Goal: Task Accomplishment & Management: Complete application form

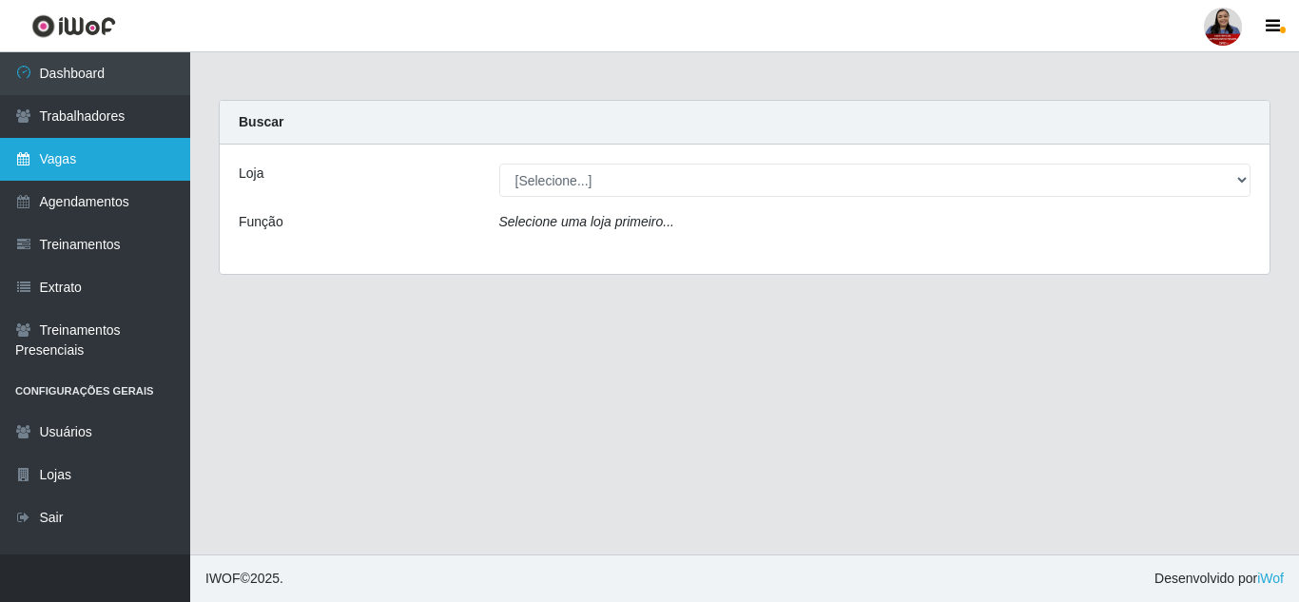
click at [82, 162] on link "Vagas" at bounding box center [95, 159] width 190 height 43
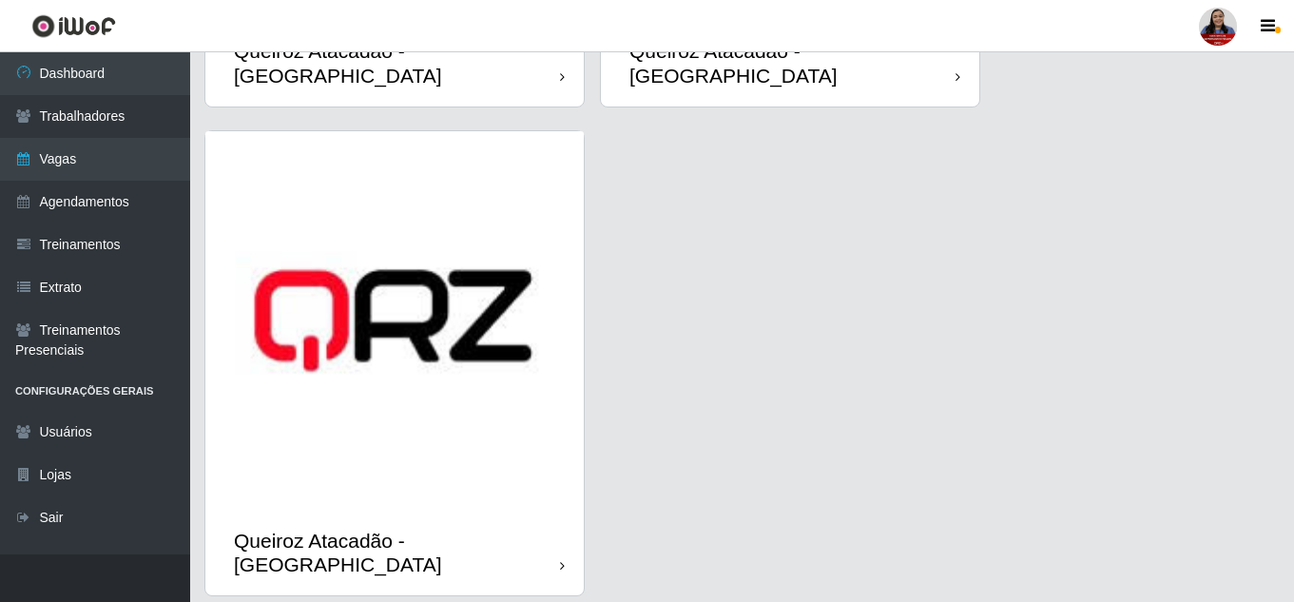
scroll to position [2869, 0]
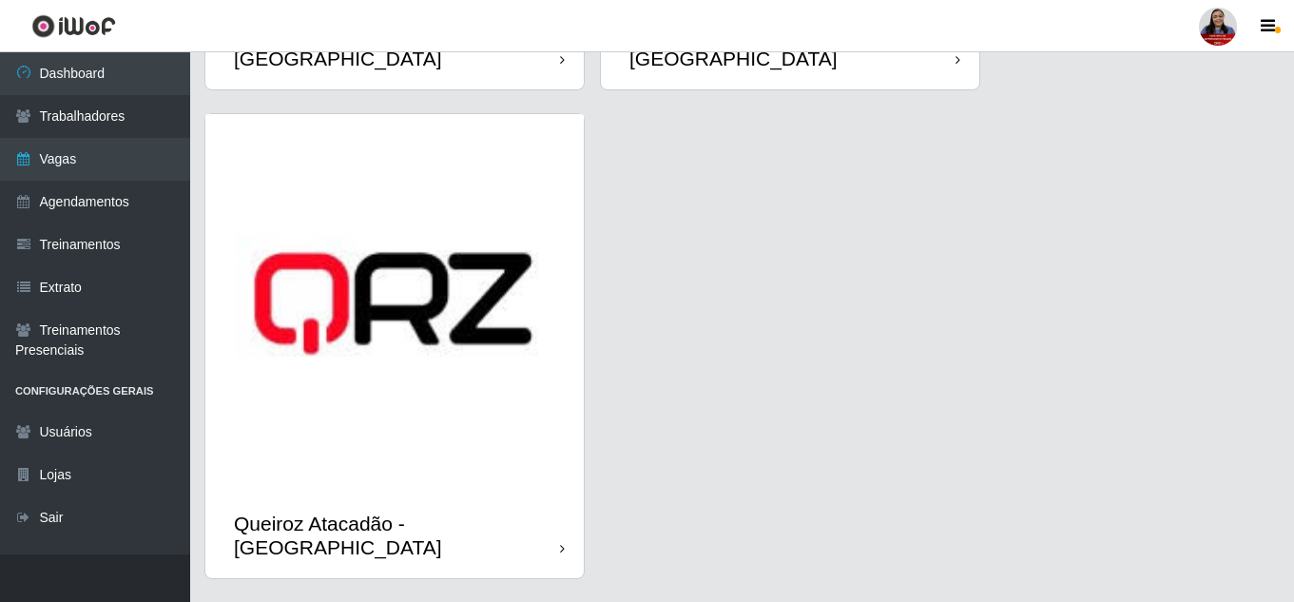
click at [429, 392] on img at bounding box center [394, 303] width 379 height 379
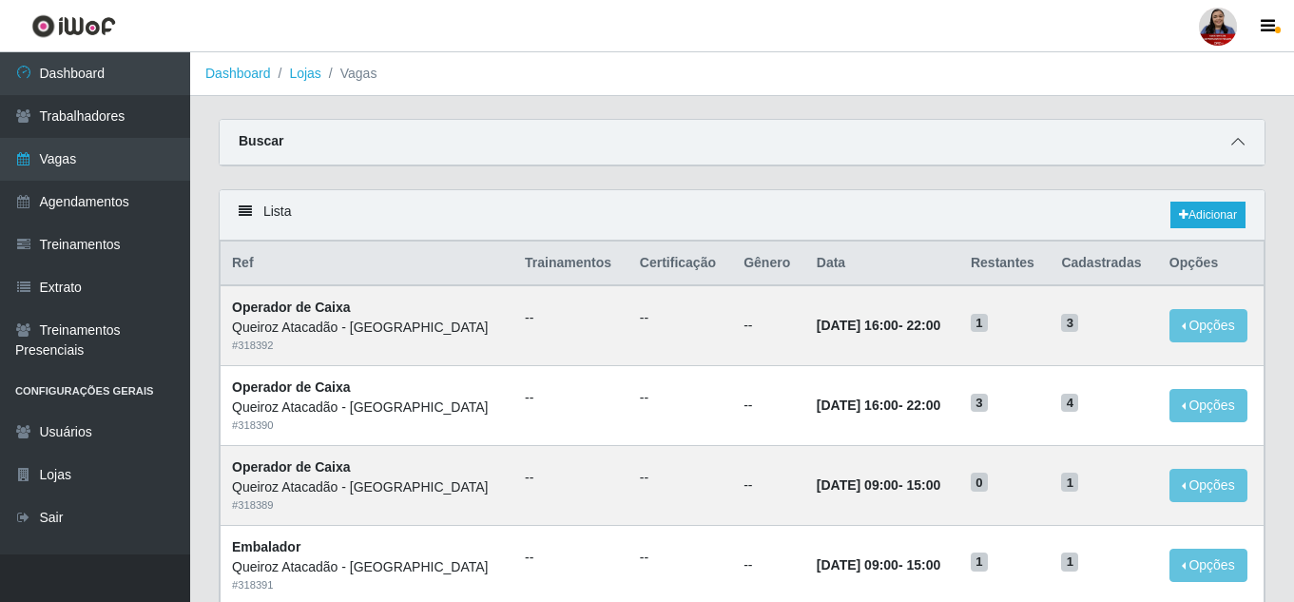
click at [1232, 144] on icon at bounding box center [1238, 141] width 13 height 13
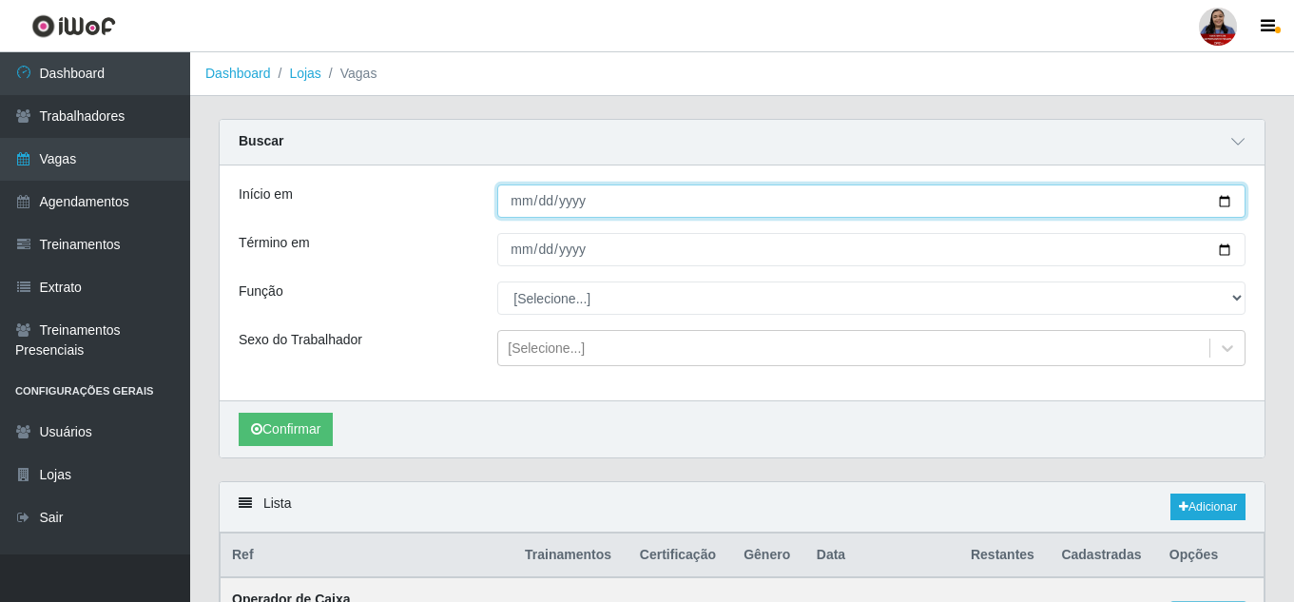
click at [1230, 204] on input "Início em" at bounding box center [871, 201] width 748 height 33
type input "[DATE]"
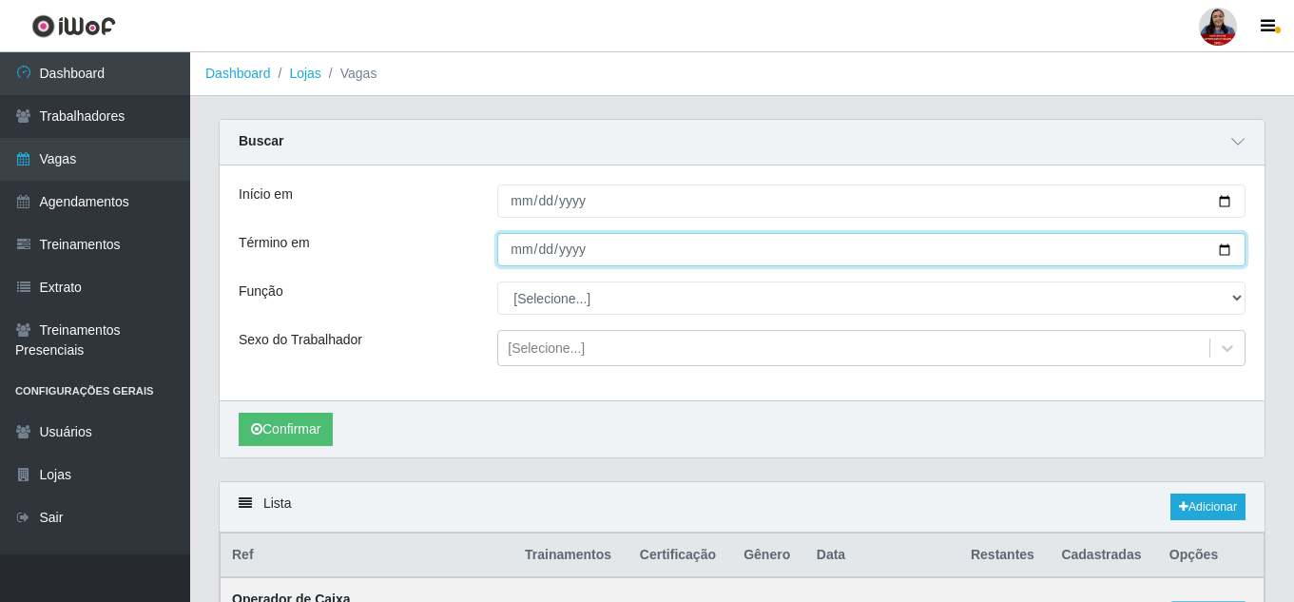
click at [1231, 250] on input "Término em" at bounding box center [871, 249] width 748 height 33
type input "[DATE]"
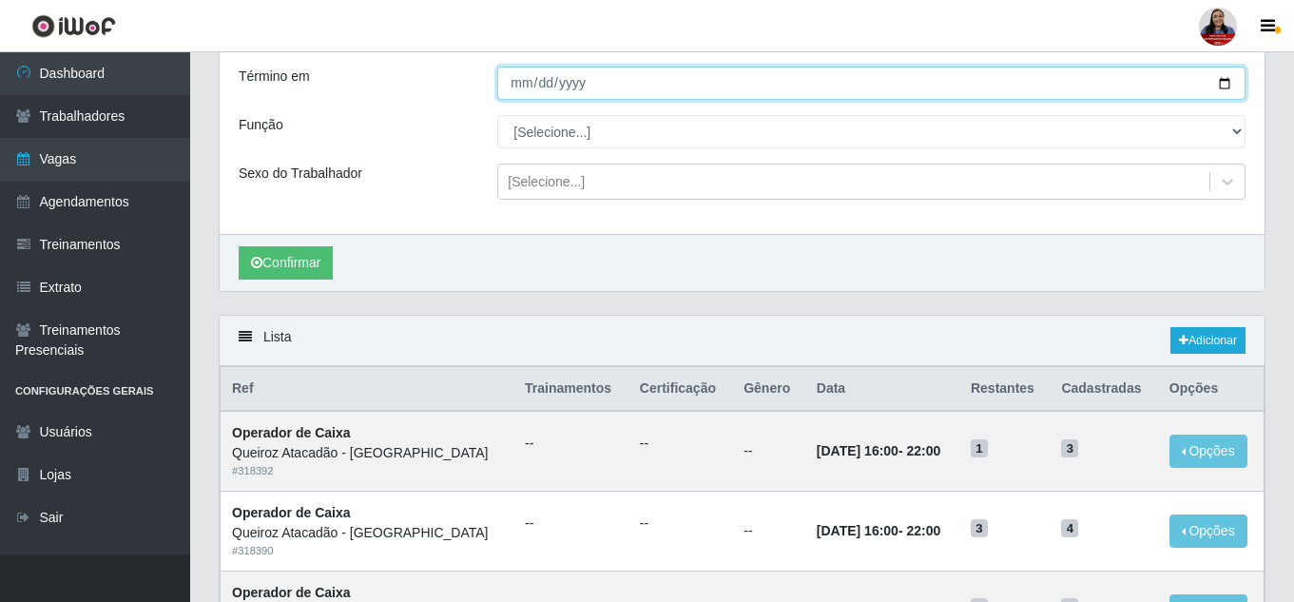
scroll to position [190, 0]
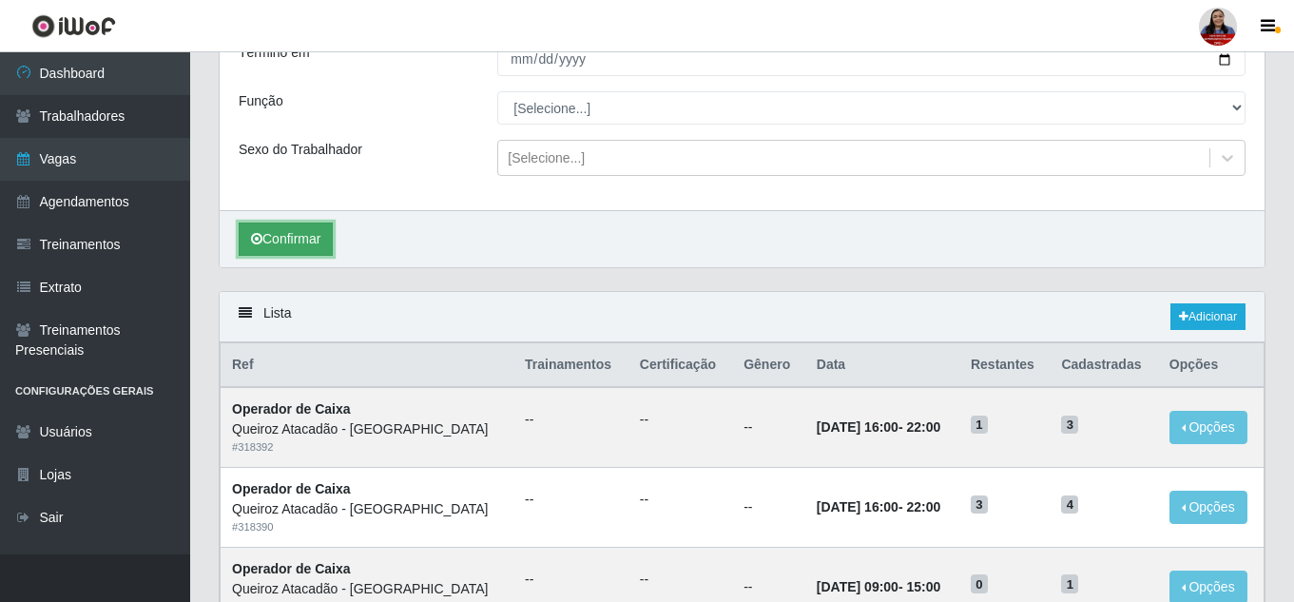
click at [314, 242] on button "Confirmar" at bounding box center [286, 239] width 94 height 33
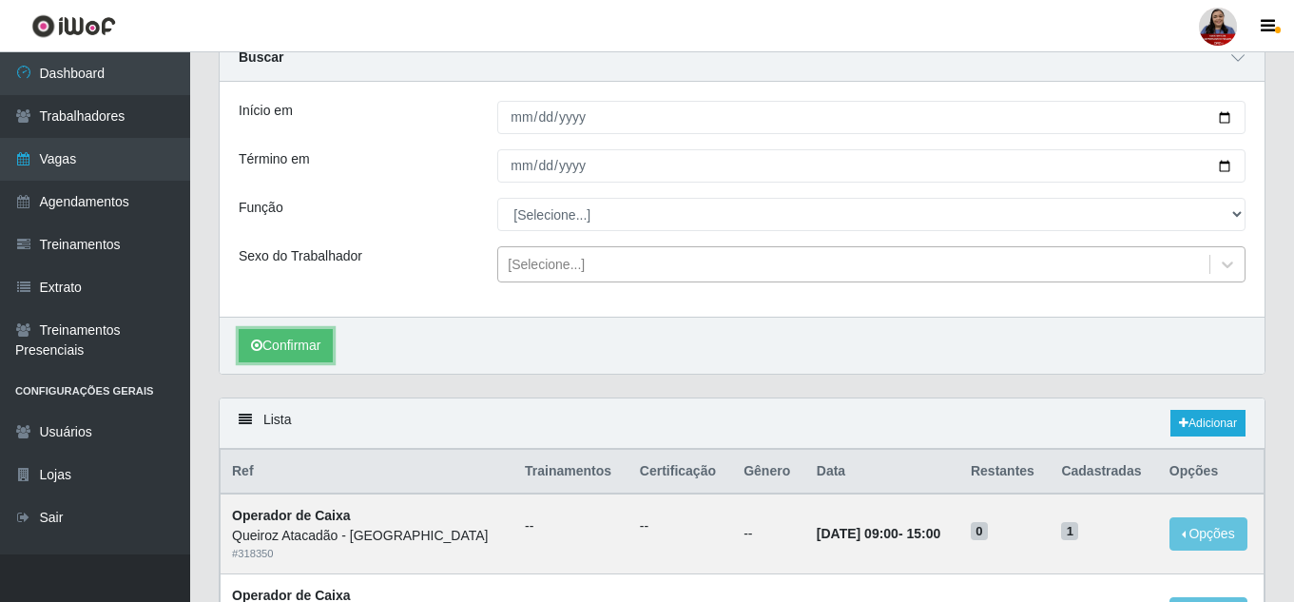
scroll to position [75, 0]
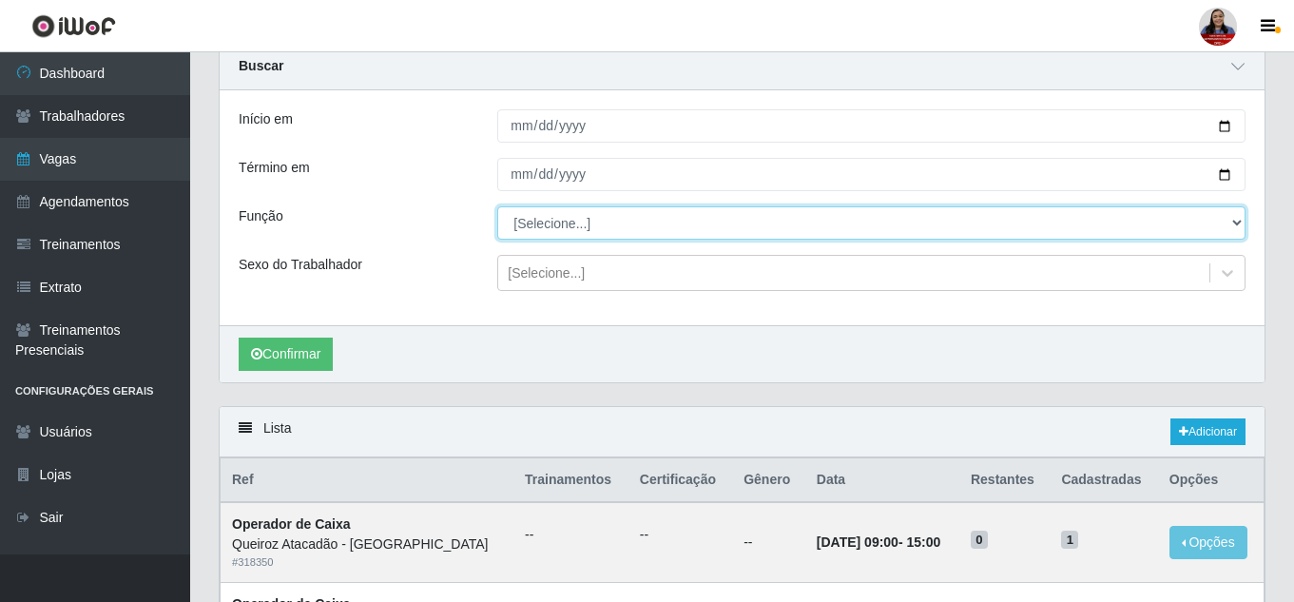
click at [586, 222] on select "[Selecione...] Embalador Embalador + Embalador ++ Operador de Caixa Operador de…" at bounding box center [871, 222] width 748 height 33
click at [497, 207] on select "[Selecione...] Embalador Embalador + Embalador ++ Operador de Caixa Operador de…" at bounding box center [871, 222] width 748 height 33
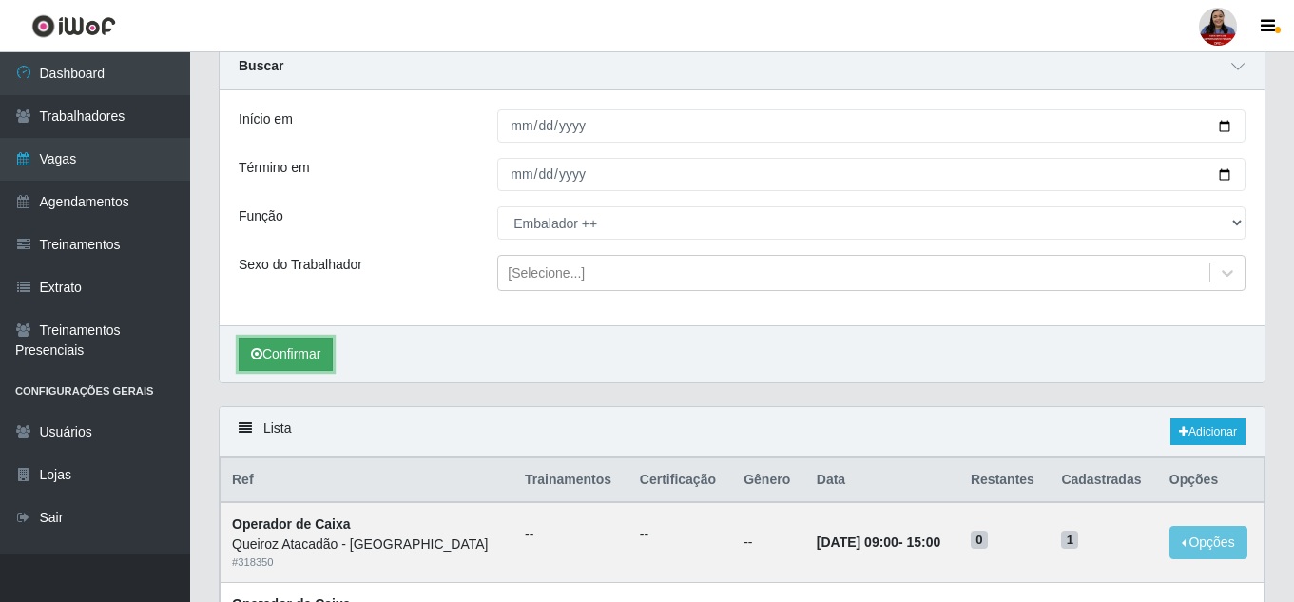
click at [315, 354] on button "Confirmar" at bounding box center [286, 354] width 94 height 33
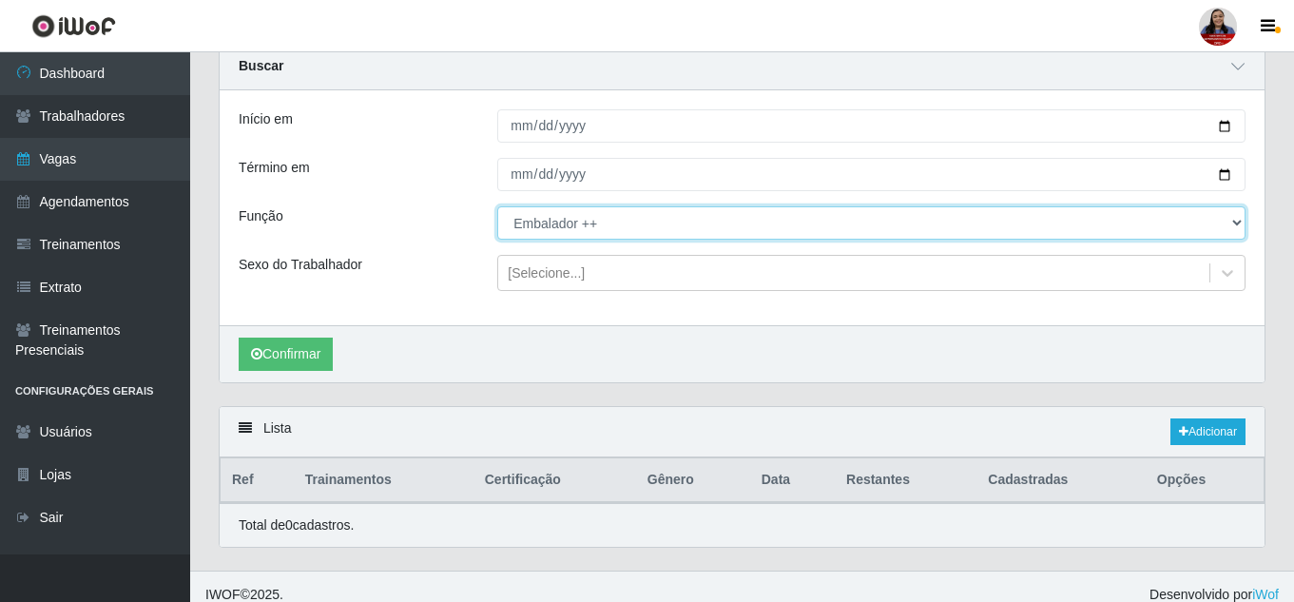
click at [555, 227] on select "[Selecione...] Embalador Embalador + Embalador ++ Operador de Caixa Operador de…" at bounding box center [871, 222] width 748 height 33
click at [497, 207] on select "[Selecione...] Embalador Embalador + Embalador ++ Operador de Caixa Operador de…" at bounding box center [871, 222] width 748 height 33
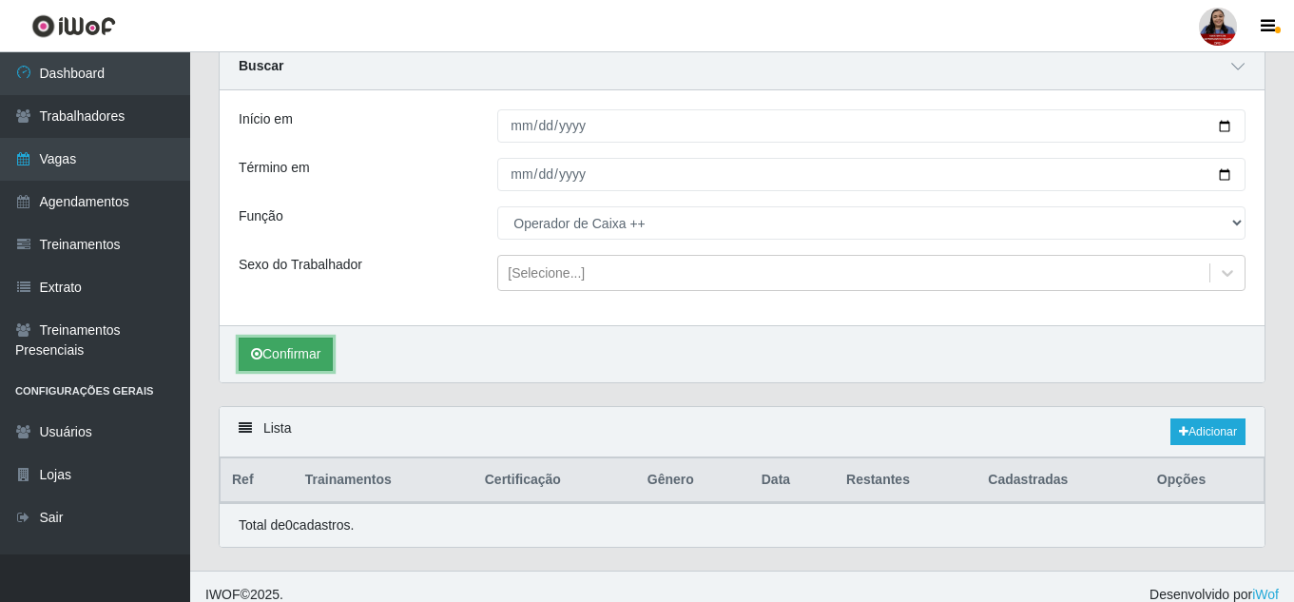
click at [321, 349] on button "Confirmar" at bounding box center [286, 354] width 94 height 33
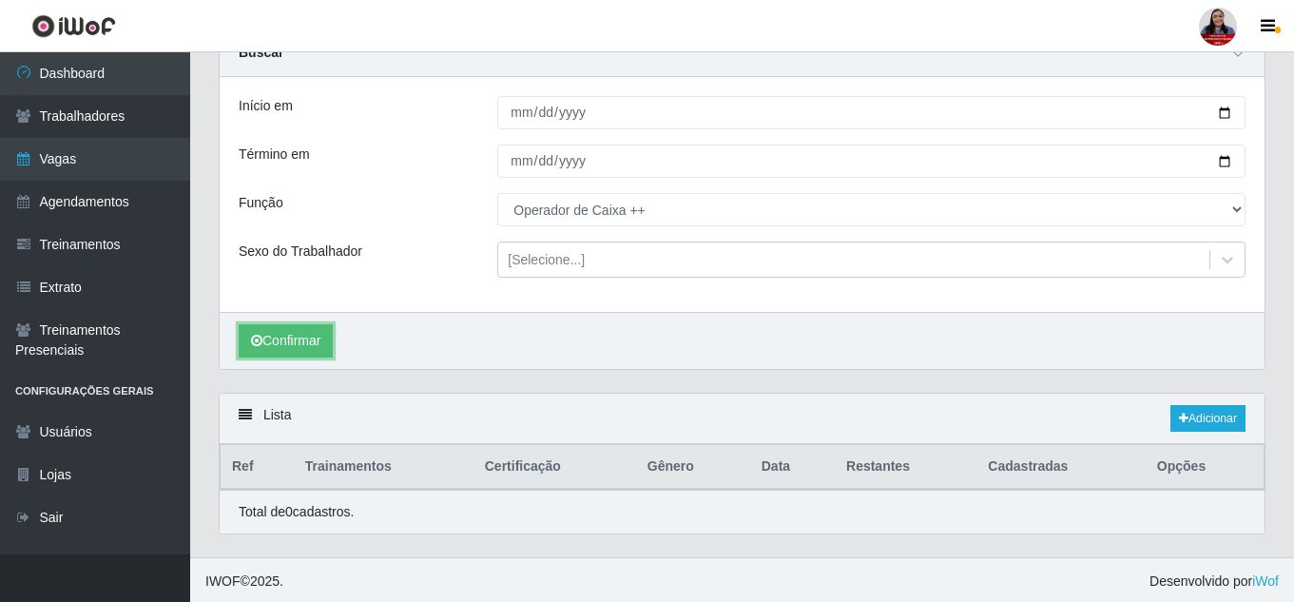
scroll to position [92, 0]
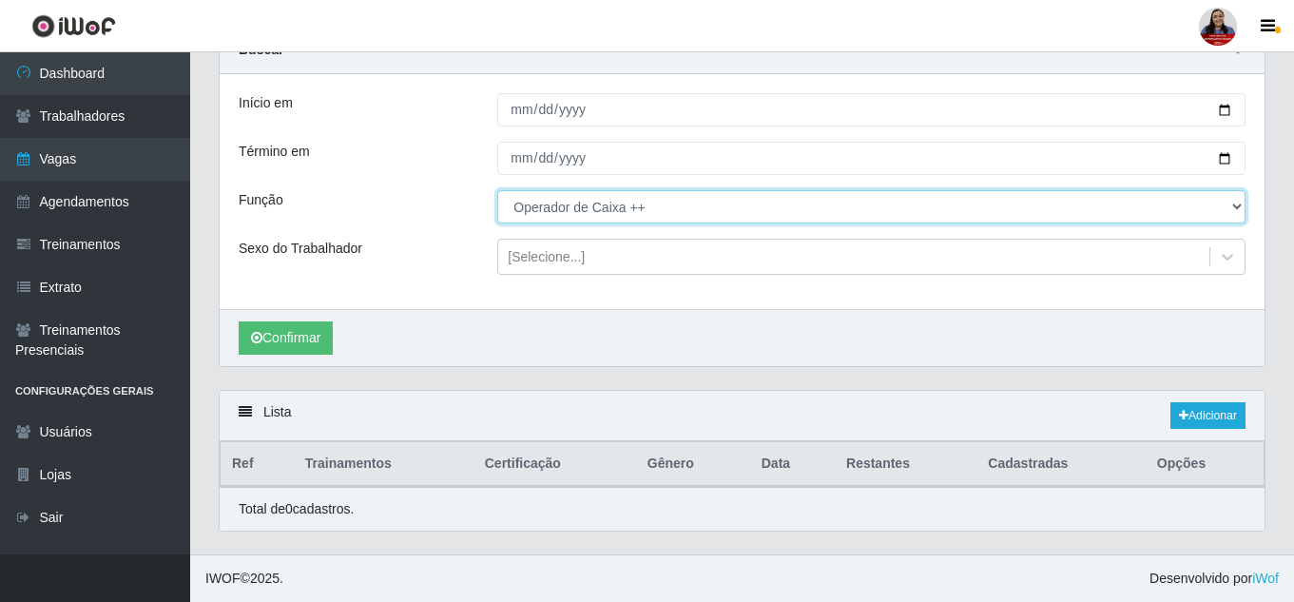
click at [596, 199] on select "[Selecione...] Embalador Embalador + Embalador ++ Operador de Caixa Operador de…" at bounding box center [871, 206] width 748 height 33
select select "22"
click at [497, 190] on select "[Selecione...] Embalador Embalador + Embalador ++ Operador de Caixa Operador de…" at bounding box center [871, 206] width 748 height 33
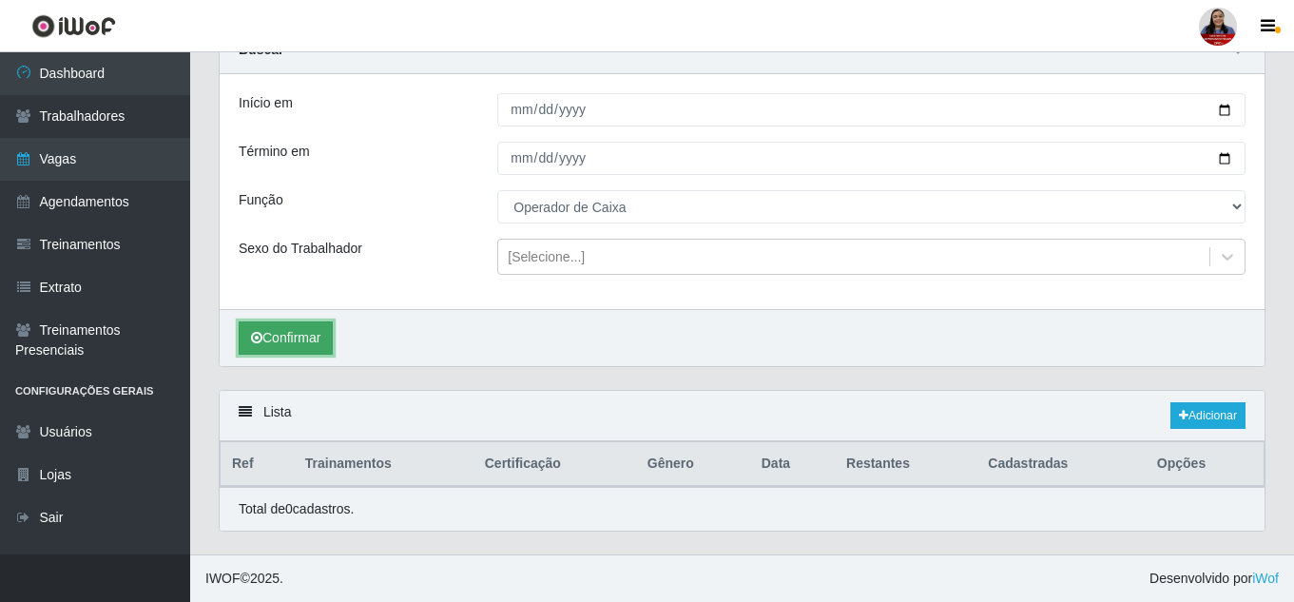
click at [333, 334] on button "Confirmar" at bounding box center [286, 337] width 94 height 33
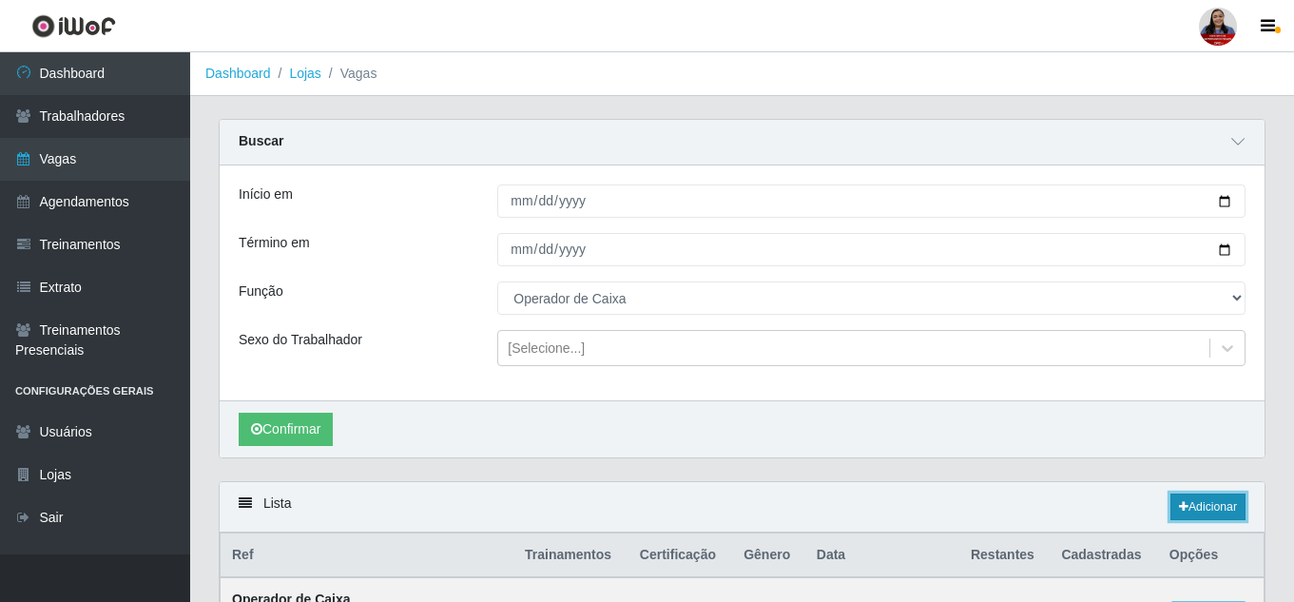
click at [1184, 508] on icon at bounding box center [1184, 506] width 10 height 11
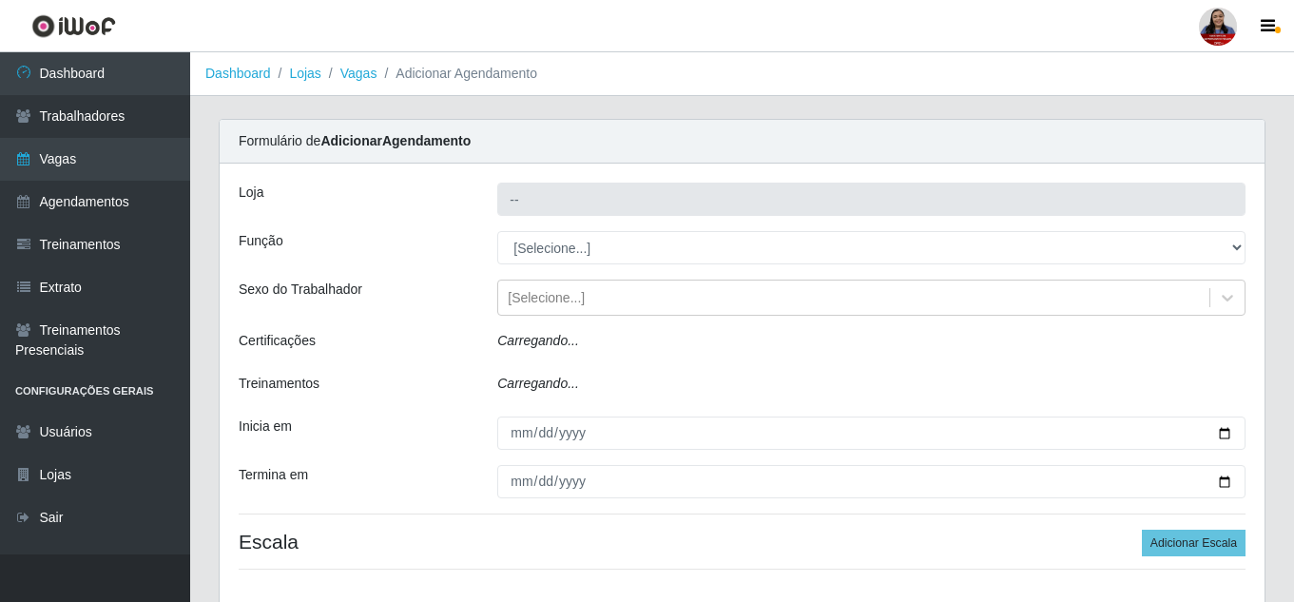
type input "Queiroz Atacadão - [GEOGRAPHIC_DATA]"
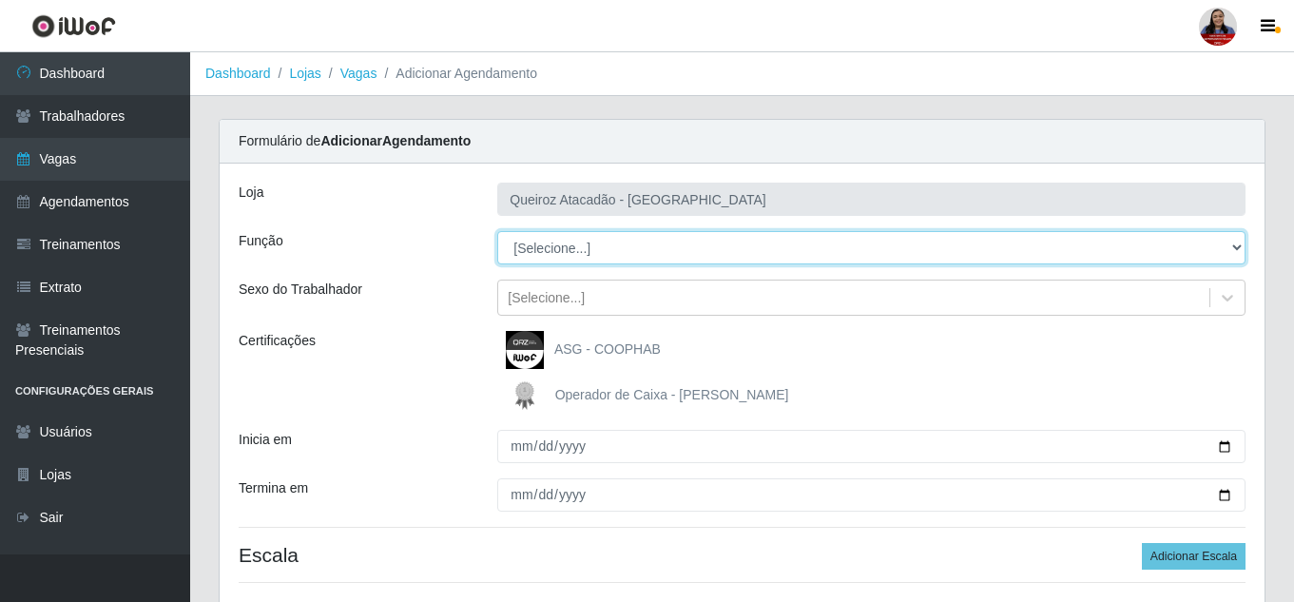
click at [665, 244] on select "[Selecione...] Embalador Embalador + Embalador ++ Operador de Caixa Operador de…" at bounding box center [871, 247] width 748 height 33
select select "73"
click at [497, 231] on select "[Selecione...] Embalador Embalador + Embalador ++ Operador de Caixa Operador de…" at bounding box center [871, 247] width 748 height 33
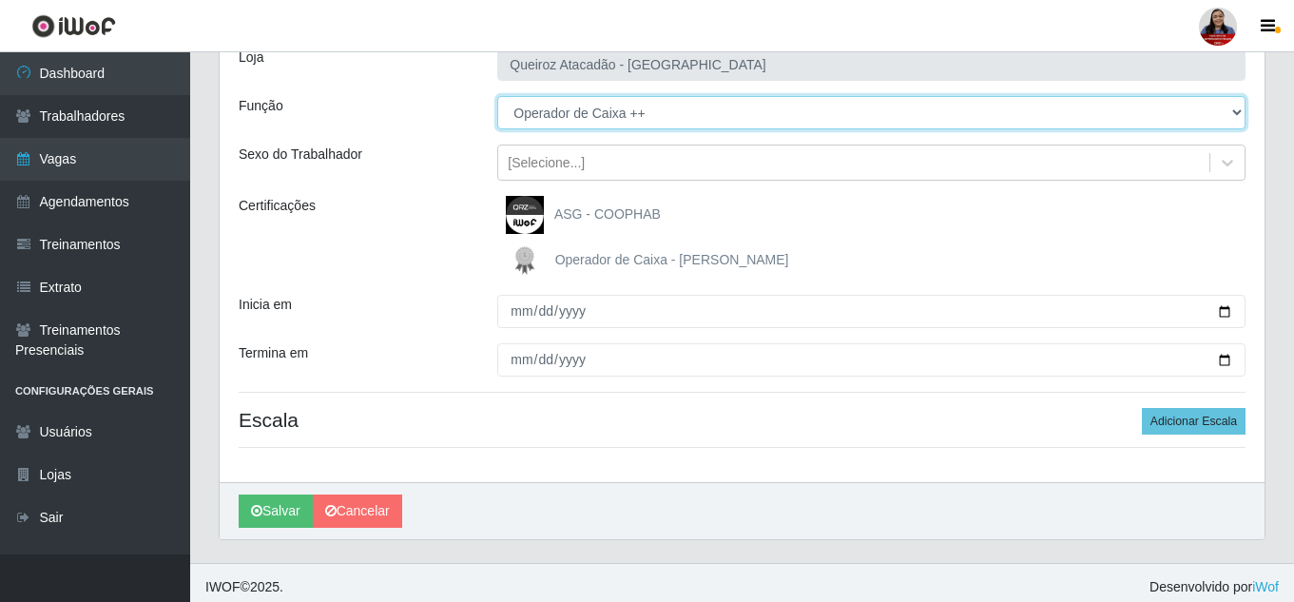
scroll to position [144, 0]
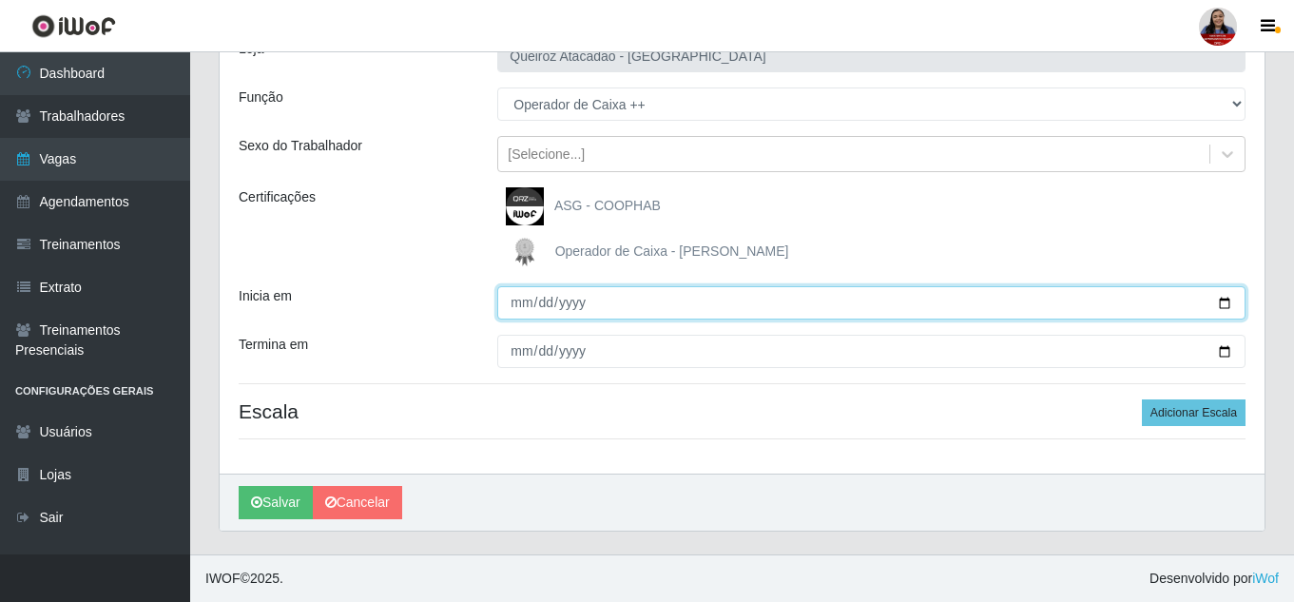
click at [1229, 308] on input "Inicia em" at bounding box center [871, 302] width 748 height 33
type input "[DATE]"
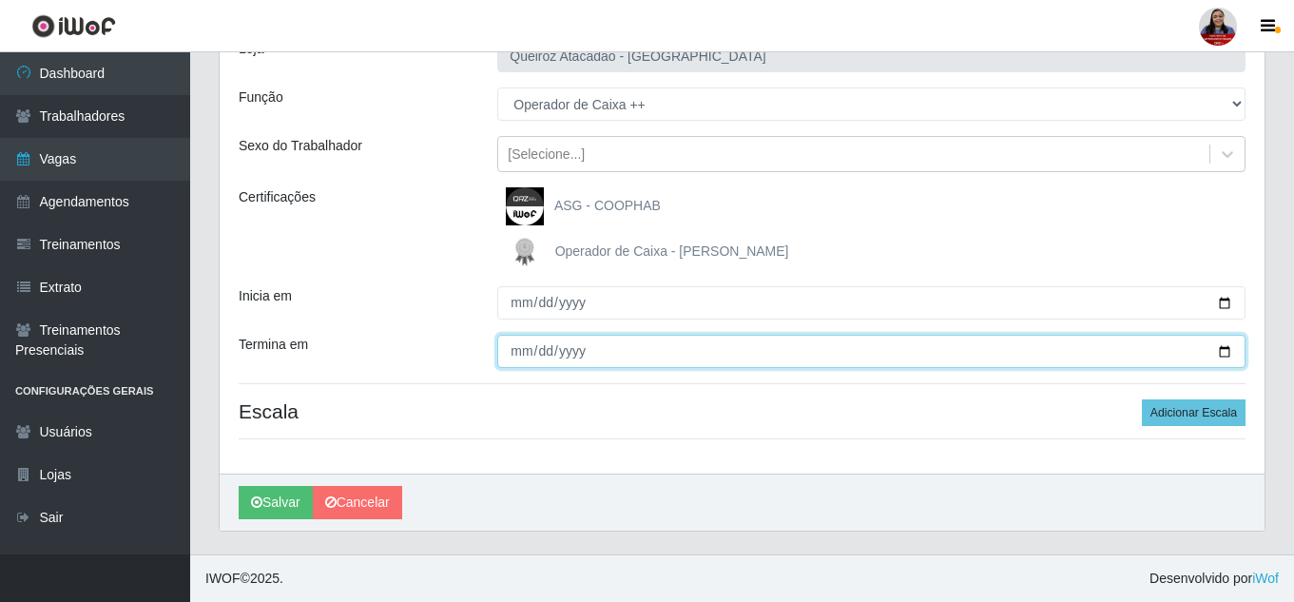
click at [1222, 350] on input "Termina em" at bounding box center [871, 351] width 748 height 33
type input "[DATE]"
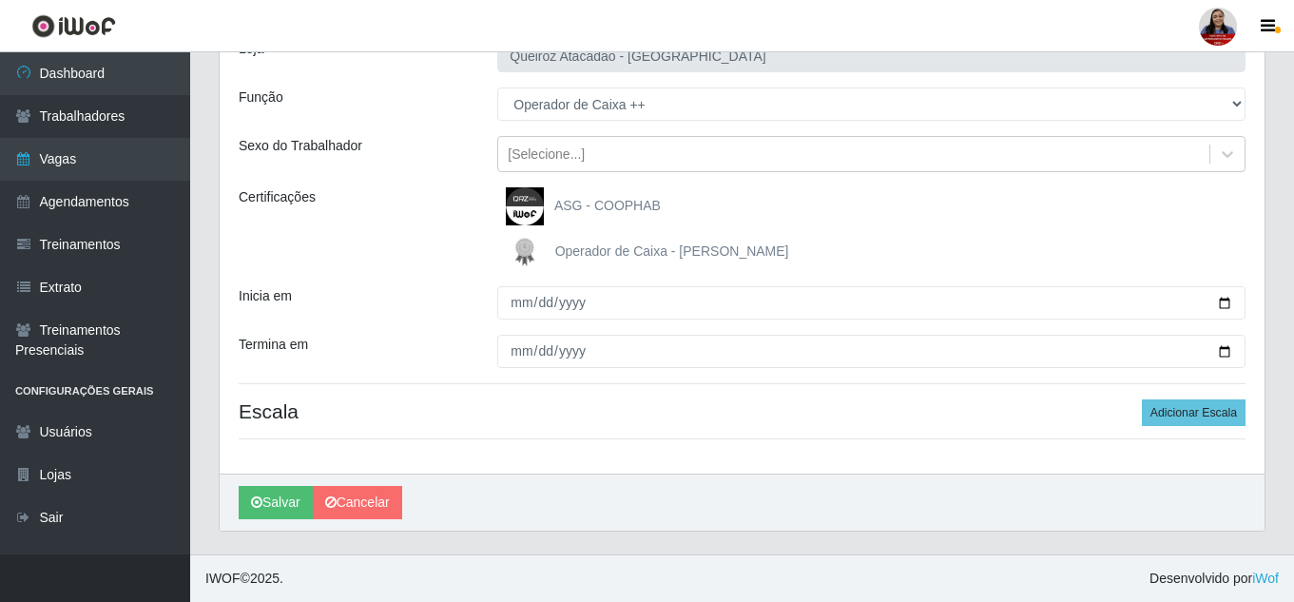
click at [626, 416] on h4 "Escala Adicionar Escala" at bounding box center [742, 411] width 1007 height 24
click at [476, 268] on div "Certificações" at bounding box center [353, 229] width 259 height 84
click at [1168, 417] on button "Adicionar Escala" at bounding box center [1194, 412] width 104 height 27
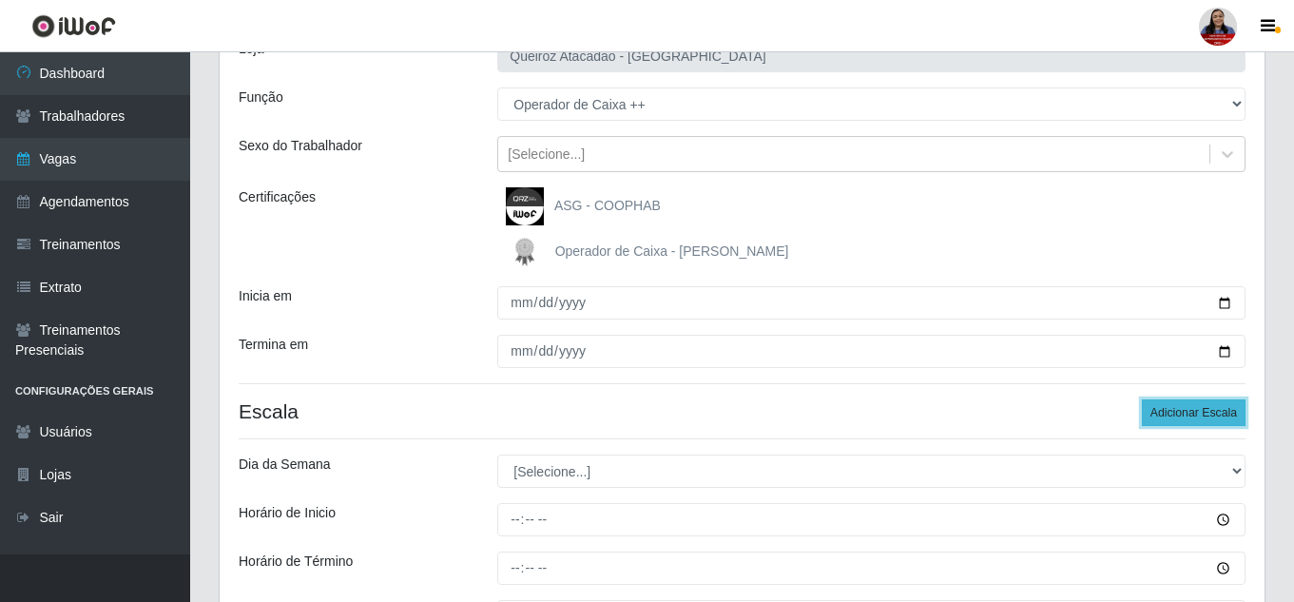
click at [1168, 417] on button "Adicionar Escala" at bounding box center [1194, 412] width 104 height 27
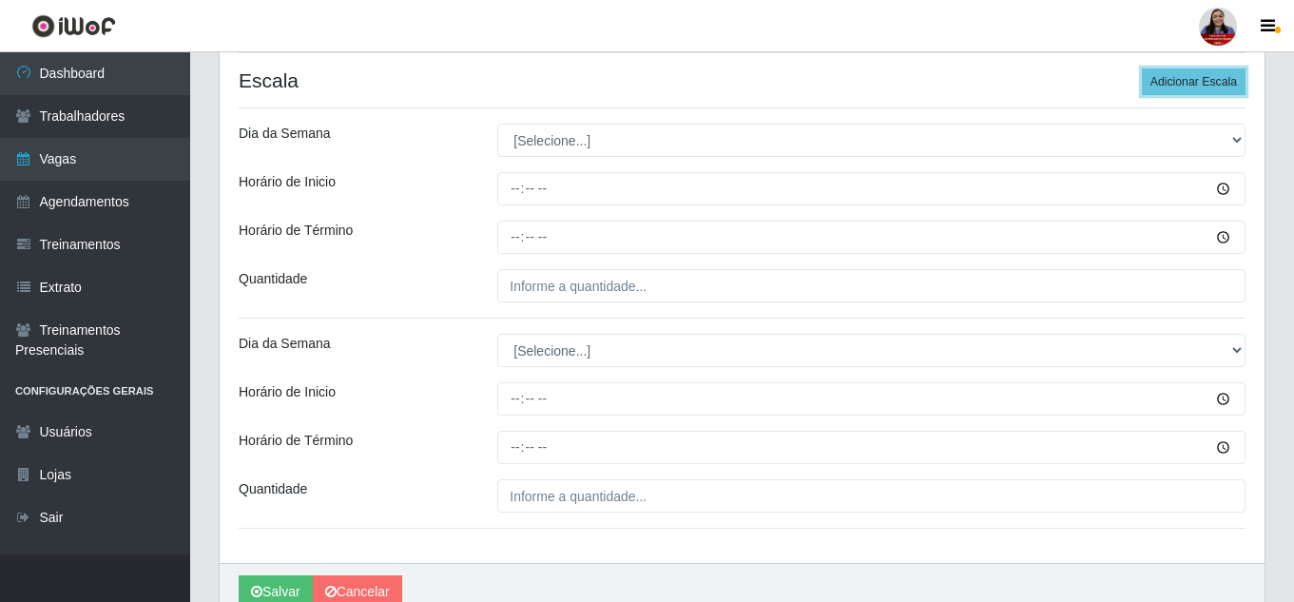
scroll to position [429, 0]
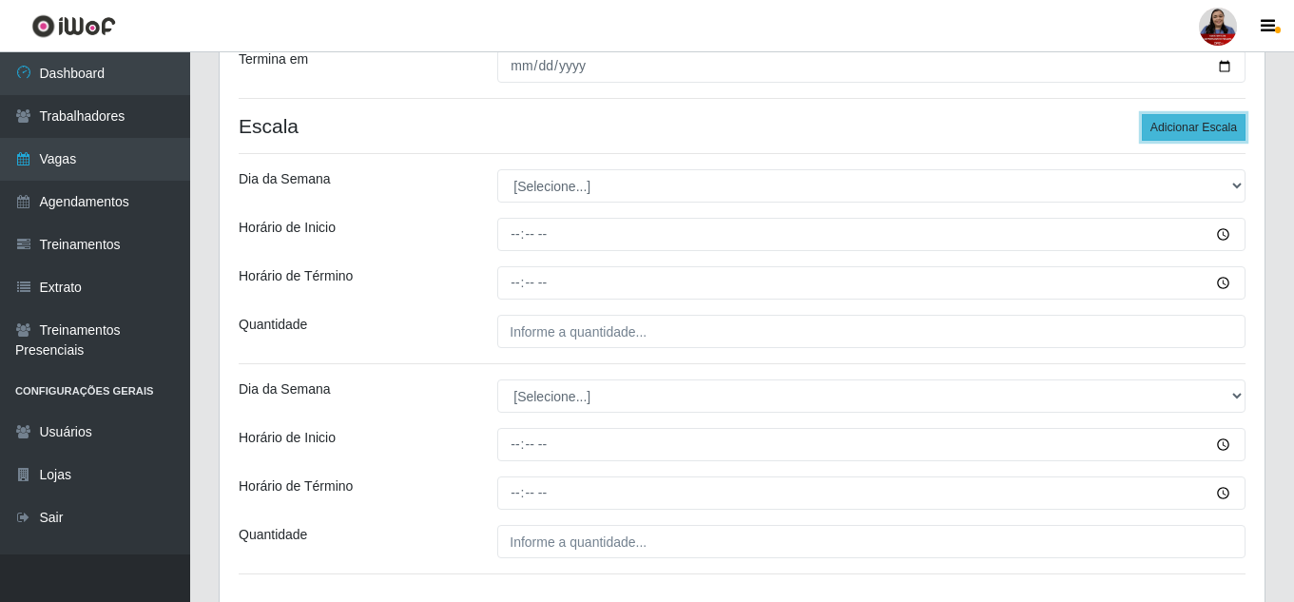
click at [1191, 126] on button "Adicionar Escala" at bounding box center [1194, 127] width 104 height 27
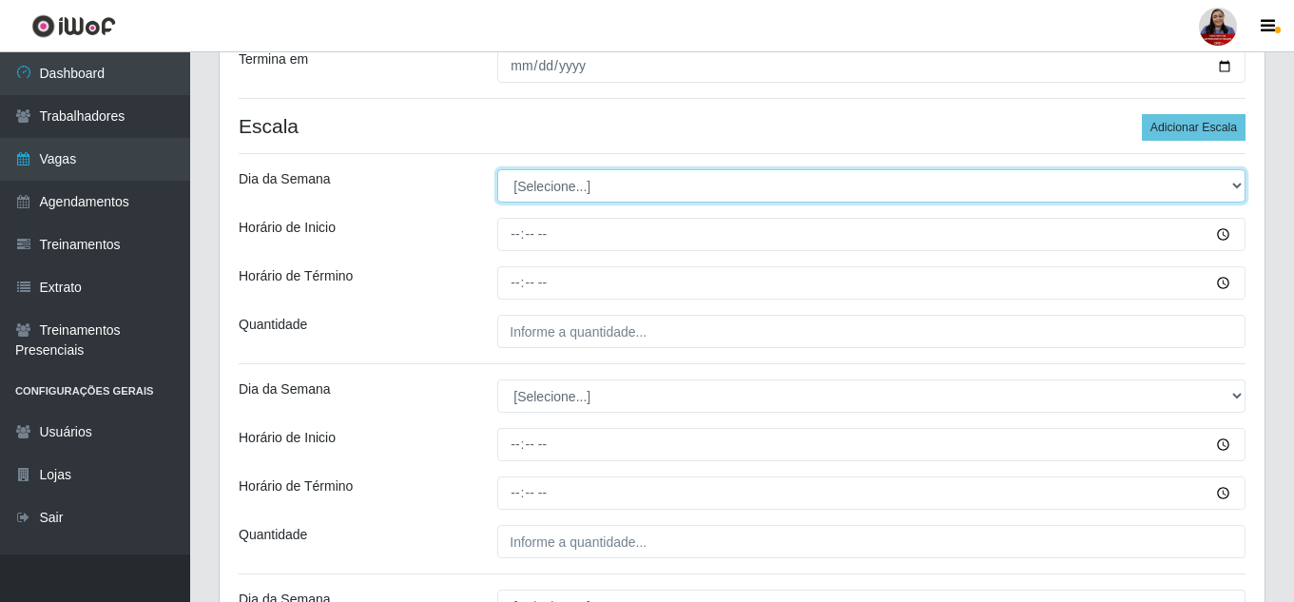
click at [791, 192] on select "[Selecione...] Segunda Terça Quarta Quinta Sexta Sábado Domingo" at bounding box center [871, 185] width 748 height 33
select select "3"
click at [497, 169] on select "[Selecione...] Segunda Terça Quarta Quinta Sexta Sábado Domingo" at bounding box center [871, 185] width 748 height 33
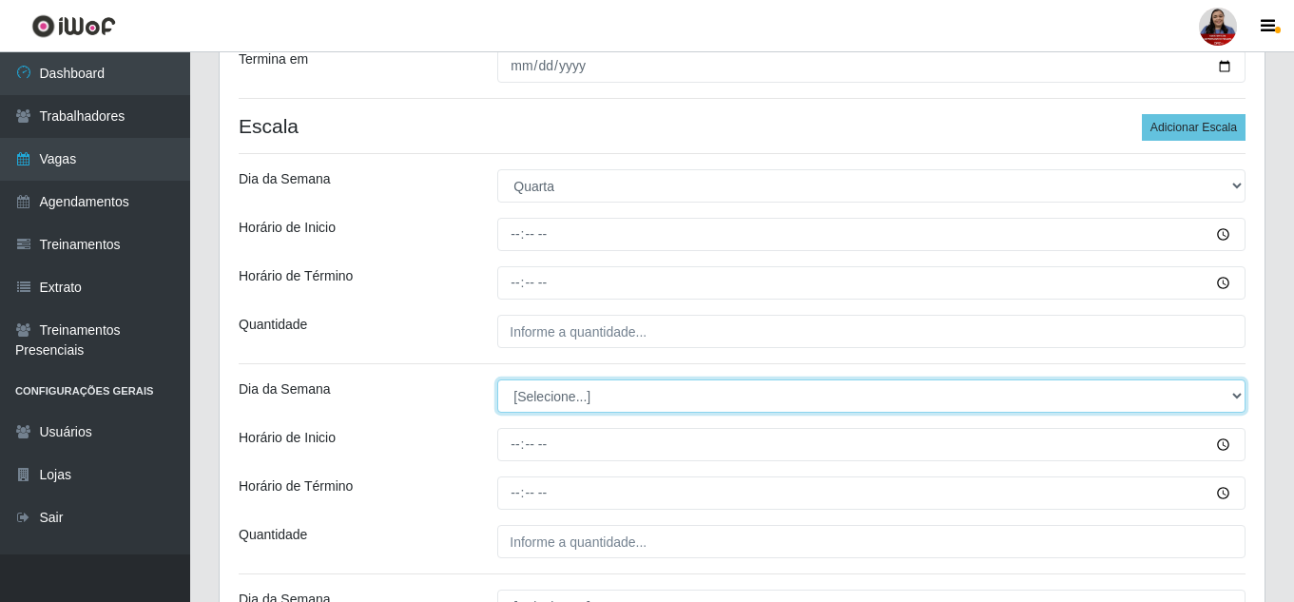
drag, startPoint x: 600, startPoint y: 398, endPoint x: 596, endPoint y: 418, distance: 20.3
click at [600, 398] on select "[Selecione...] Segunda Terça Quarta Quinta Sexta Sábado Domingo" at bounding box center [871, 395] width 748 height 33
select select "3"
click at [497, 379] on select "[Selecione...] Segunda Terça Quarta Quinta Sexta Sábado Domingo" at bounding box center [871, 395] width 748 height 33
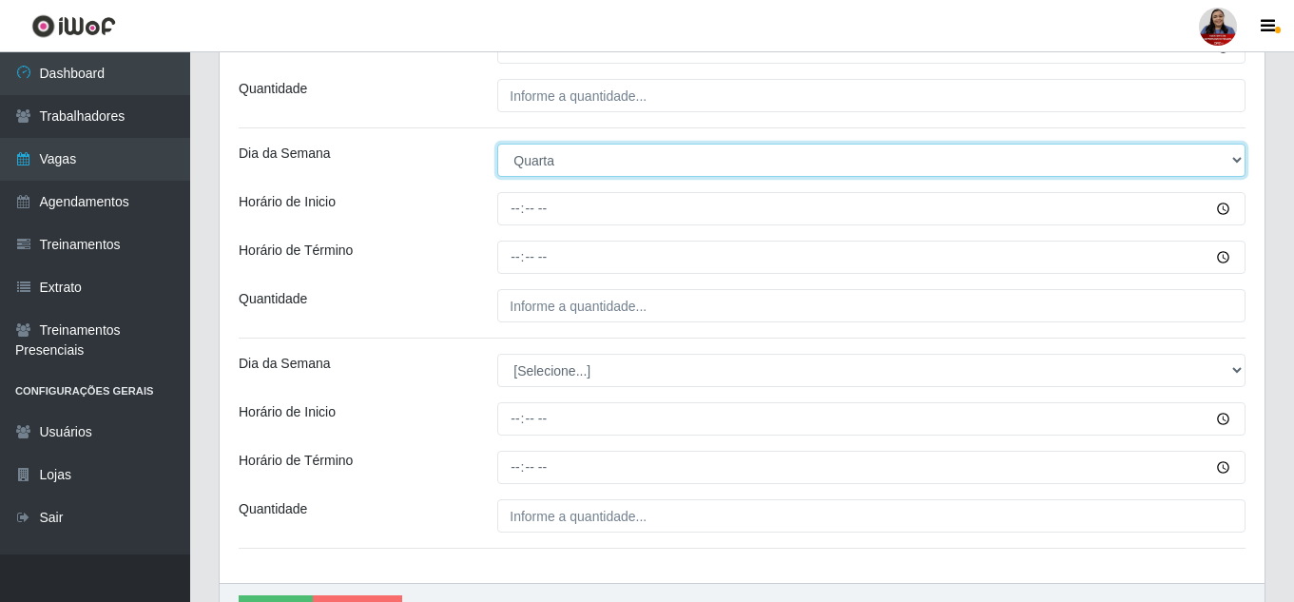
scroll to position [714, 0]
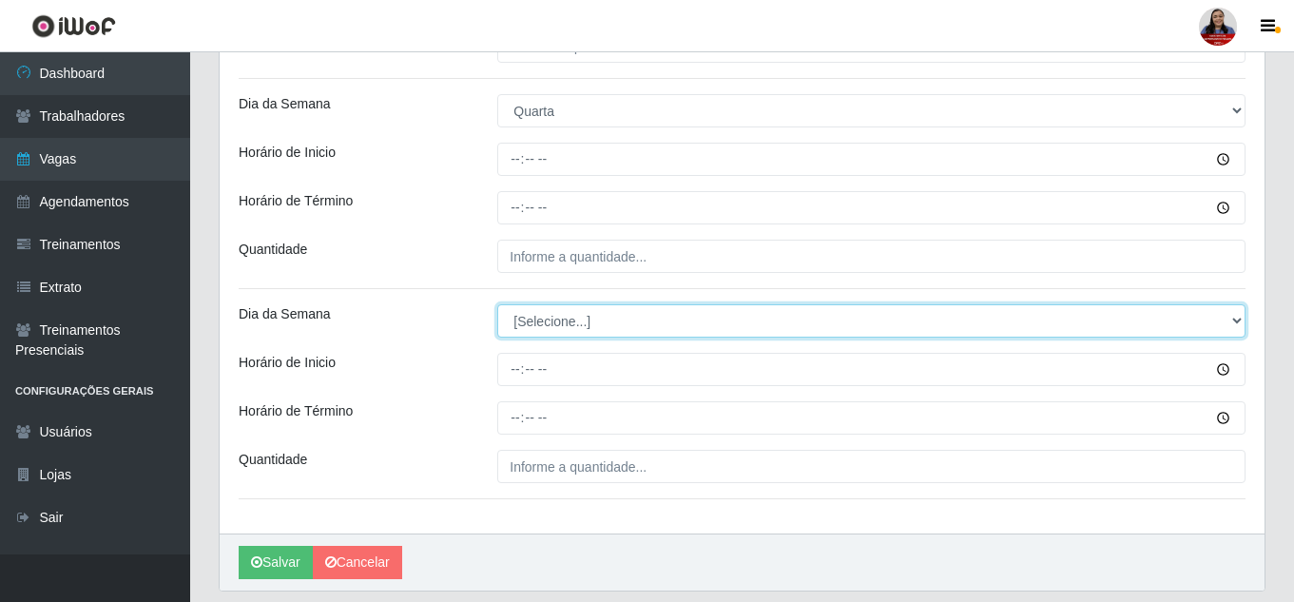
click at [560, 320] on select "[Selecione...] Segunda Terça Quarta Quinta Sexta Sábado Domingo" at bounding box center [871, 320] width 748 height 33
select select "3"
click at [497, 304] on select "[Selecione...] Segunda Terça Quarta Quinta Sexta Sábado Domingo" at bounding box center [871, 320] width 748 height 33
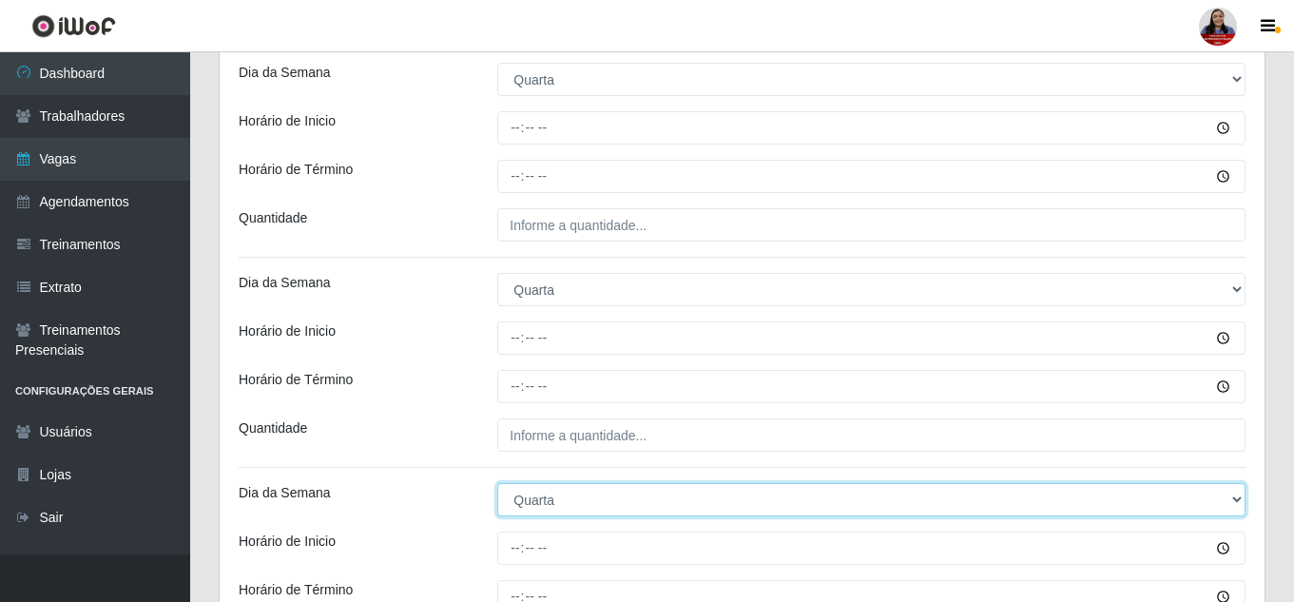
scroll to position [524, 0]
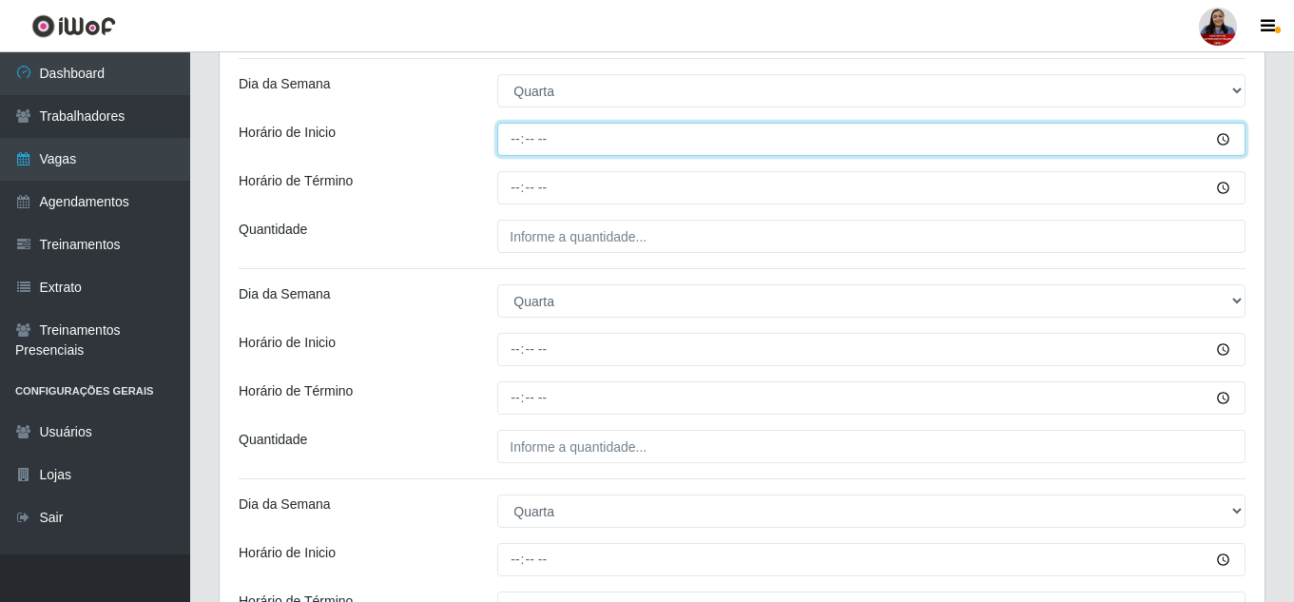
click at [521, 148] on input "Horário de Inicio" at bounding box center [871, 139] width 748 height 33
type input "08:00"
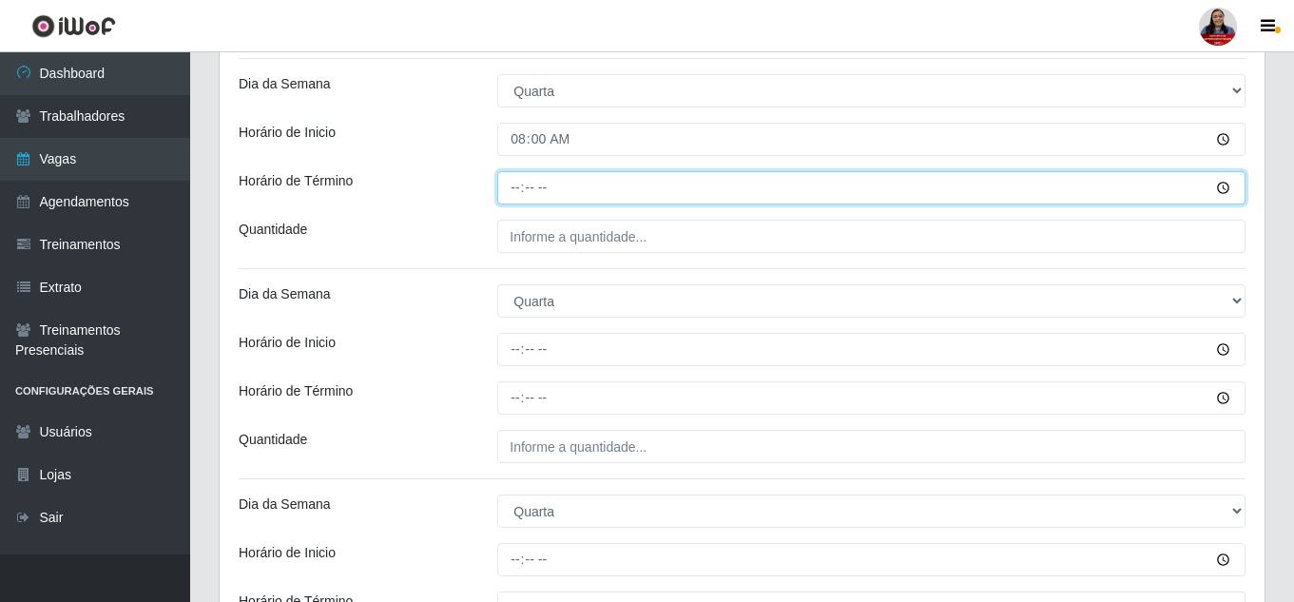
type input "14:00"
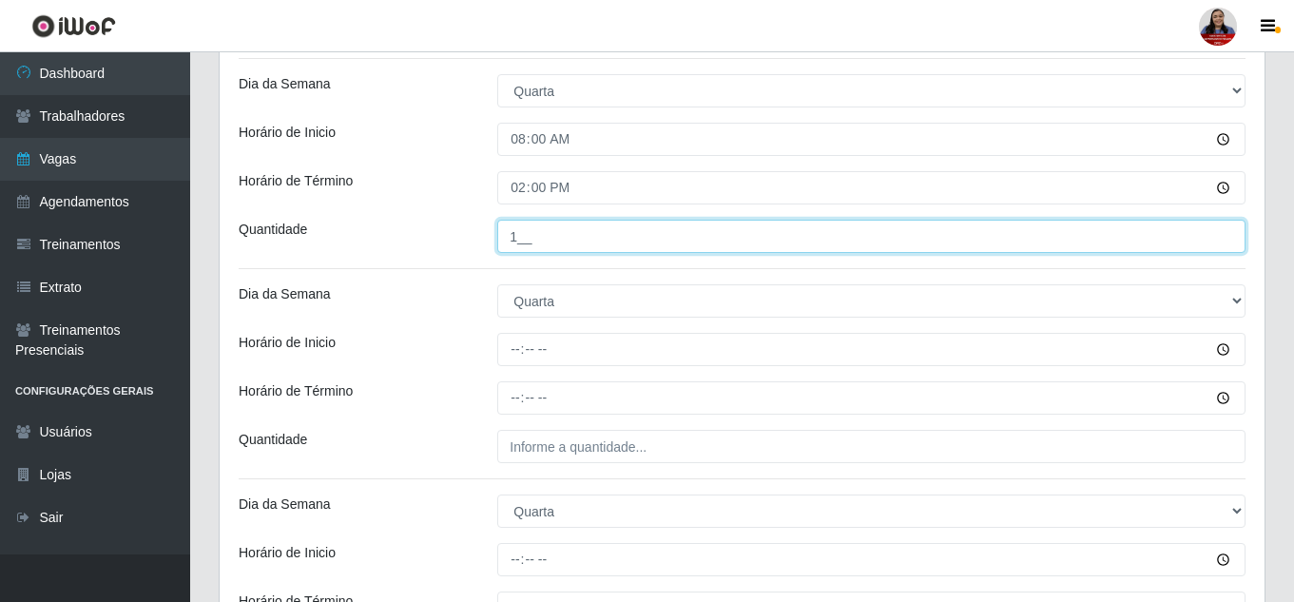
type input "1__"
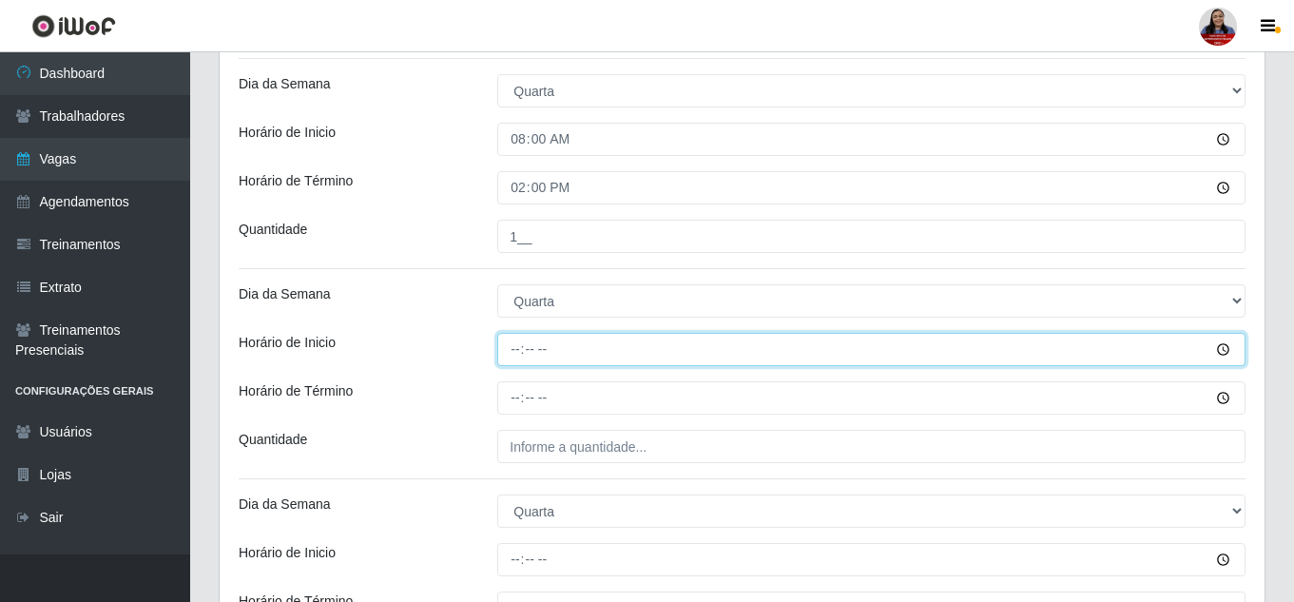
click at [514, 353] on input "Horário de Inicio" at bounding box center [871, 349] width 748 height 33
type input "09:00"
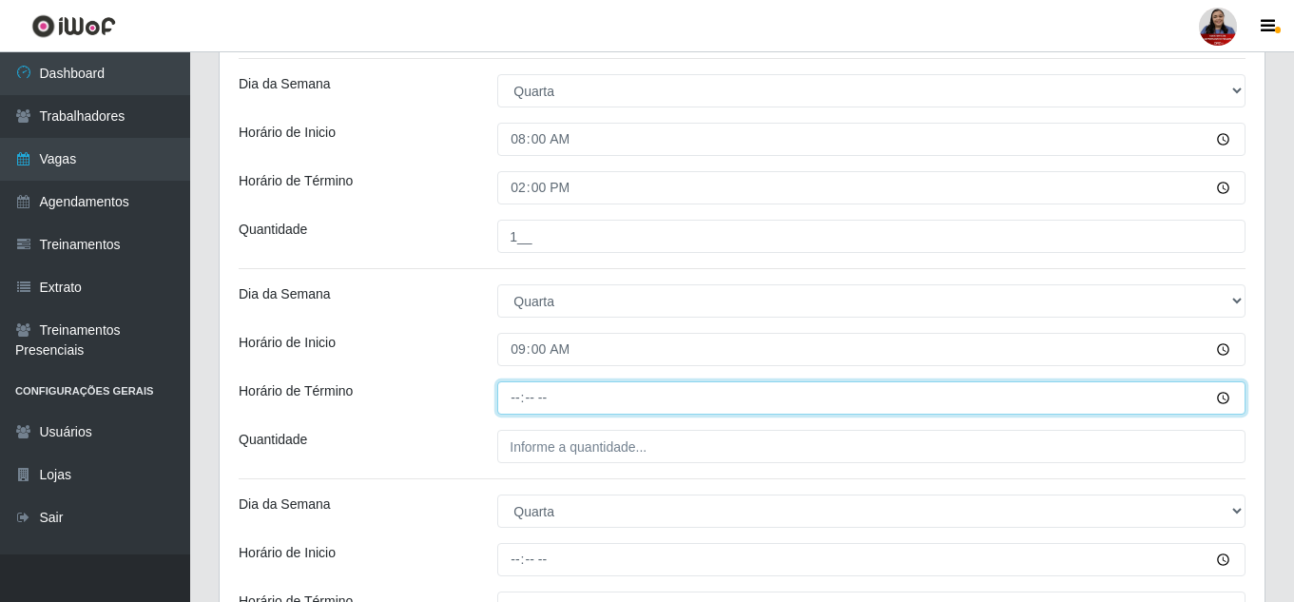
type input "15:00"
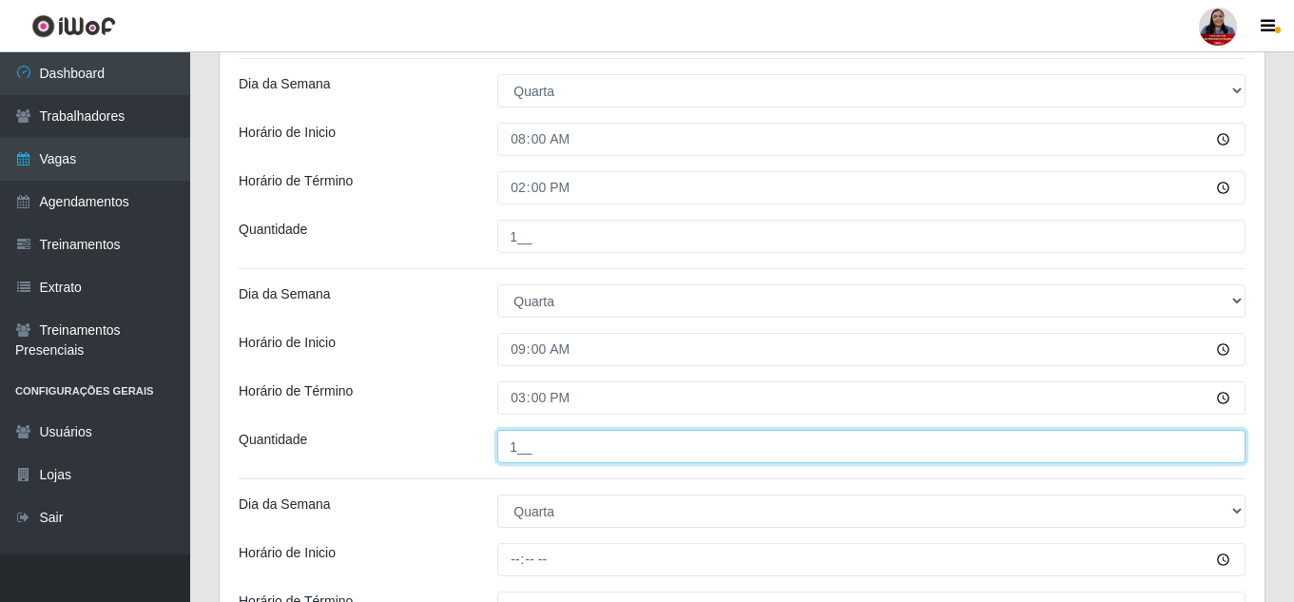
type input "1__"
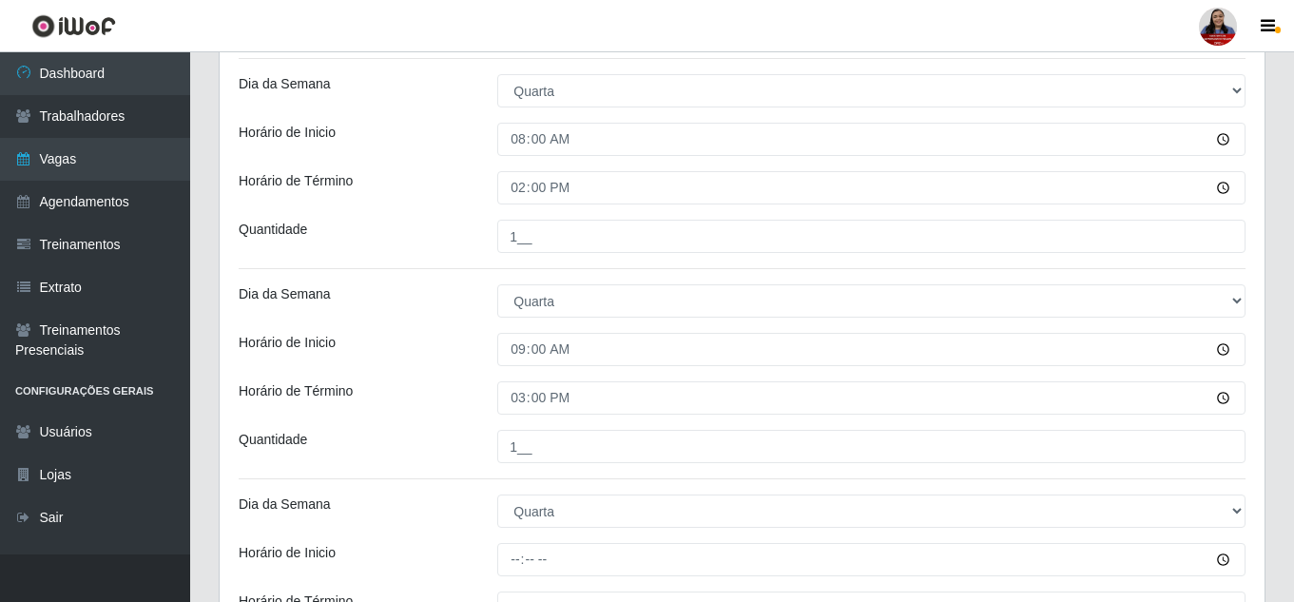
click at [480, 356] on div "Horário de Inicio" at bounding box center [353, 349] width 259 height 33
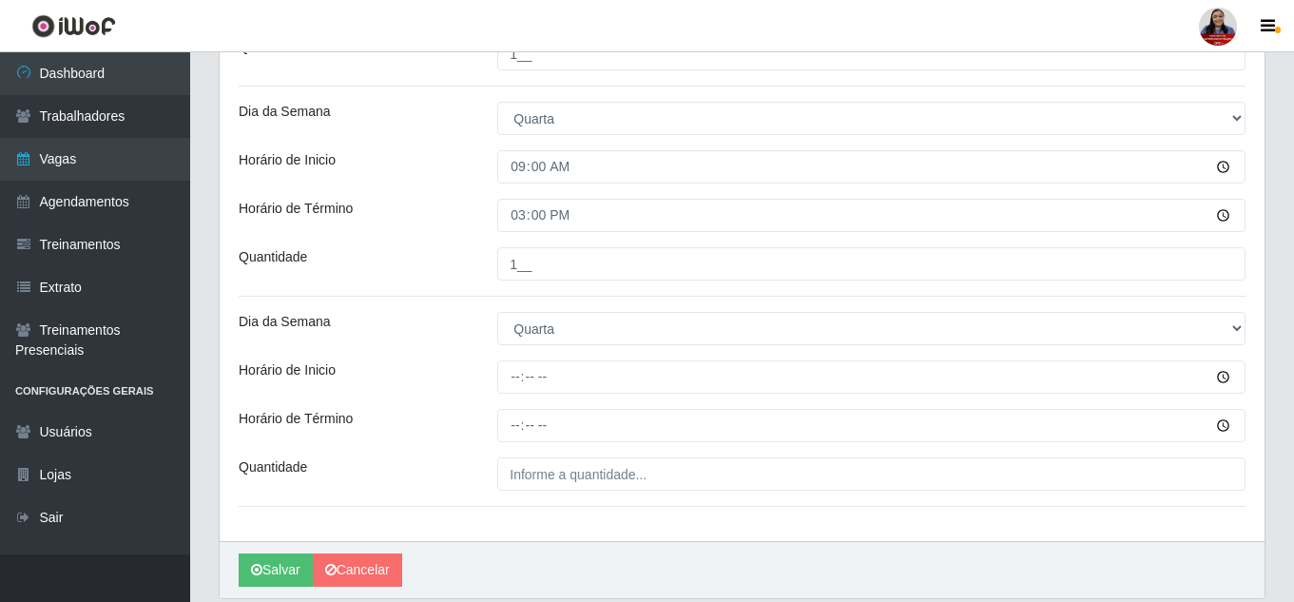
scroll to position [714, 0]
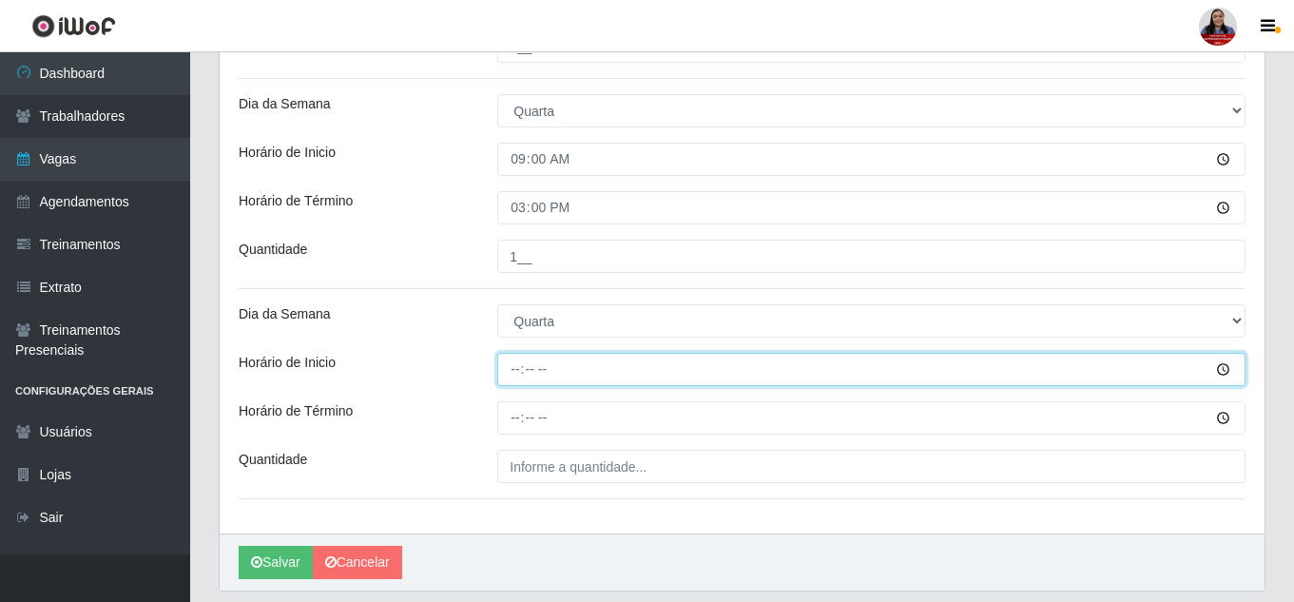
click at [510, 372] on input "Horário de Inicio" at bounding box center [871, 369] width 748 height 33
type input "16:00"
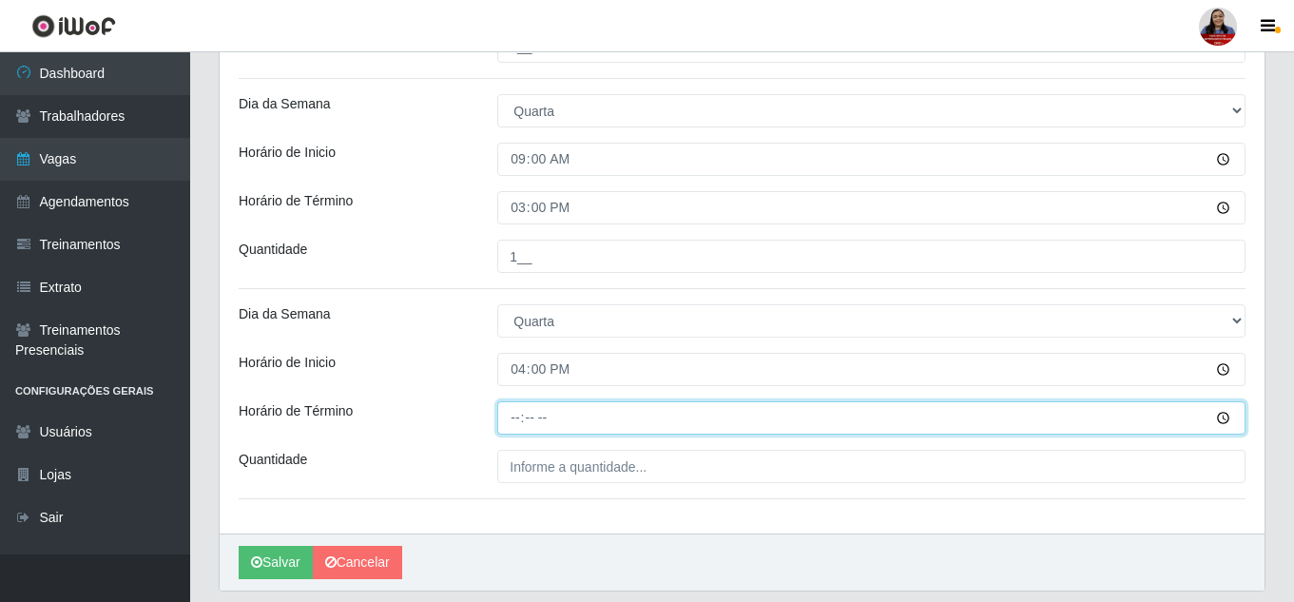
type input "22:00"
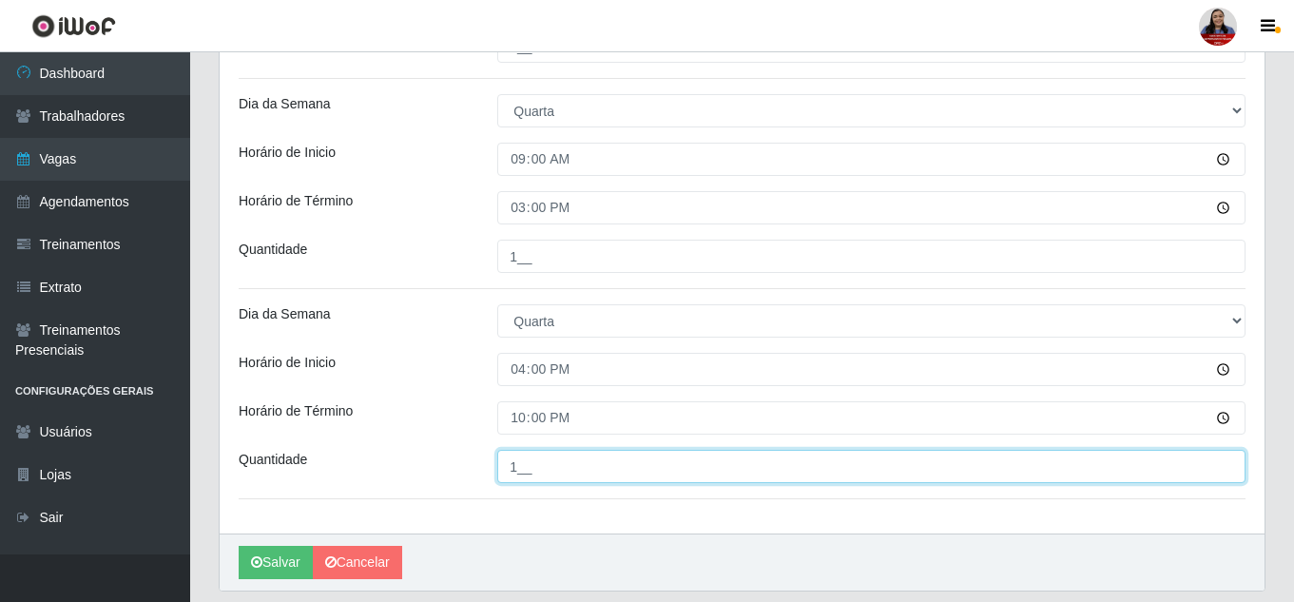
type input "1__"
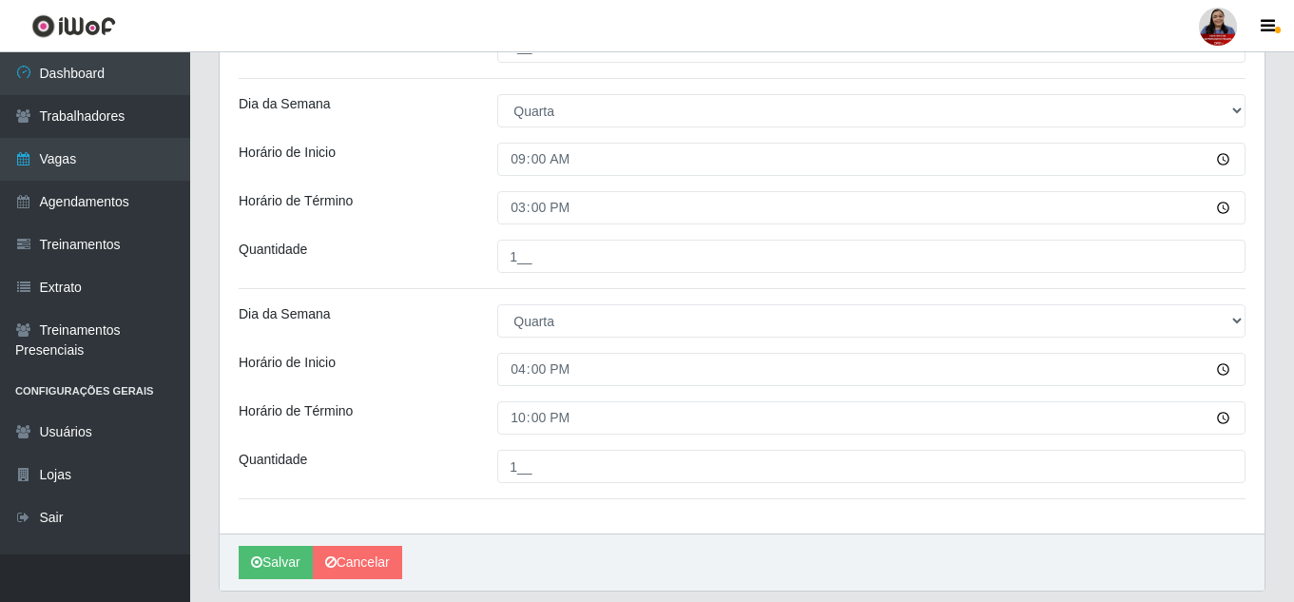
click at [451, 410] on div "Horário de Término" at bounding box center [353, 417] width 259 height 33
click at [289, 563] on button "Salvar" at bounding box center [276, 562] width 74 height 33
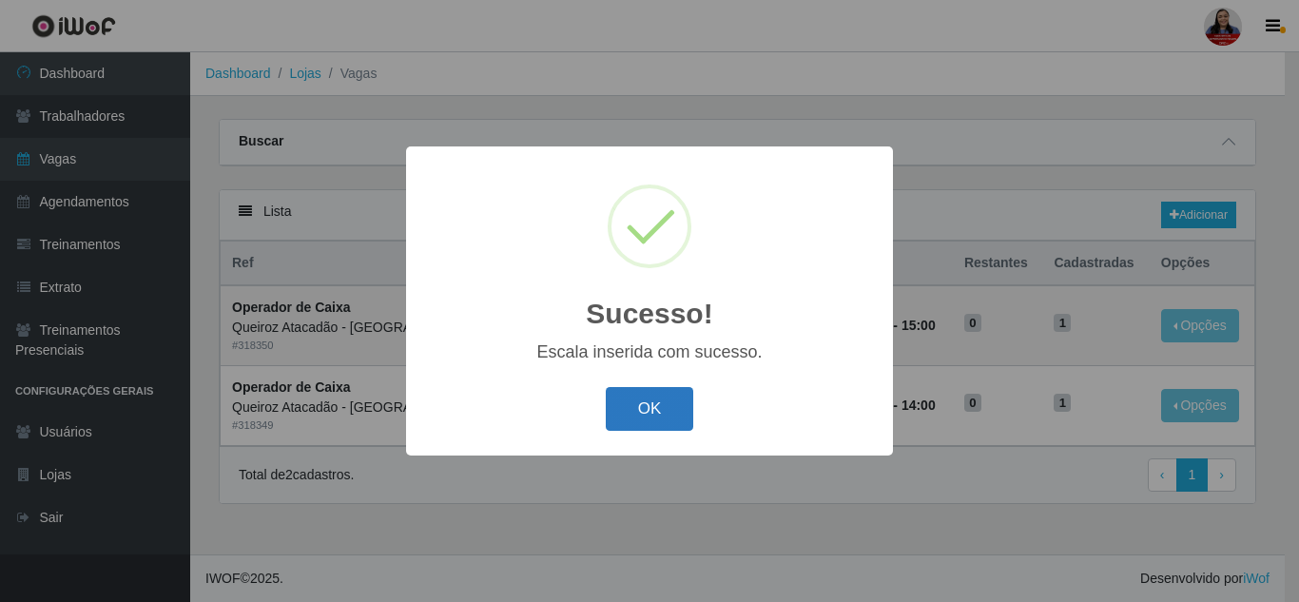
click at [657, 401] on button "OK" at bounding box center [650, 409] width 88 height 45
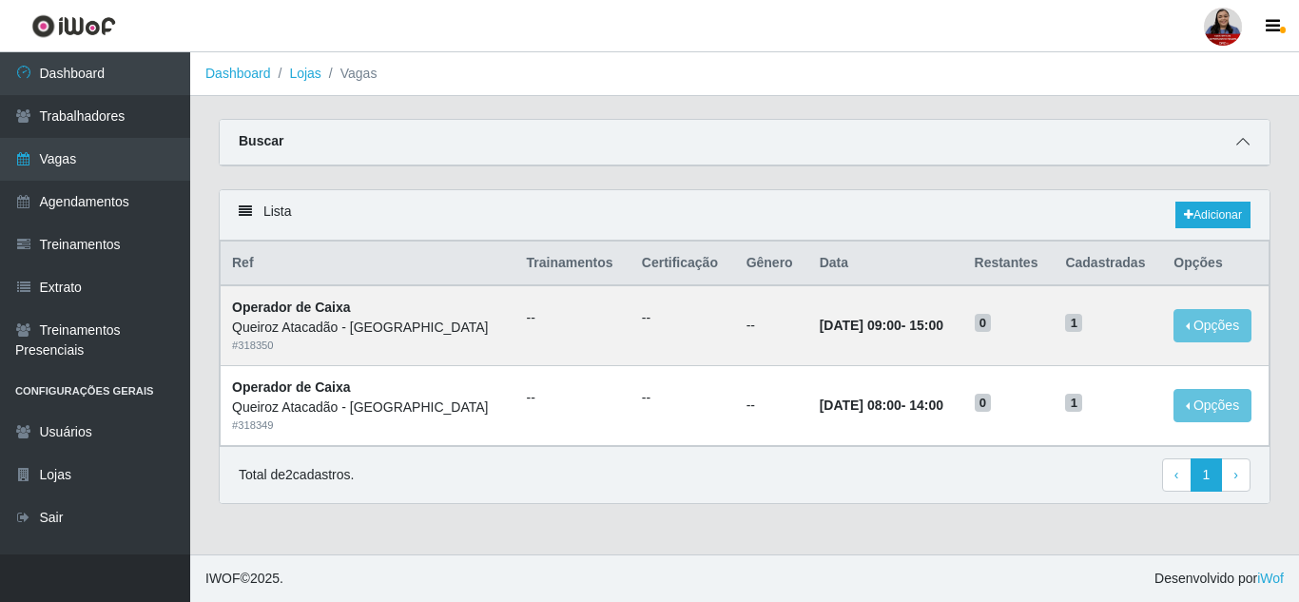
click at [1242, 144] on icon at bounding box center [1242, 141] width 13 height 13
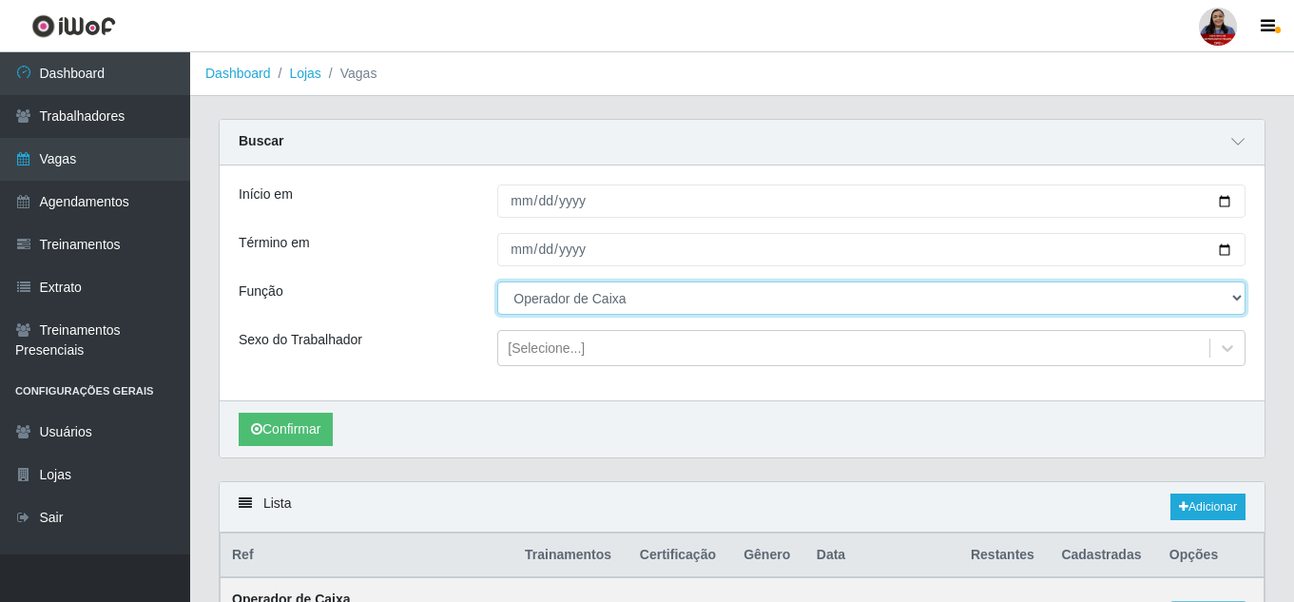
click at [569, 292] on select "[Selecione...] Embalador Embalador + Embalador ++ Operador de Caixa Operador de…" at bounding box center [871, 298] width 748 height 33
click at [497, 282] on select "[Selecione...] Embalador Embalador + Embalador ++ Operador de Caixa Operador de…" at bounding box center [871, 298] width 748 height 33
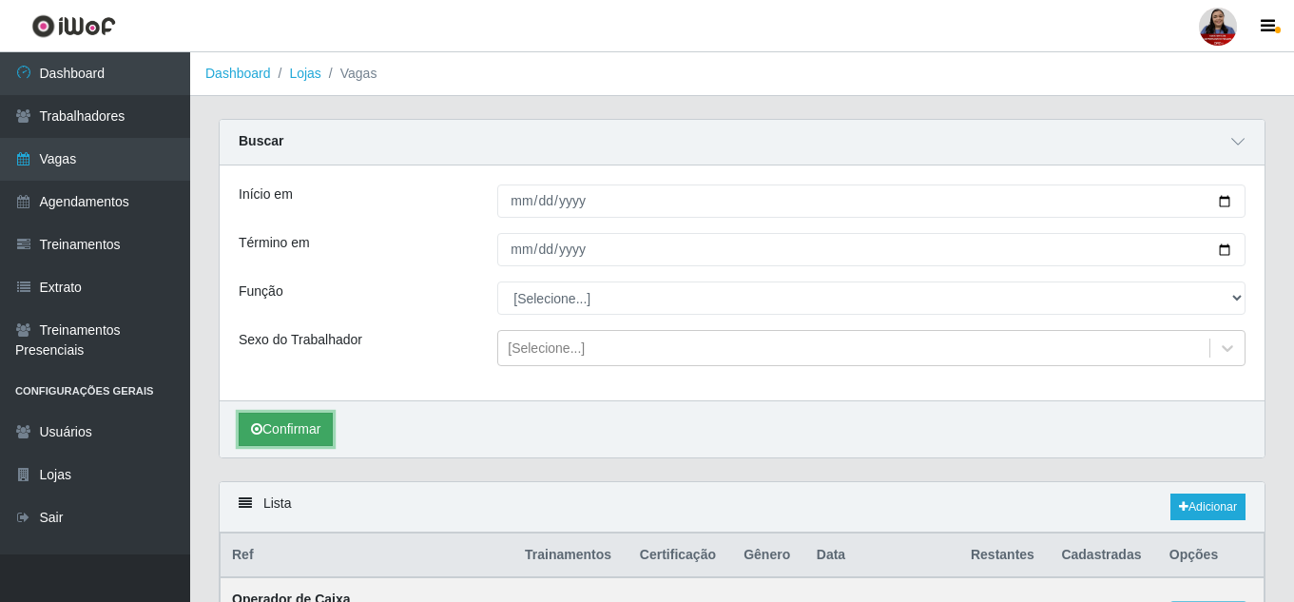
click at [314, 425] on button "Confirmar" at bounding box center [286, 429] width 94 height 33
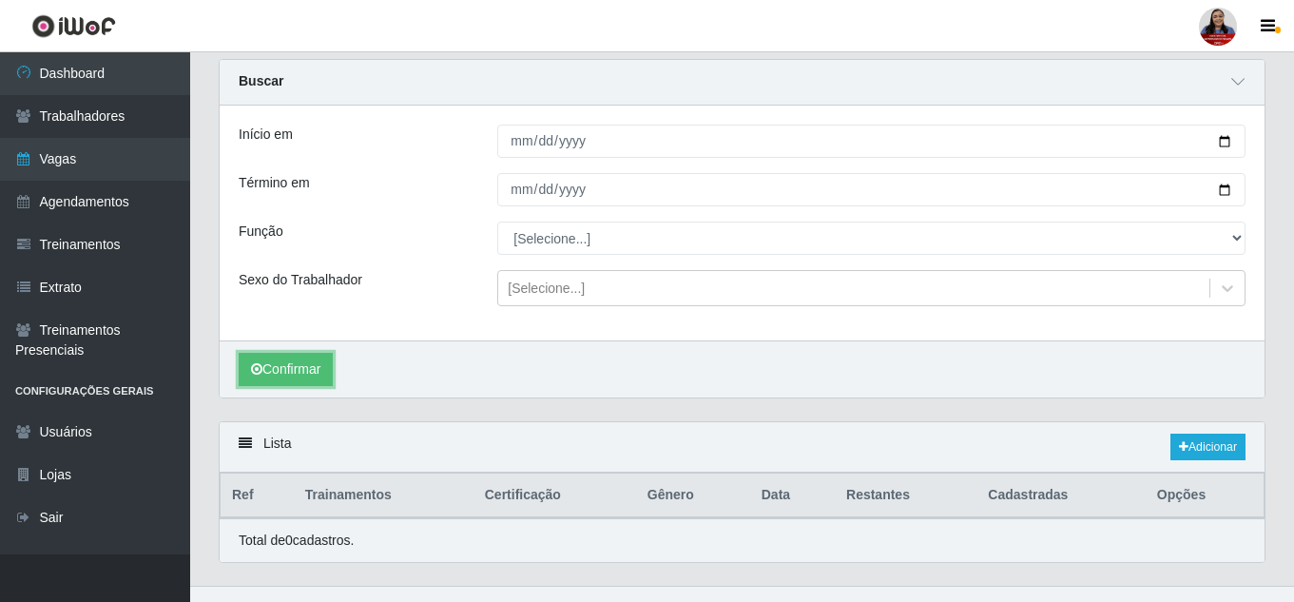
scroll to position [92, 0]
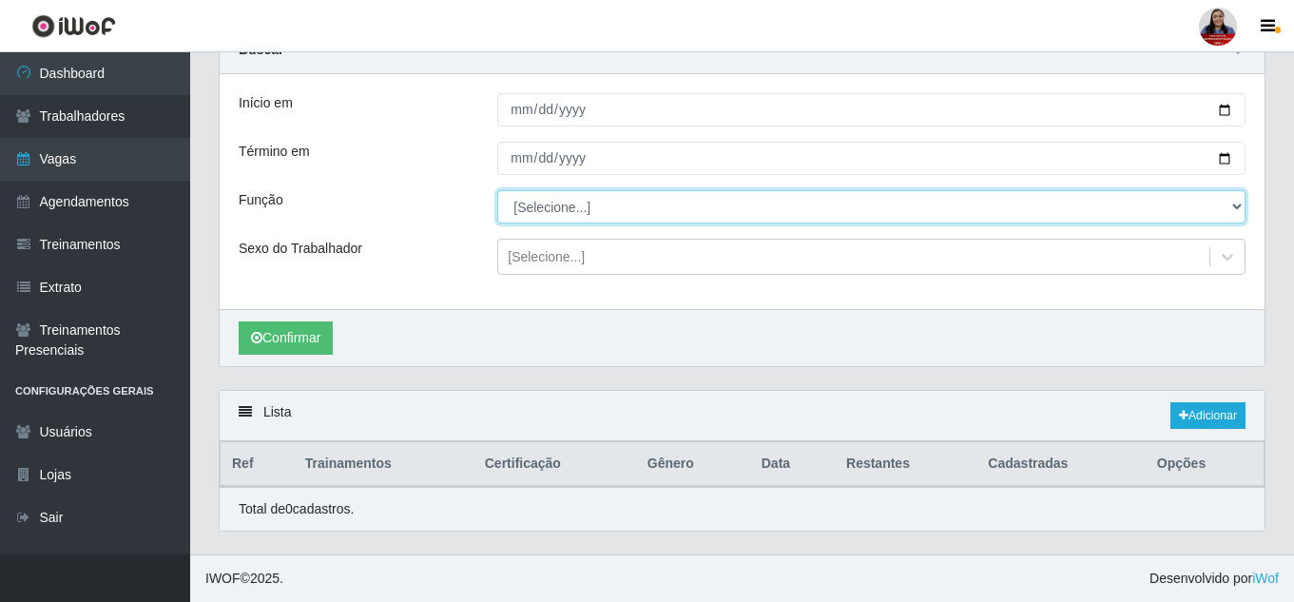
click at [634, 204] on select "[Selecione...] Embalador Embalador + Embalador ++ Operador de Caixa Operador de…" at bounding box center [871, 206] width 748 height 33
click at [497, 190] on select "[Selecione...] Embalador Embalador + Embalador ++ Operador de Caixa Operador de…" at bounding box center [871, 206] width 748 height 33
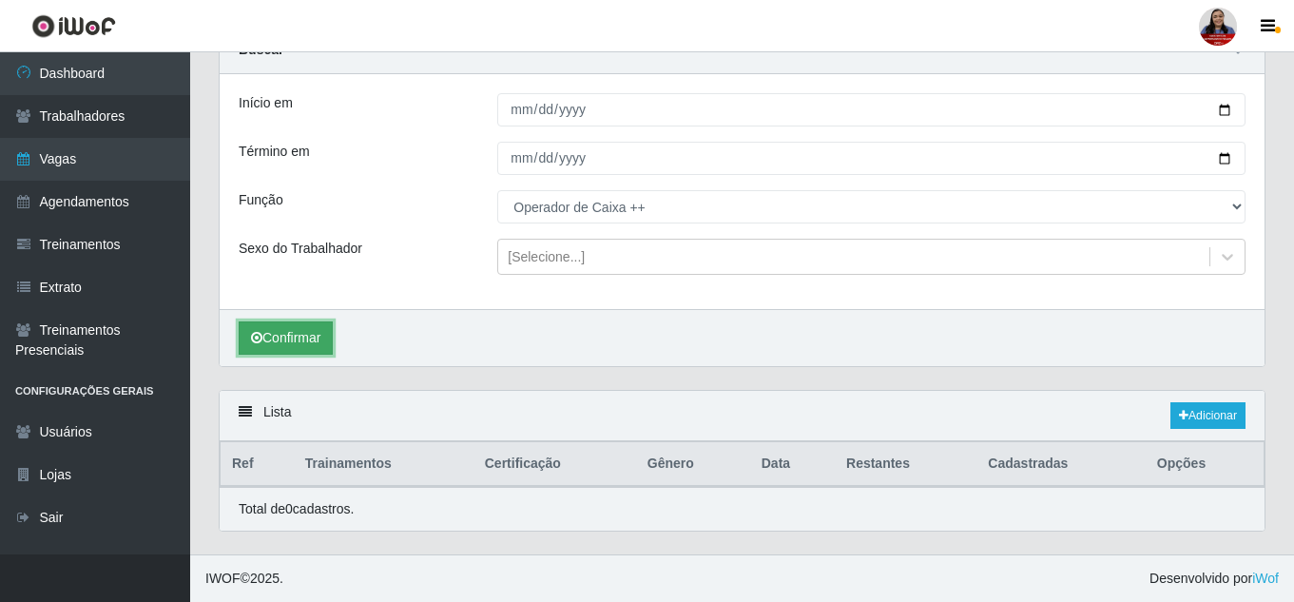
click at [290, 327] on button "Confirmar" at bounding box center [286, 337] width 94 height 33
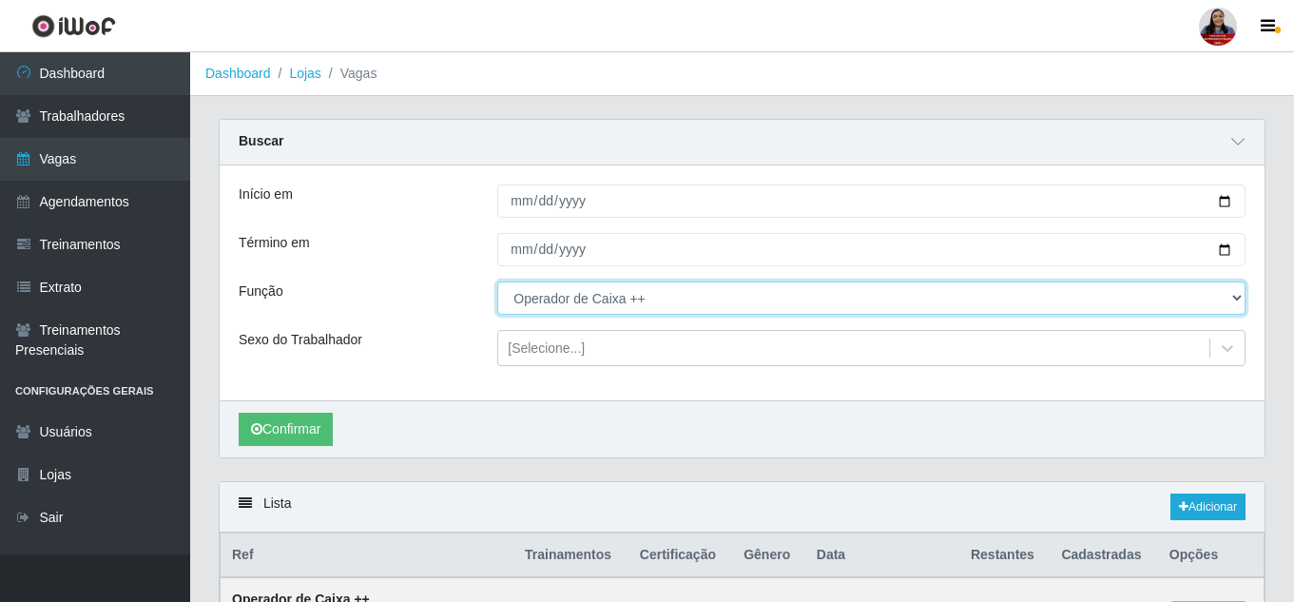
click at [614, 309] on select "[Selecione...] Embalador Embalador + Embalador ++ Operador de Caixa Operador de…" at bounding box center [871, 298] width 748 height 33
select select "71"
click at [497, 282] on select "[Selecione...] Embalador Embalador + Embalador ++ Operador de Caixa Operador de…" at bounding box center [871, 298] width 748 height 33
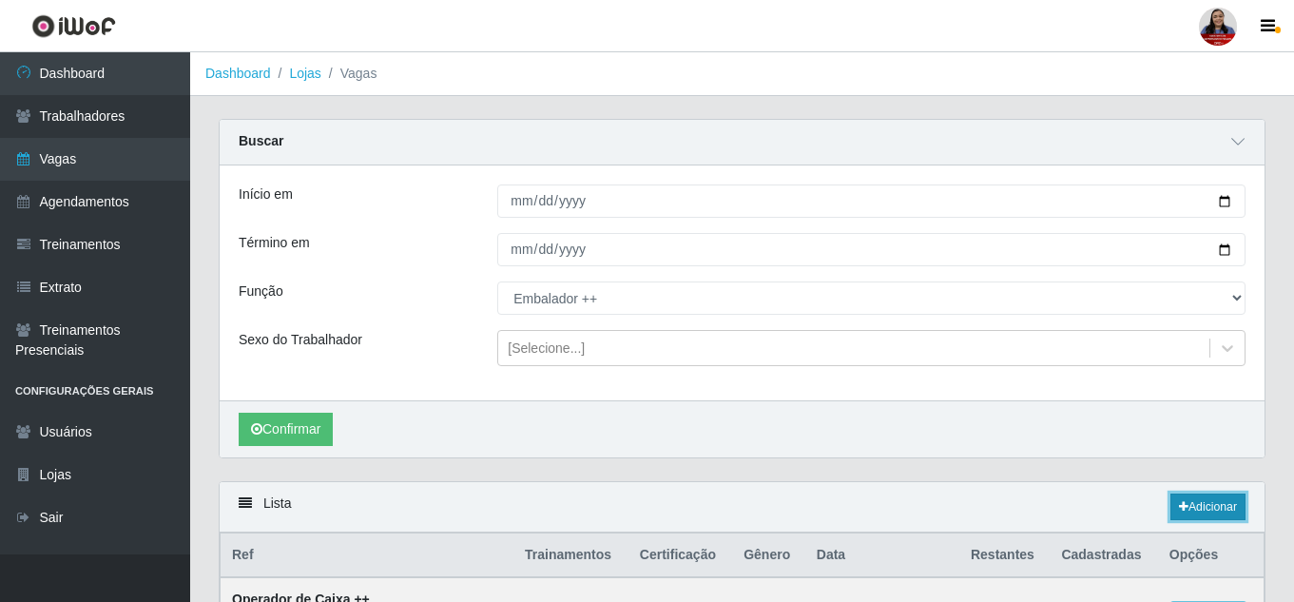
click at [1203, 500] on link "Adicionar" at bounding box center [1208, 507] width 75 height 27
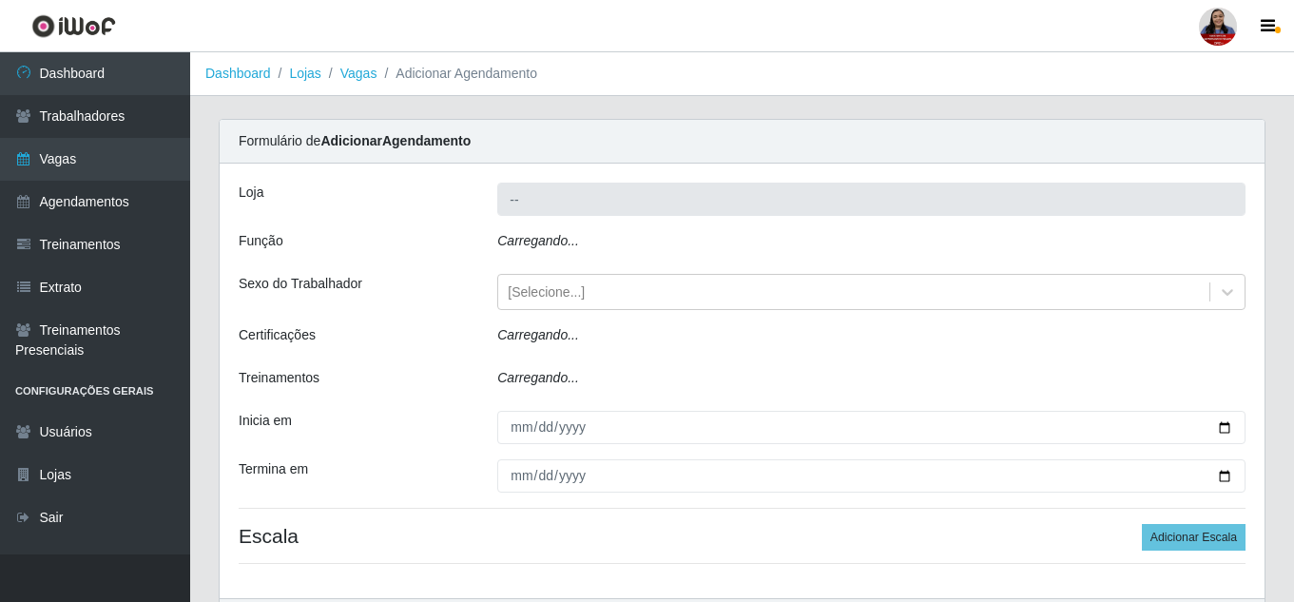
type input "Queiroz Atacadão - [GEOGRAPHIC_DATA]"
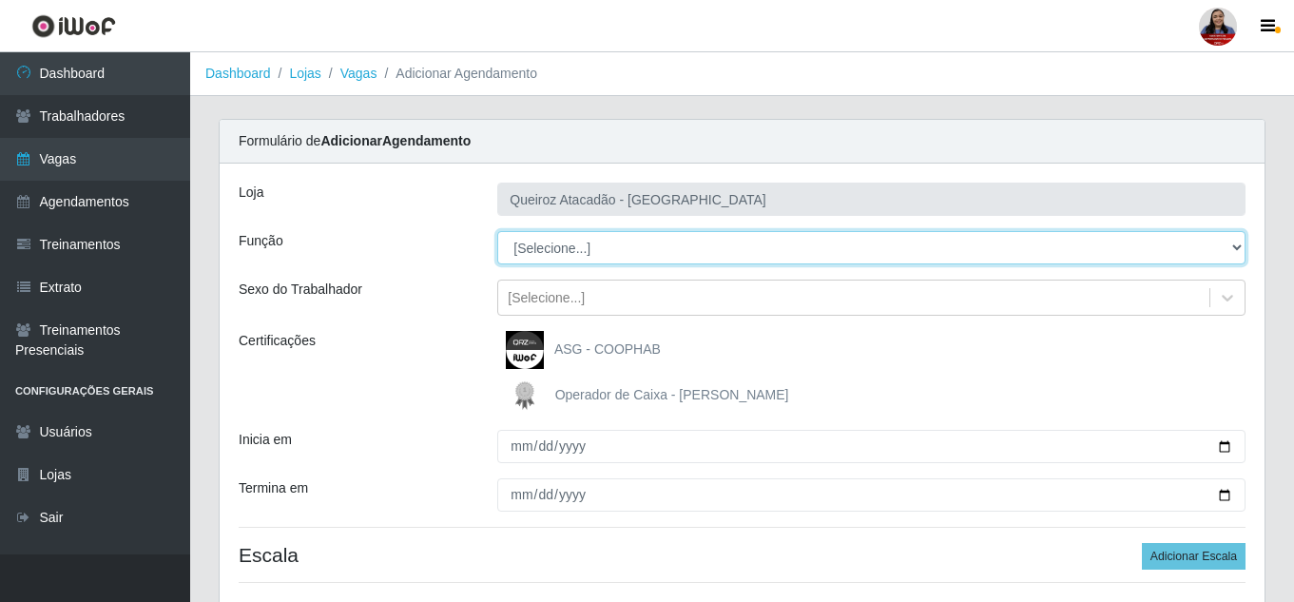
click at [626, 245] on select "[Selecione...] Embalador Embalador + Embalador ++ Operador de Caixa Operador de…" at bounding box center [871, 247] width 748 height 33
select select "71"
click at [497, 231] on select "[Selecione...] Embalador Embalador + Embalador ++ Operador de Caixa Operador de…" at bounding box center [871, 247] width 748 height 33
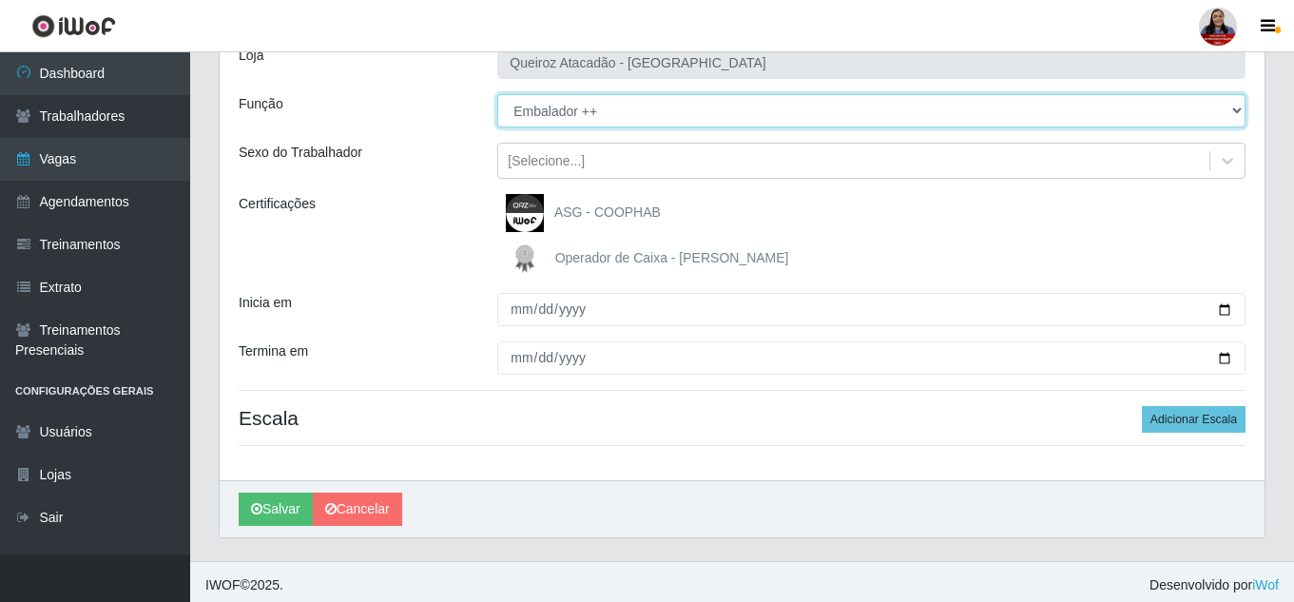
scroll to position [144, 0]
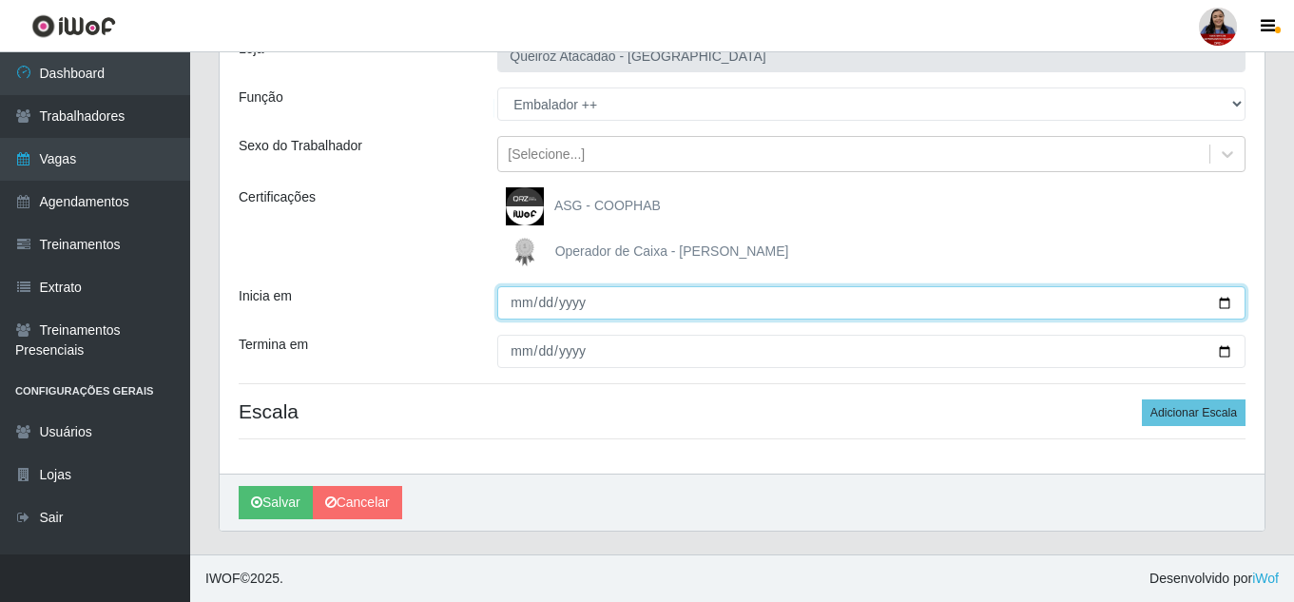
click at [1233, 302] on input "Inicia em" at bounding box center [871, 302] width 748 height 33
type input "[DATE]"
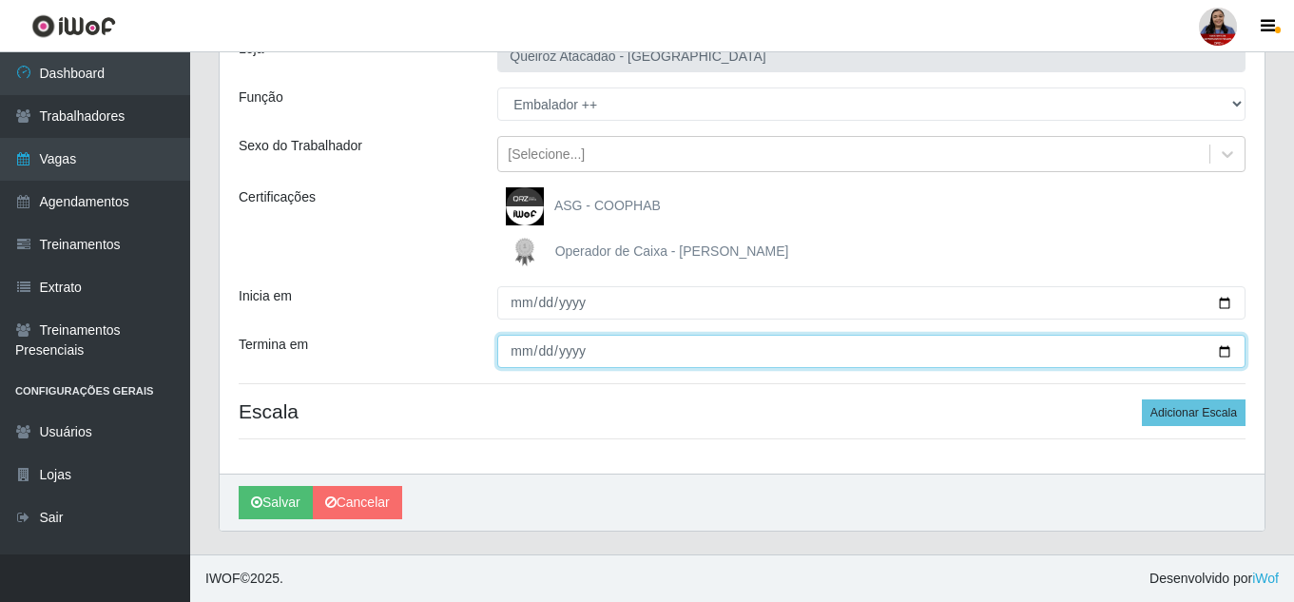
click at [1228, 356] on input "Termina em" at bounding box center [871, 351] width 748 height 33
type input "[DATE]"
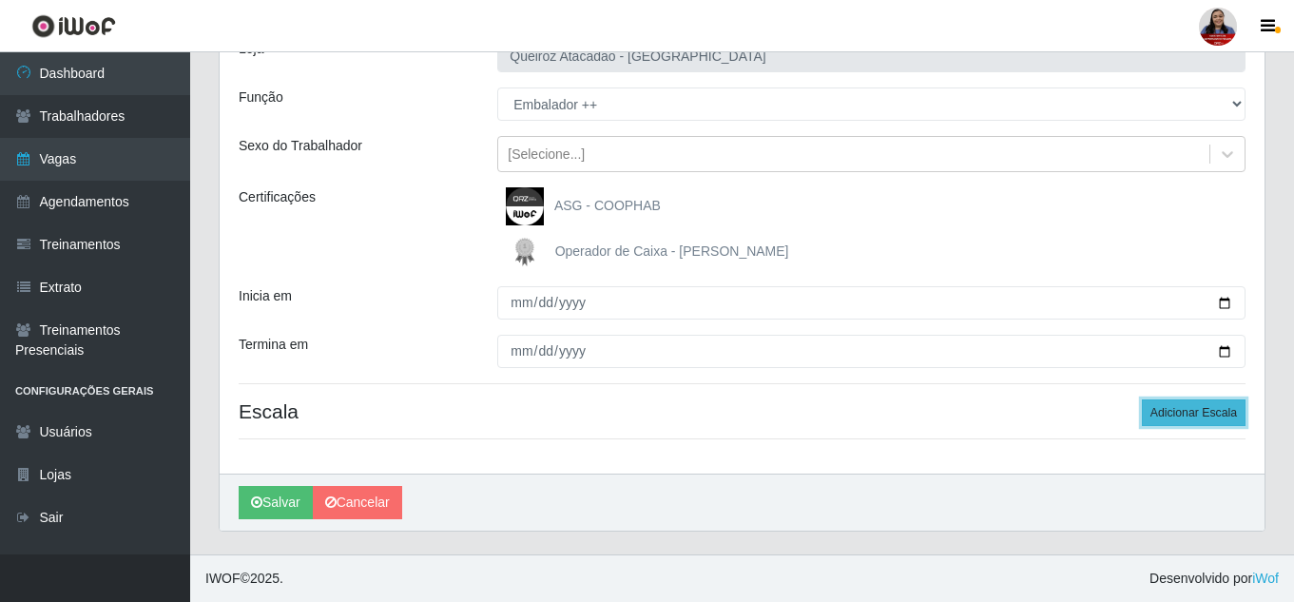
click at [1208, 411] on button "Adicionar Escala" at bounding box center [1194, 412] width 104 height 27
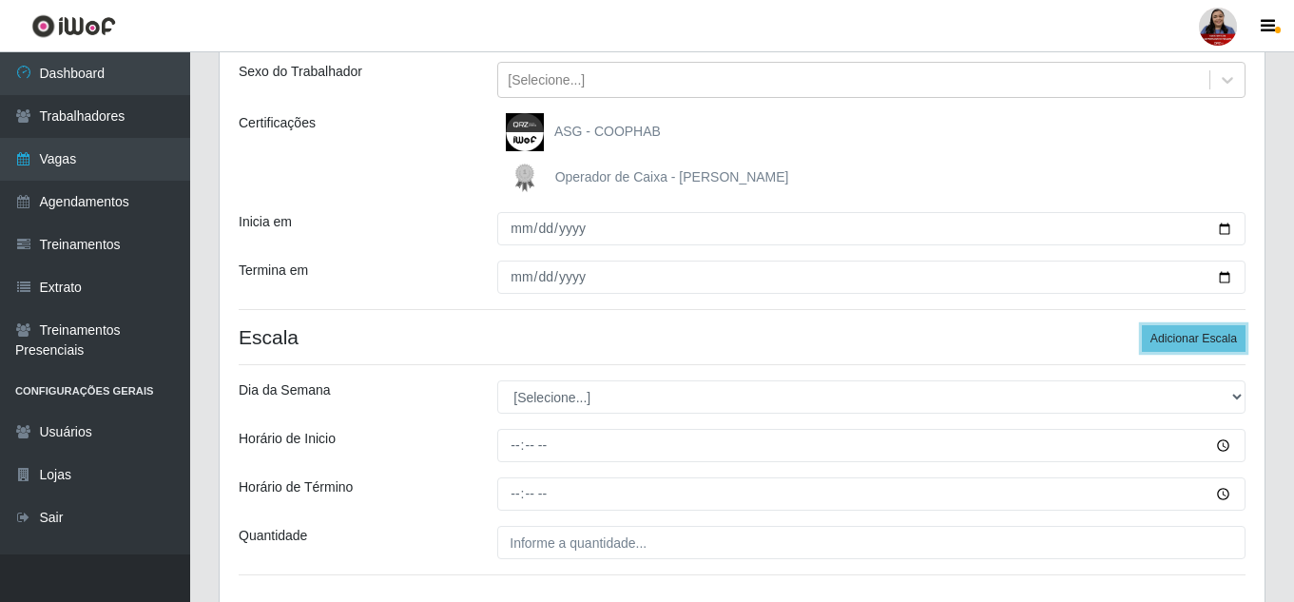
scroll to position [334, 0]
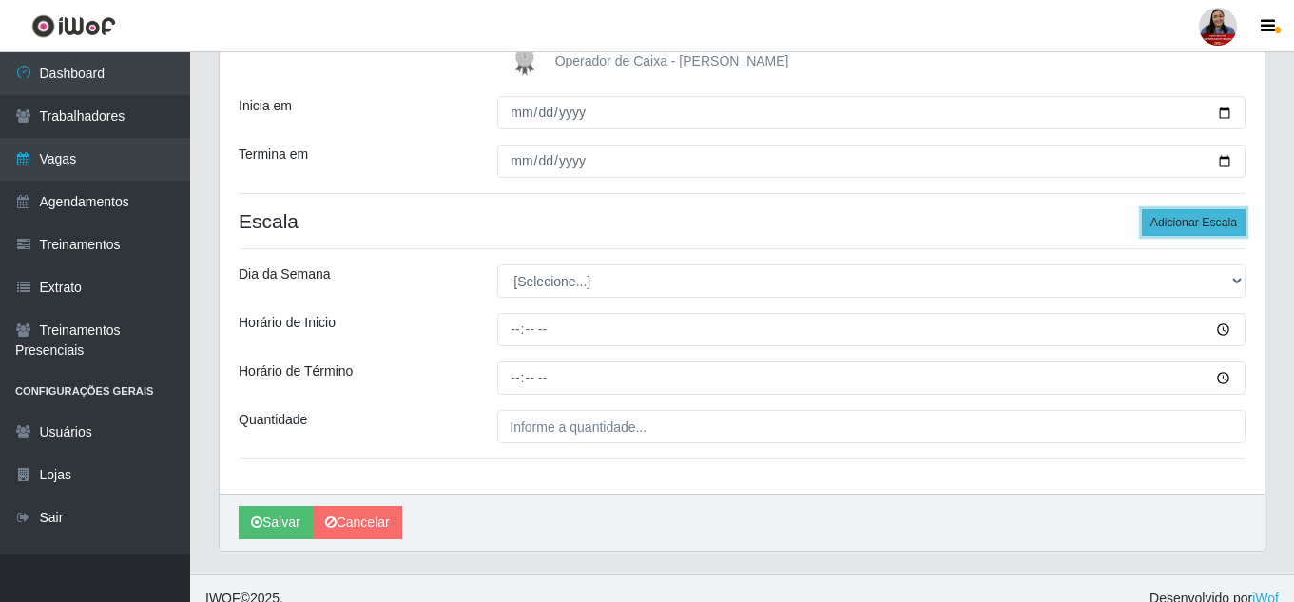
click at [1208, 232] on button "Adicionar Escala" at bounding box center [1194, 222] width 104 height 27
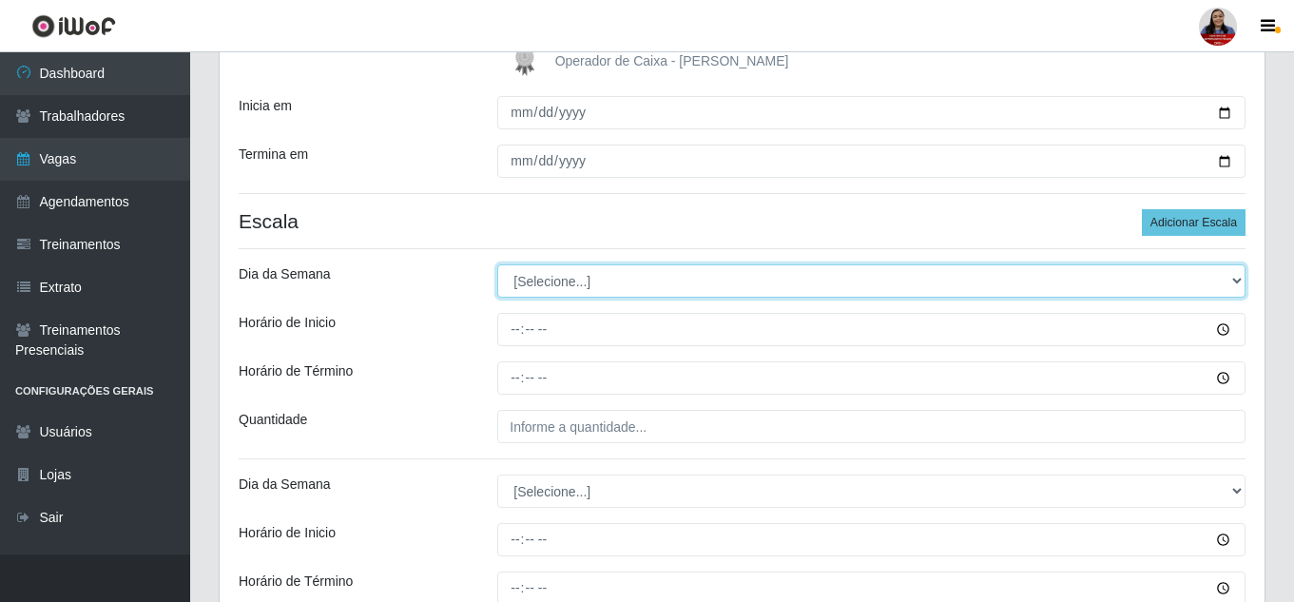
click at [537, 290] on select "[Selecione...] Segunda Terça Quarta Quinta Sexta Sábado Domingo" at bounding box center [871, 280] width 748 height 33
select select "3"
click at [497, 264] on select "[Selecione...] Segunda Terça Quarta Quinta Sexta Sábado Domingo" at bounding box center [871, 280] width 748 height 33
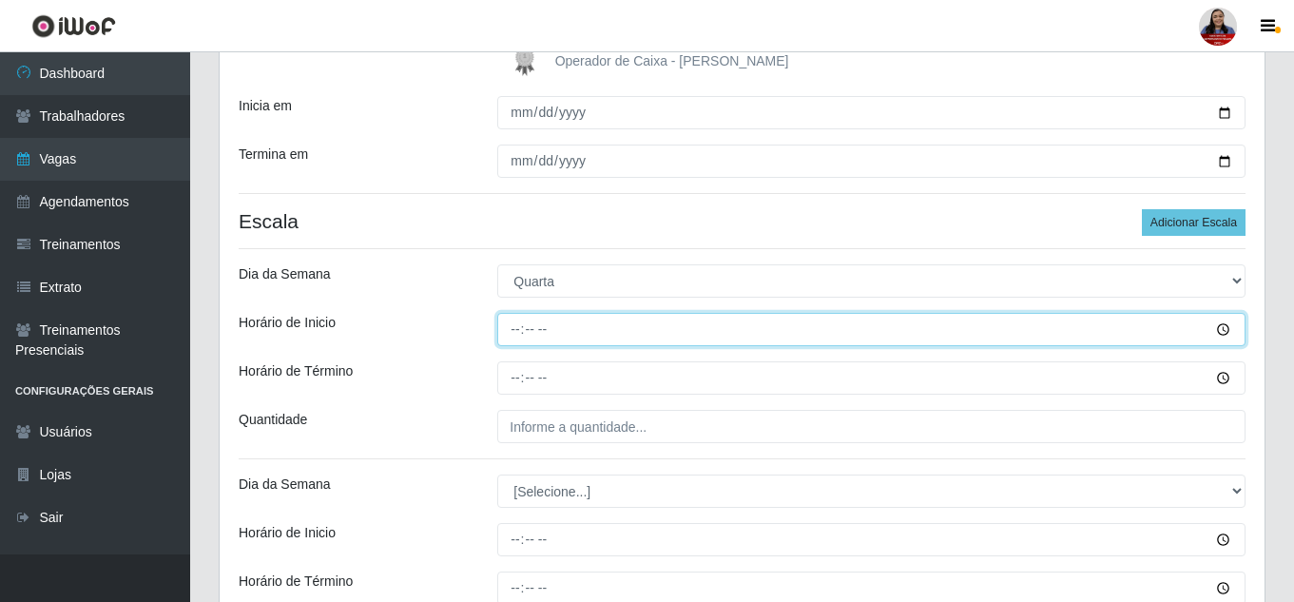
click at [514, 326] on input "Horário de Inicio" at bounding box center [871, 329] width 748 height 33
type input "08:00"
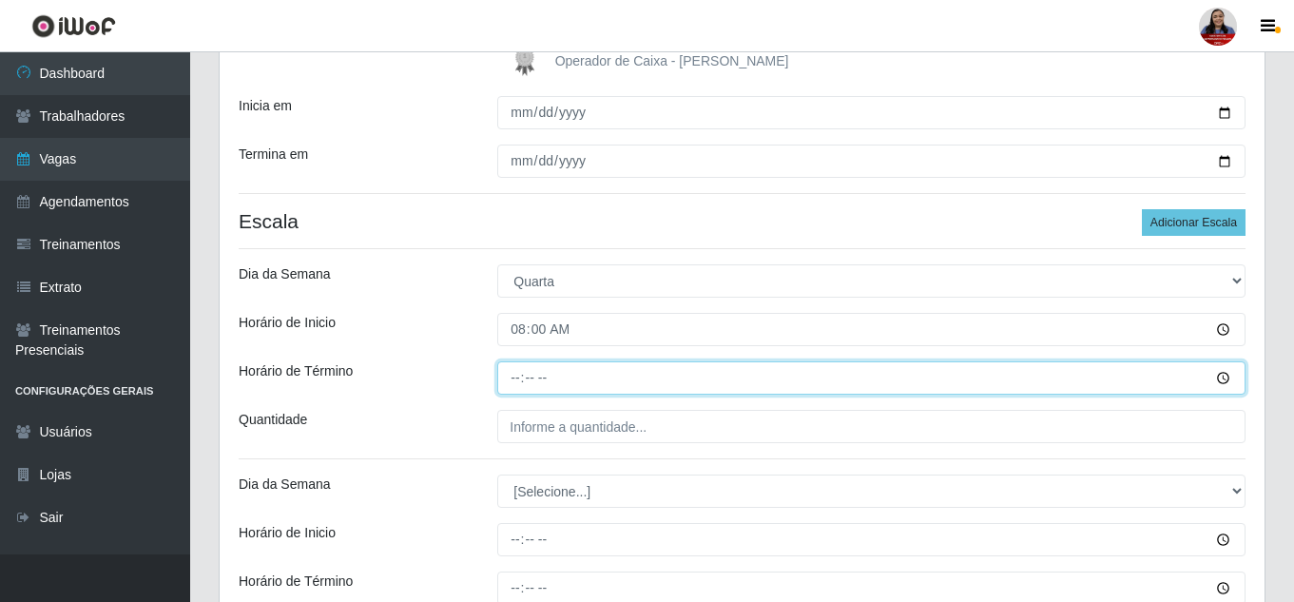
type input "14:00"
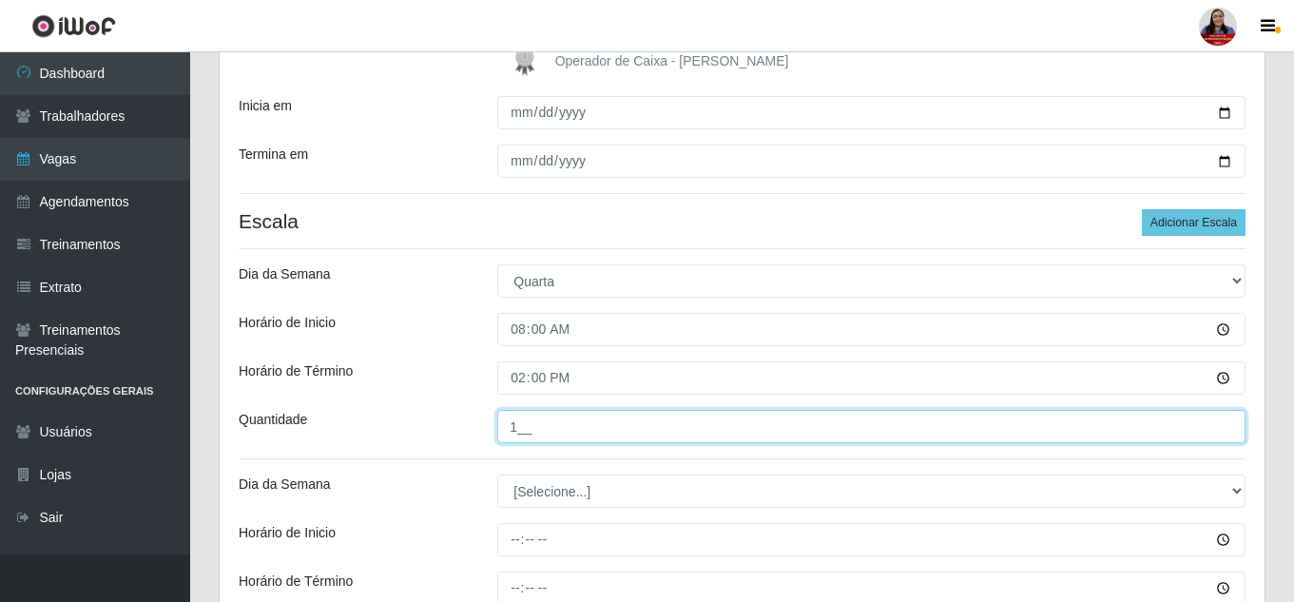
type input "1__"
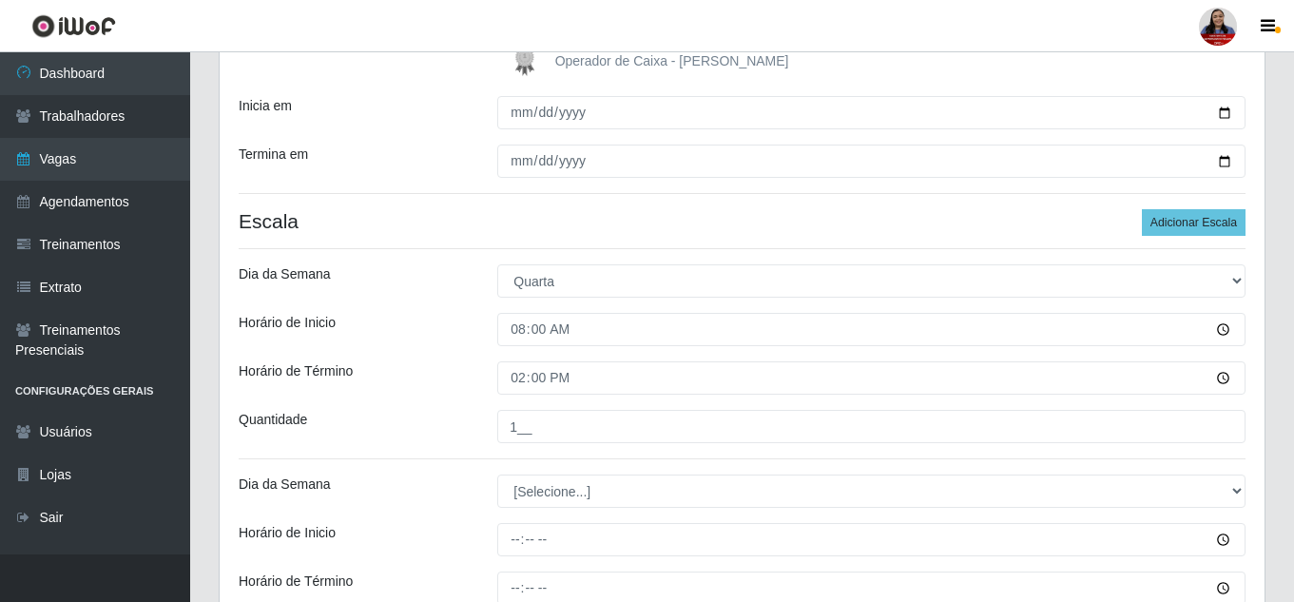
click at [427, 343] on div "Horário de Inicio" at bounding box center [353, 329] width 259 height 33
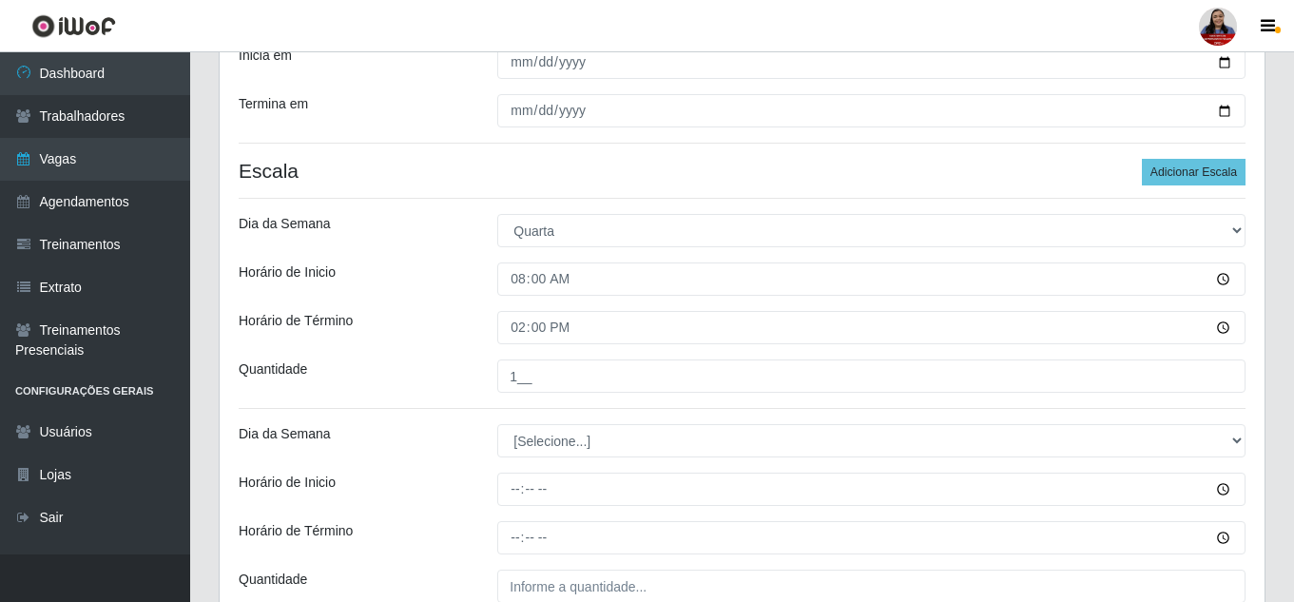
scroll to position [429, 0]
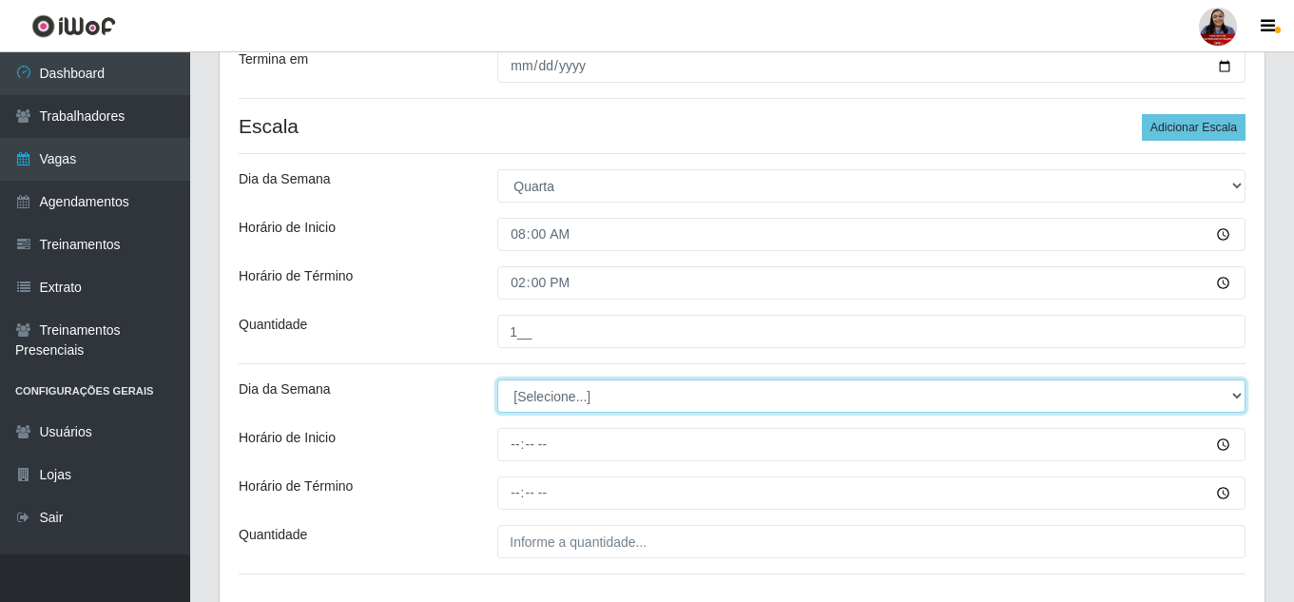
click at [532, 403] on select "[Selecione...] Segunda Terça Quarta Quinta Sexta Sábado Domingo" at bounding box center [871, 395] width 748 height 33
select select "3"
click at [497, 379] on select "[Selecione...] Segunda Terça Quarta Quinta Sexta Sábado Domingo" at bounding box center [871, 395] width 748 height 33
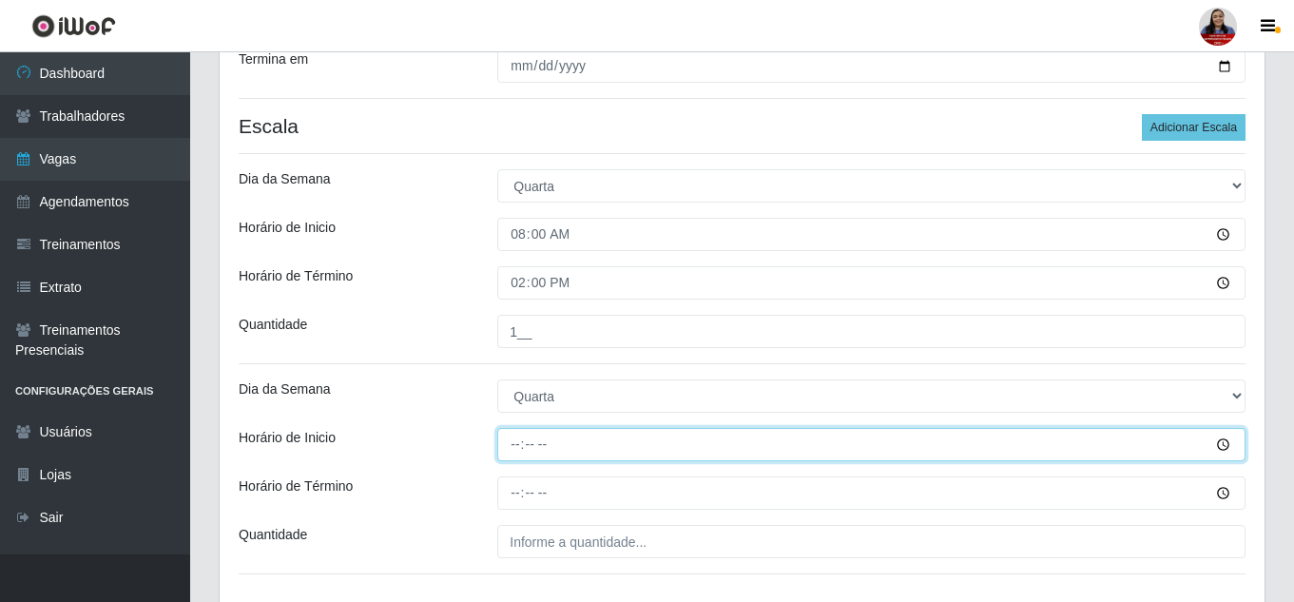
click at [517, 444] on input "Horário de Inicio" at bounding box center [871, 444] width 748 height 33
type input "16:00"
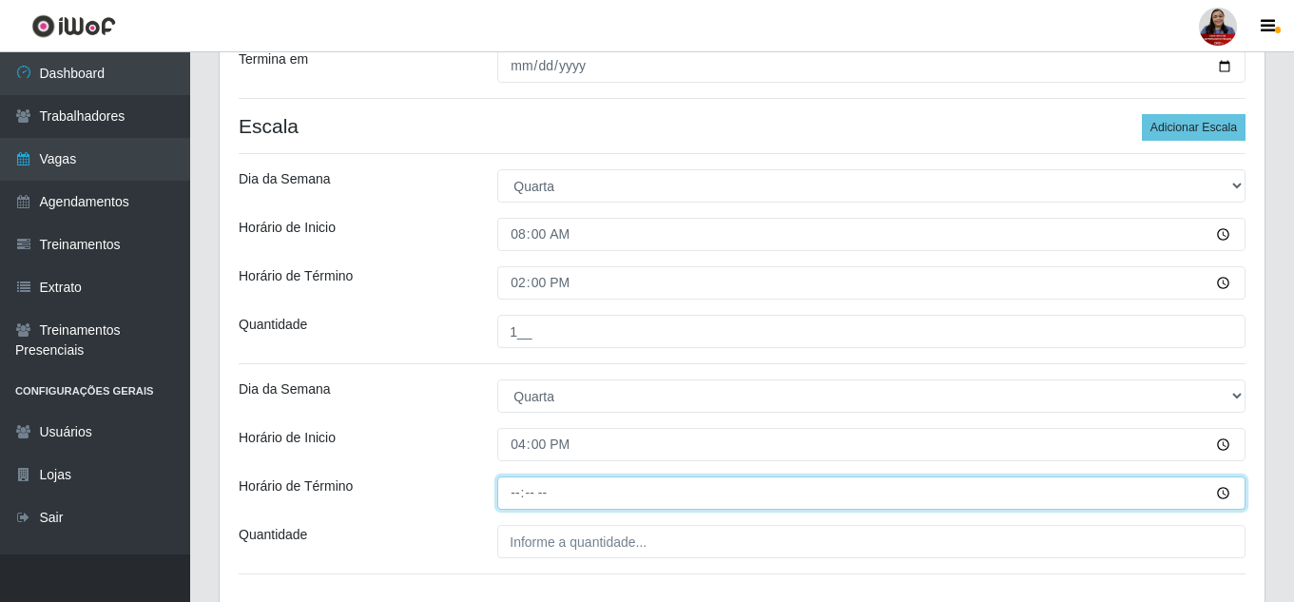
type input "22:00"
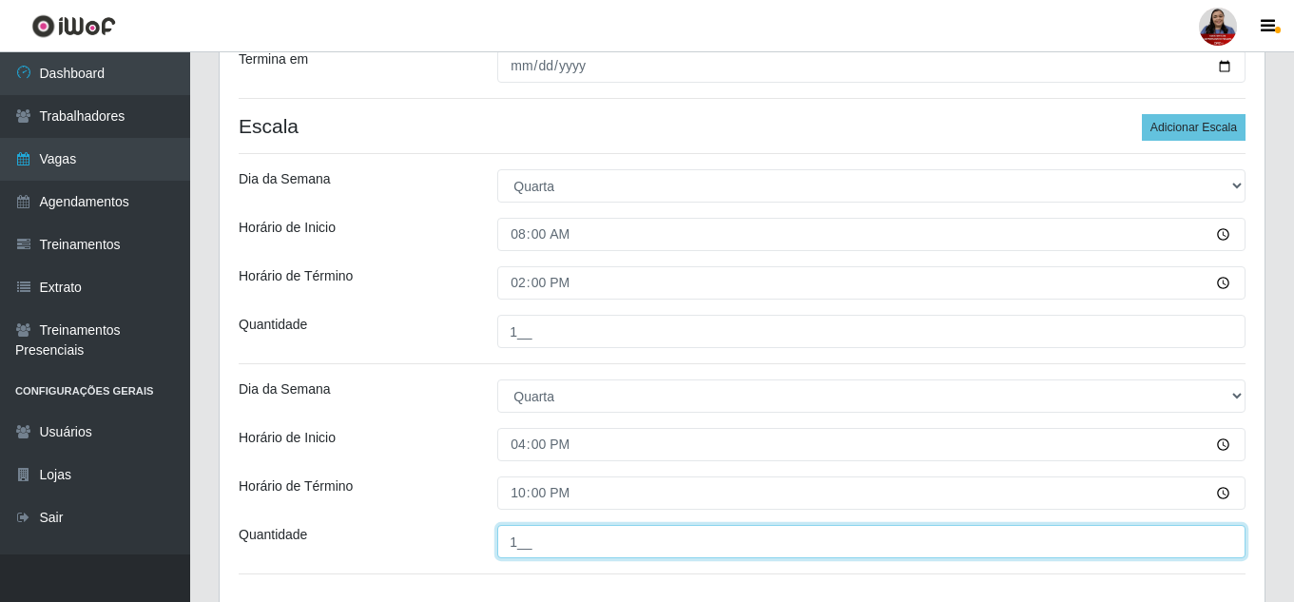
type input "1__"
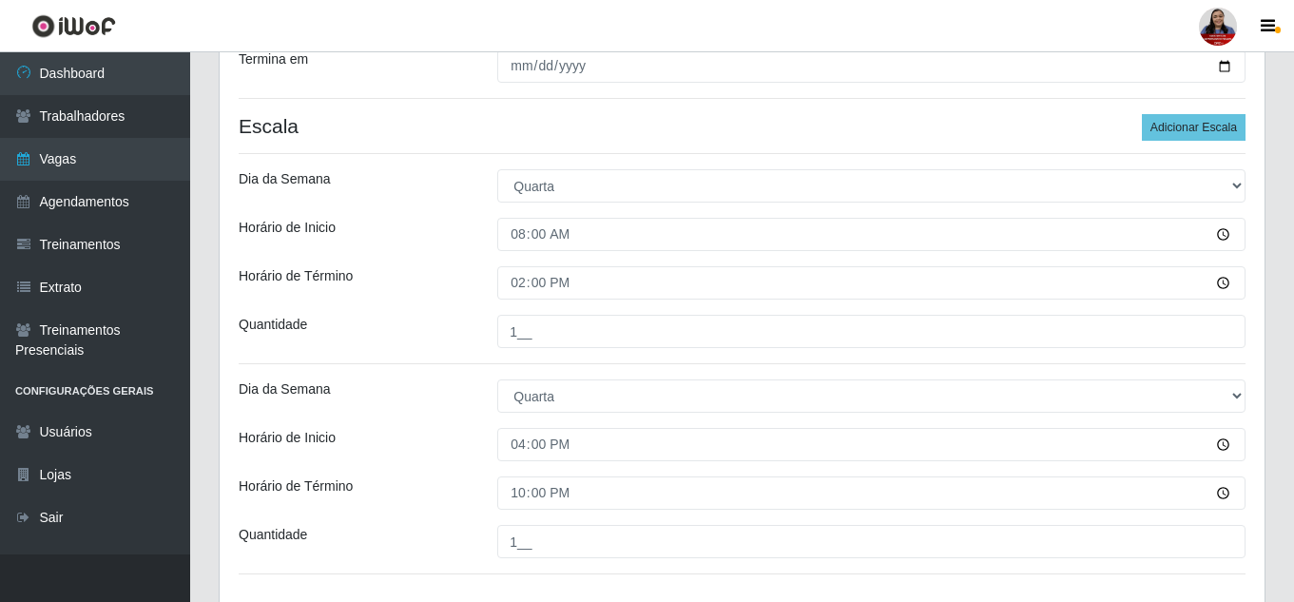
click at [425, 383] on div "Dia da Semana" at bounding box center [353, 395] width 259 height 33
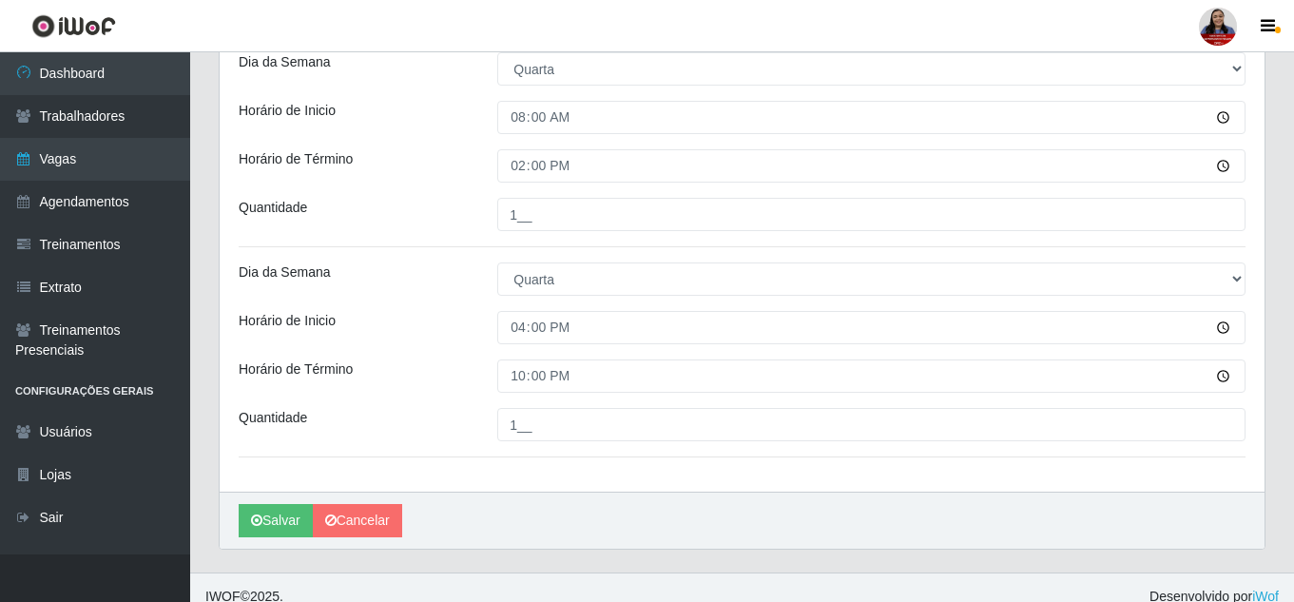
scroll to position [564, 0]
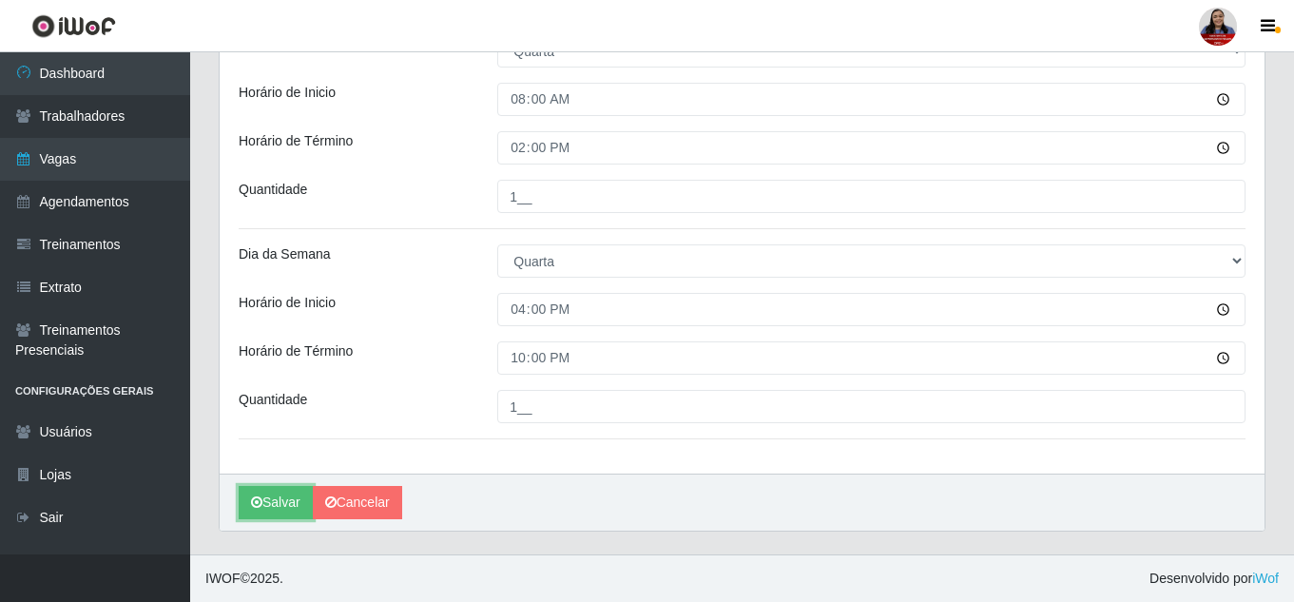
drag, startPoint x: 263, startPoint y: 497, endPoint x: 271, endPoint y: 484, distance: 15.3
click at [263, 497] on button "Salvar" at bounding box center [276, 502] width 74 height 33
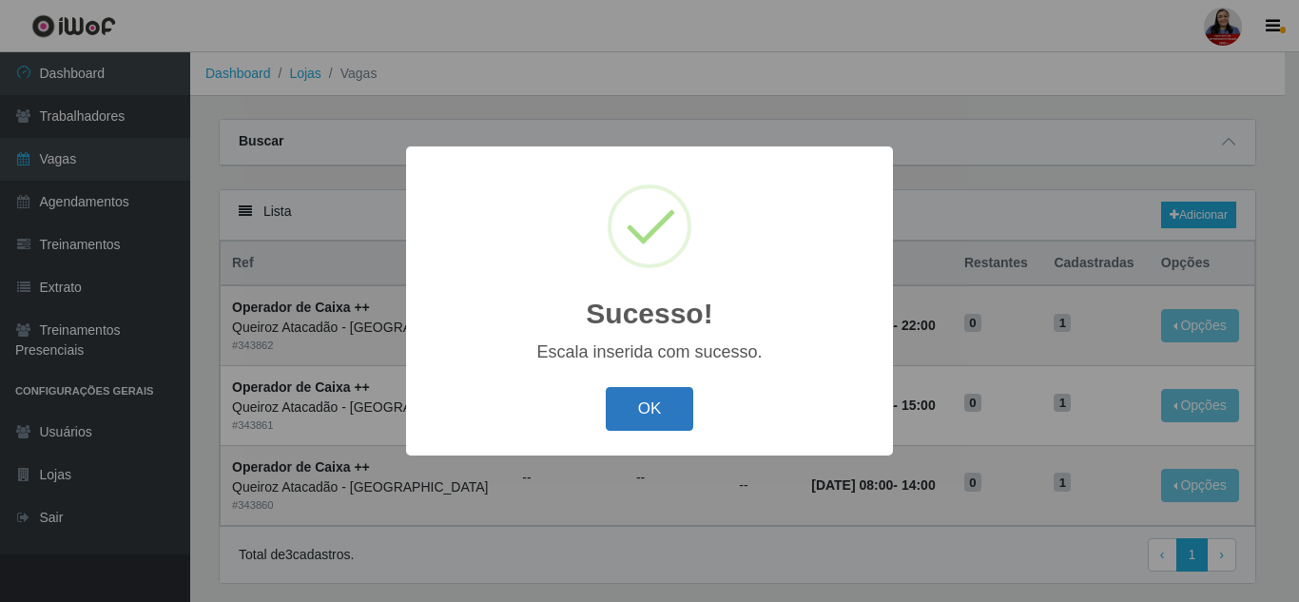
click at [628, 405] on button "OK" at bounding box center [650, 409] width 88 height 45
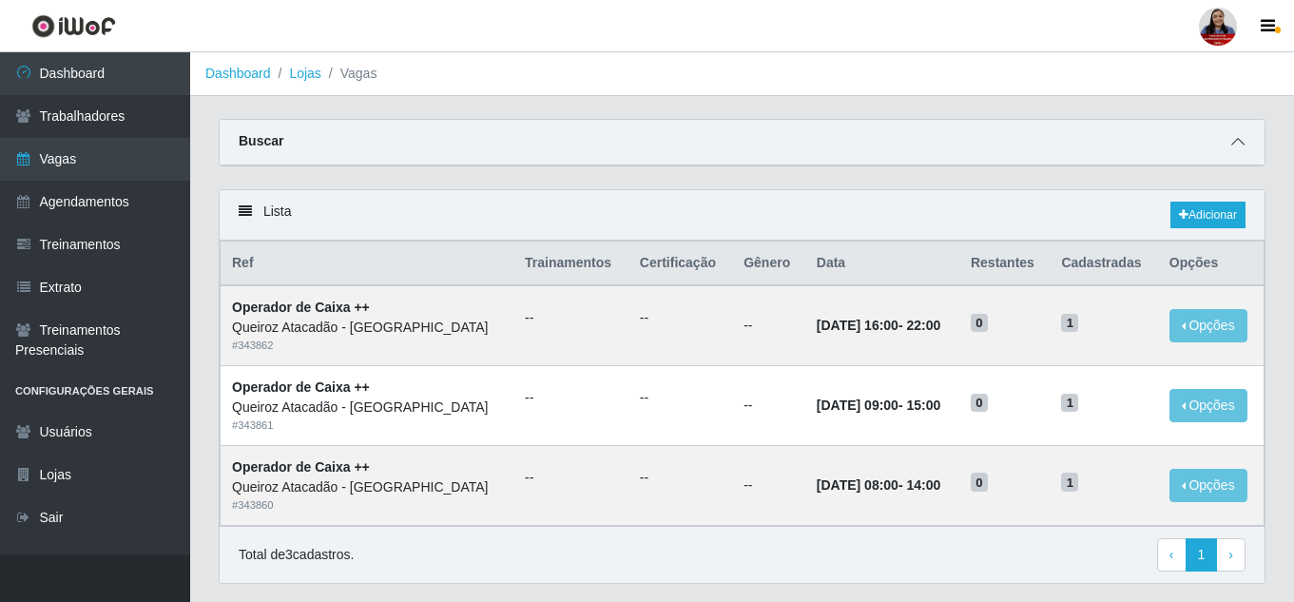
click at [1239, 137] on icon at bounding box center [1238, 141] width 13 height 13
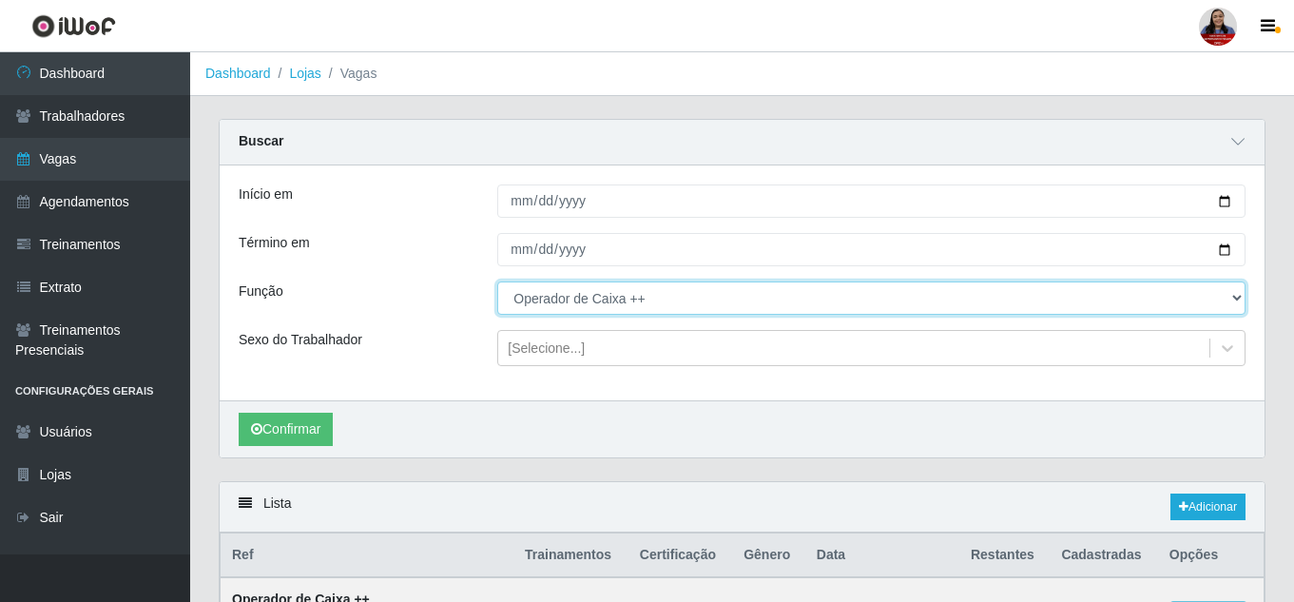
click at [561, 299] on select "[Selecione...] Embalador Embalador + Embalador ++ Operador de Caixa Operador de…" at bounding box center [871, 298] width 748 height 33
select select "71"
click at [497, 282] on select "[Selecione...] Embalador Embalador + Embalador ++ Operador de Caixa Operador de…" at bounding box center [871, 298] width 748 height 33
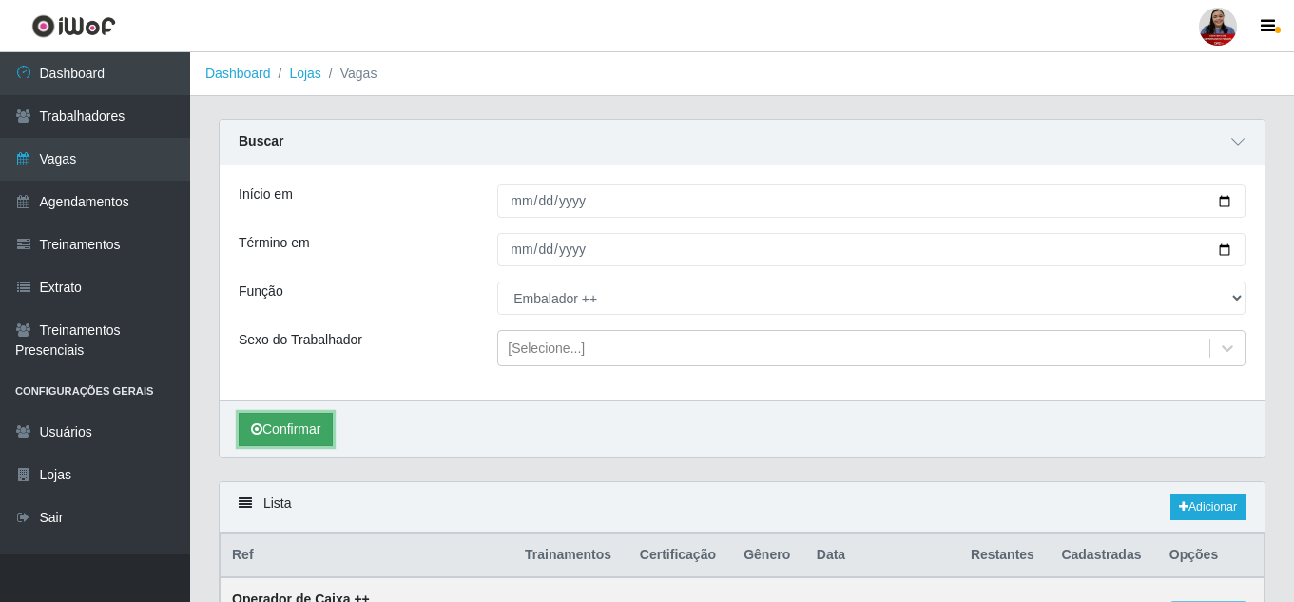
click at [308, 439] on button "Confirmar" at bounding box center [286, 429] width 94 height 33
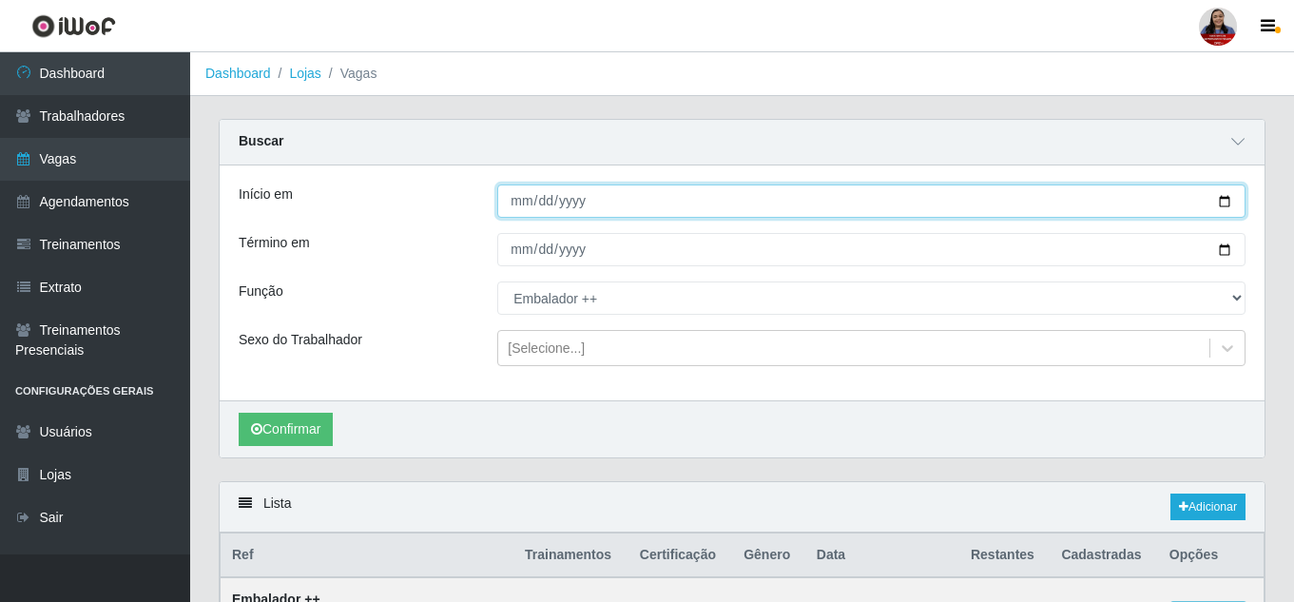
click at [1224, 207] on input "[DATE]" at bounding box center [871, 201] width 748 height 33
type input "[DATE]"
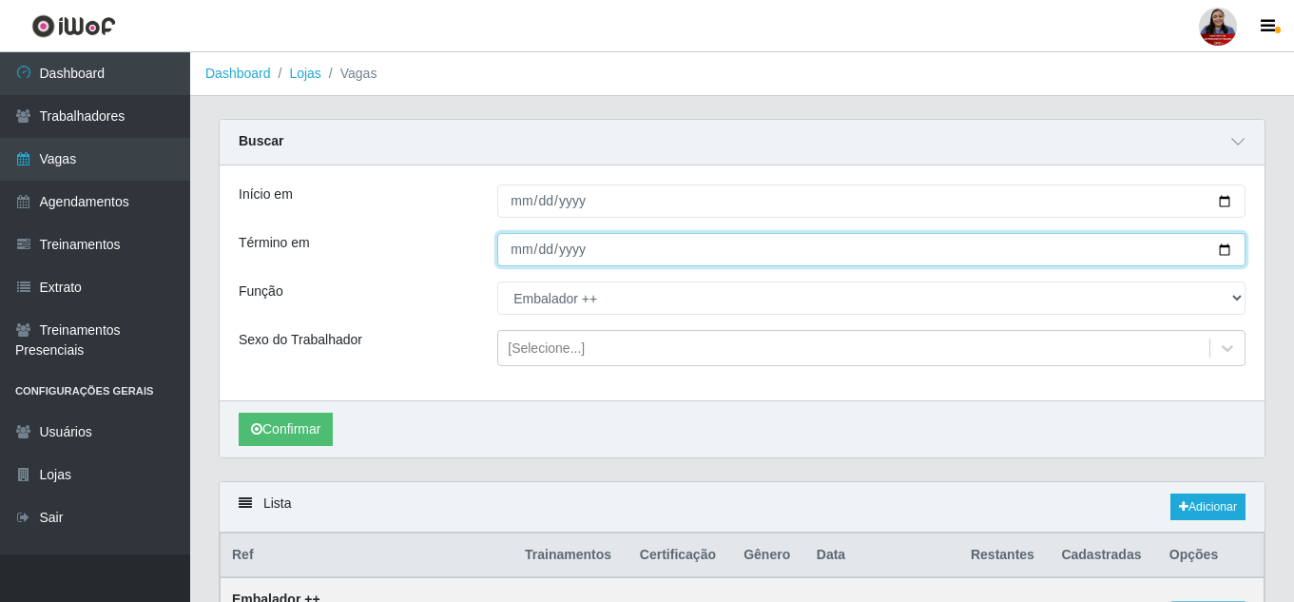
click at [1219, 250] on input "[DATE]" at bounding box center [871, 249] width 748 height 33
type input "[DATE]"
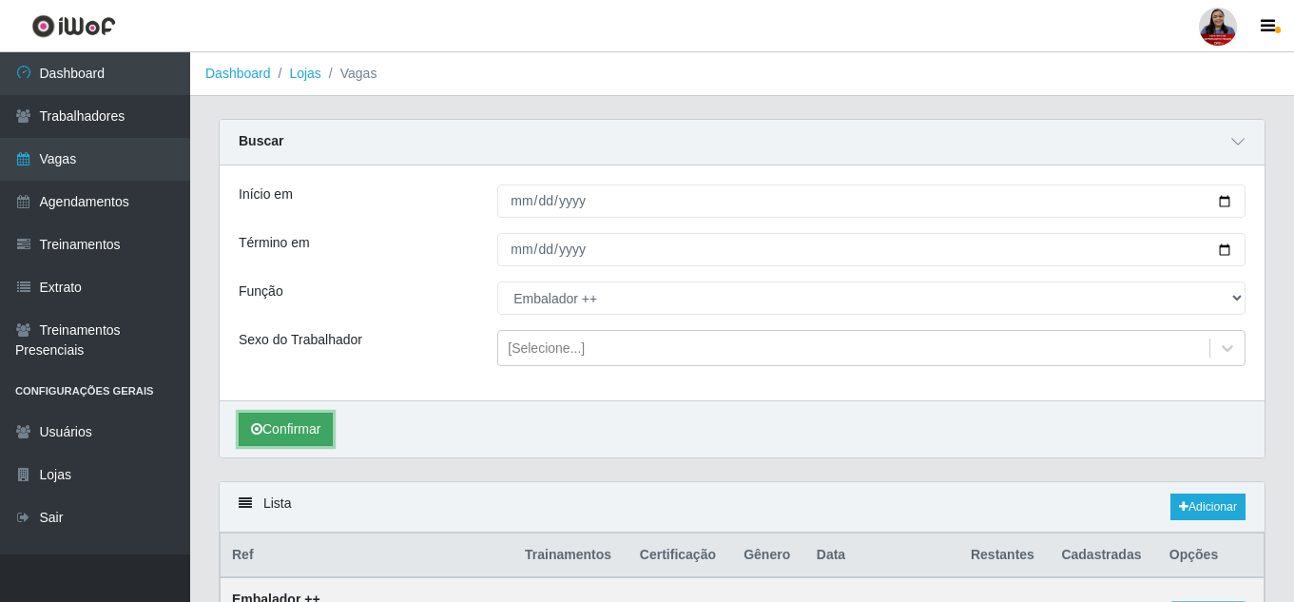
click at [270, 446] on button "Confirmar" at bounding box center [286, 429] width 94 height 33
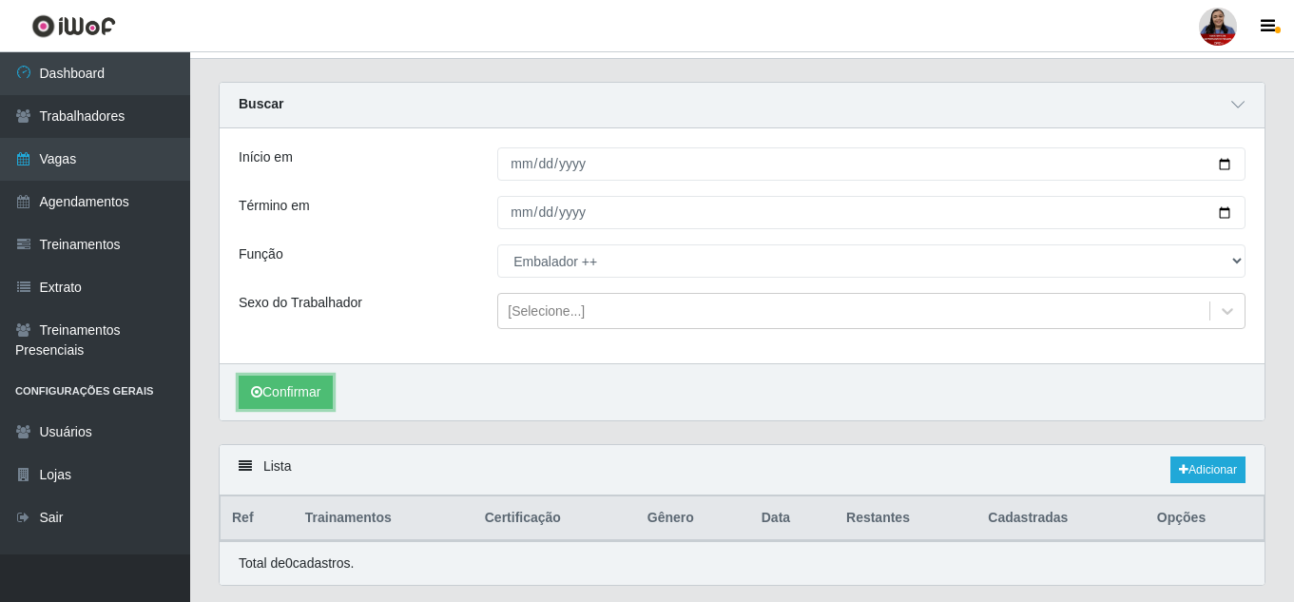
scroll to position [92, 0]
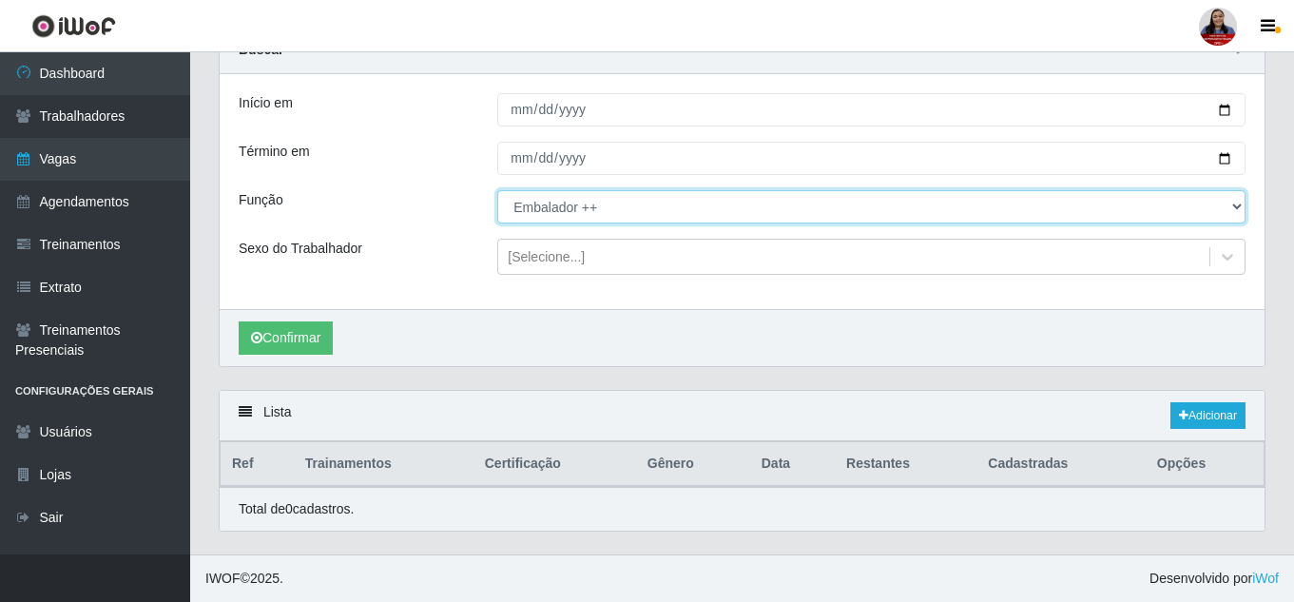
click at [603, 204] on select "[Selecione...] Embalador Embalador + Embalador ++ Operador de Caixa Operador de…" at bounding box center [871, 206] width 748 height 33
click at [497, 190] on select "[Selecione...] Embalador Embalador + Embalador ++ Operador de Caixa Operador de…" at bounding box center [871, 206] width 748 height 33
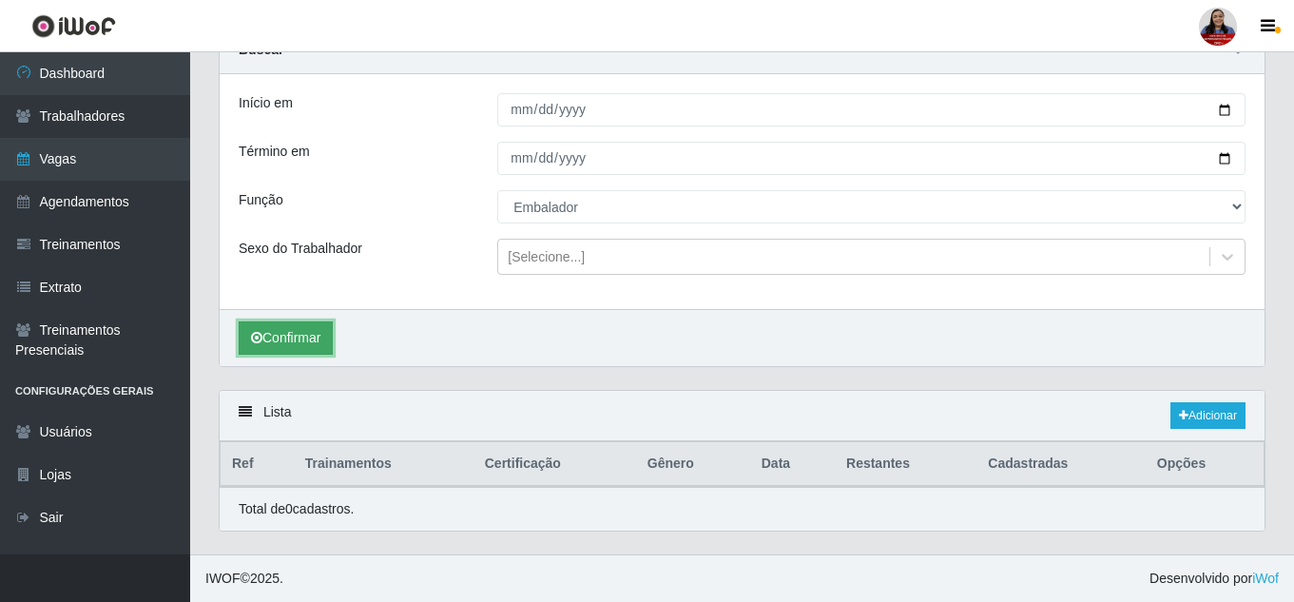
click at [293, 334] on button "Confirmar" at bounding box center [286, 337] width 94 height 33
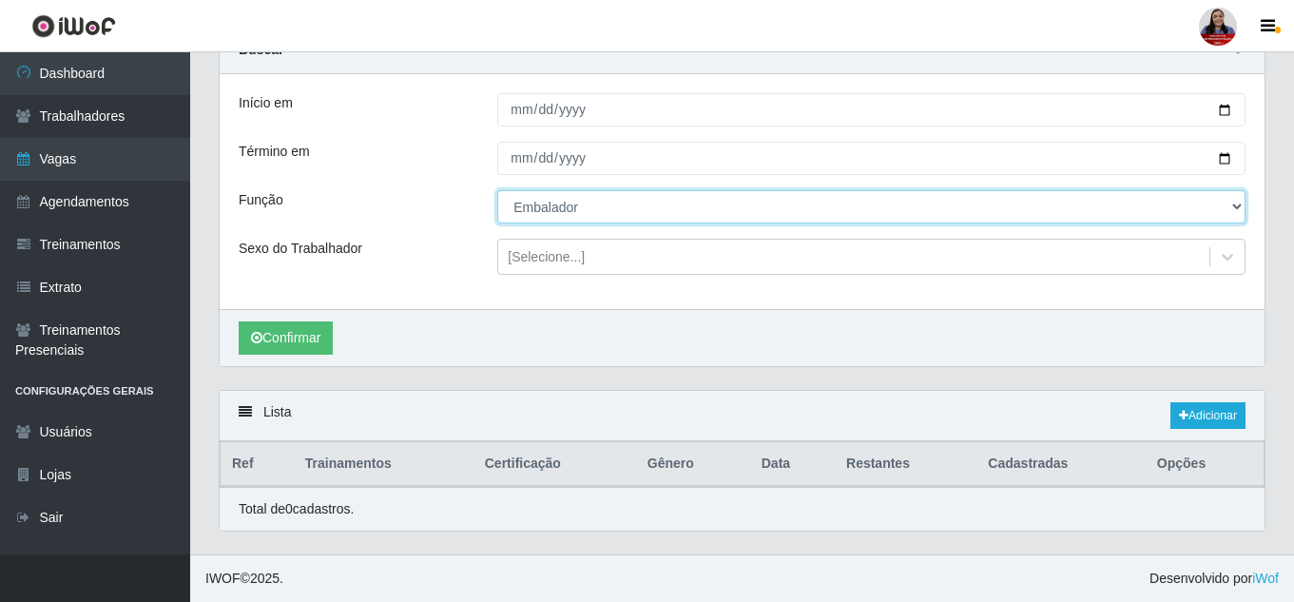
click at [593, 214] on select "[Selecione...] Embalador Embalador + Embalador ++ Operador de Caixa Operador de…" at bounding box center [871, 206] width 748 height 33
select select "[Selecione...]"
click at [497, 190] on select "[Selecione...] Embalador Embalador + Embalador ++ Operador de Caixa Operador de…" at bounding box center [871, 206] width 748 height 33
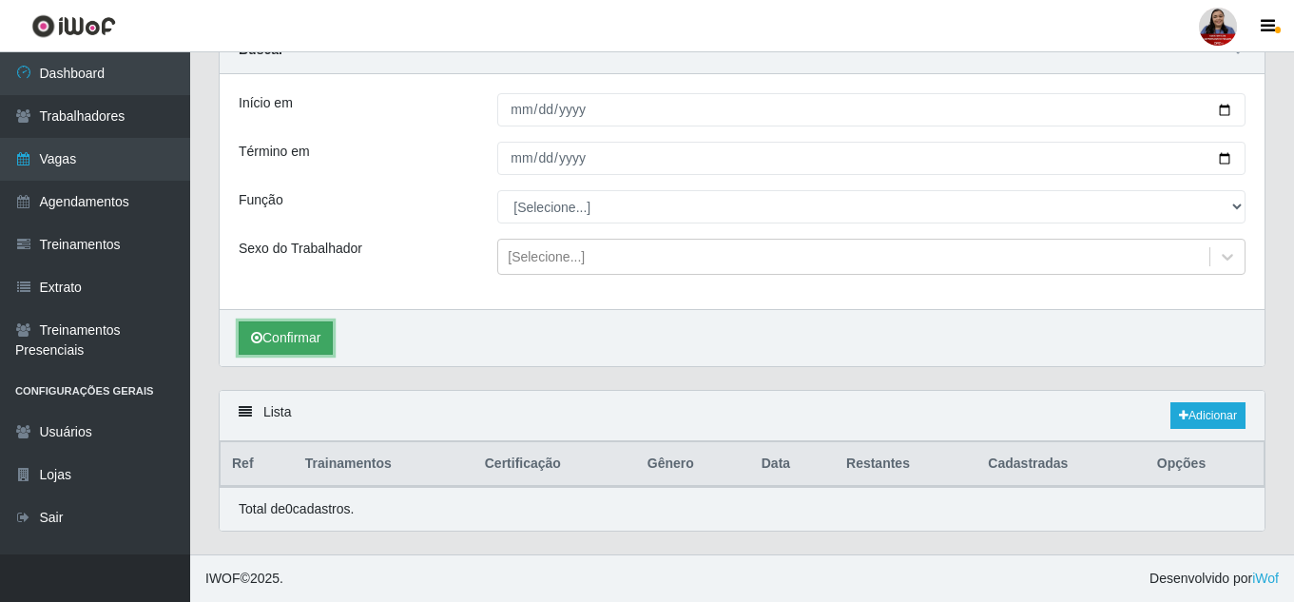
click at [272, 346] on button "Confirmar" at bounding box center [286, 337] width 94 height 33
click at [1199, 398] on div "Lista Adicionar" at bounding box center [742, 416] width 1045 height 50
click at [1203, 414] on link "Adicionar" at bounding box center [1208, 415] width 75 height 27
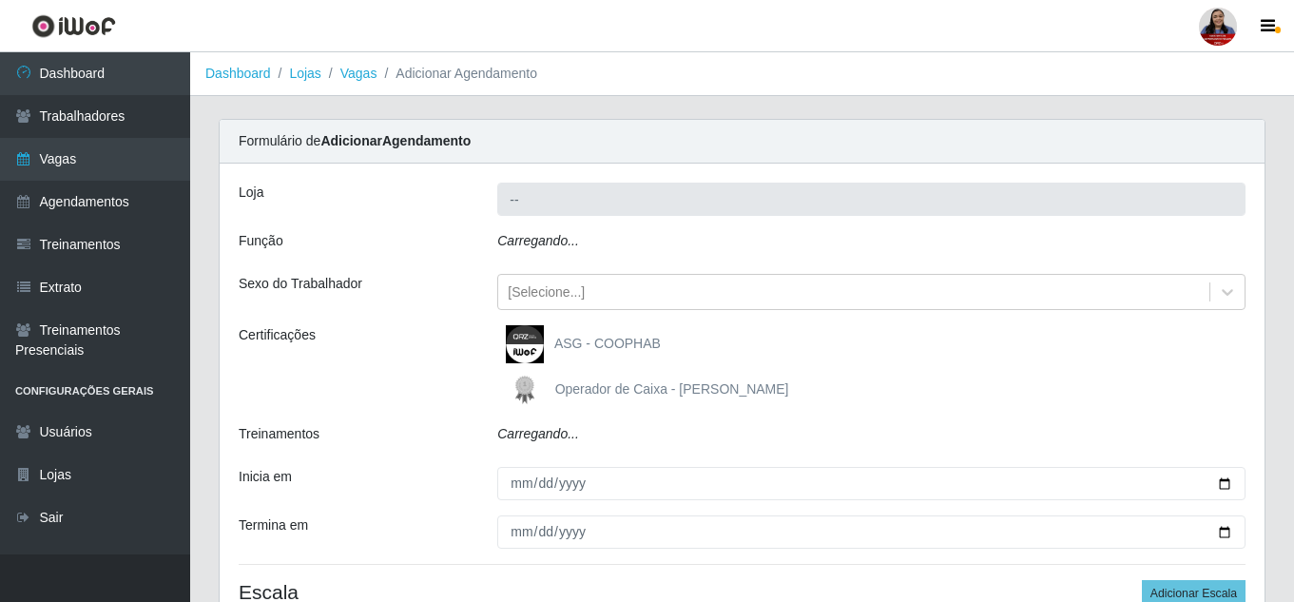
type input "Queiroz Atacadão - [GEOGRAPHIC_DATA]"
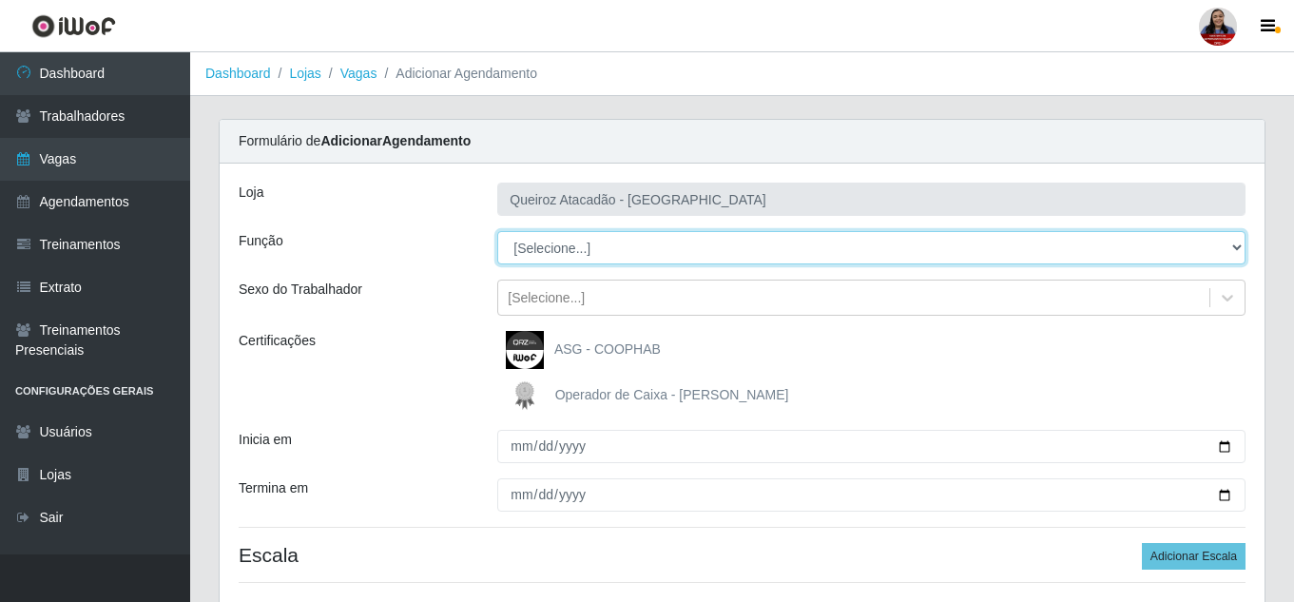
click at [596, 250] on select "[Selecione...] Embalador Embalador + Embalador ++ Operador de Caixa Operador de…" at bounding box center [871, 247] width 748 height 33
select select "22"
click at [497, 231] on select "[Selecione...] Embalador Embalador + Embalador ++ Operador de Caixa Operador de…" at bounding box center [871, 247] width 748 height 33
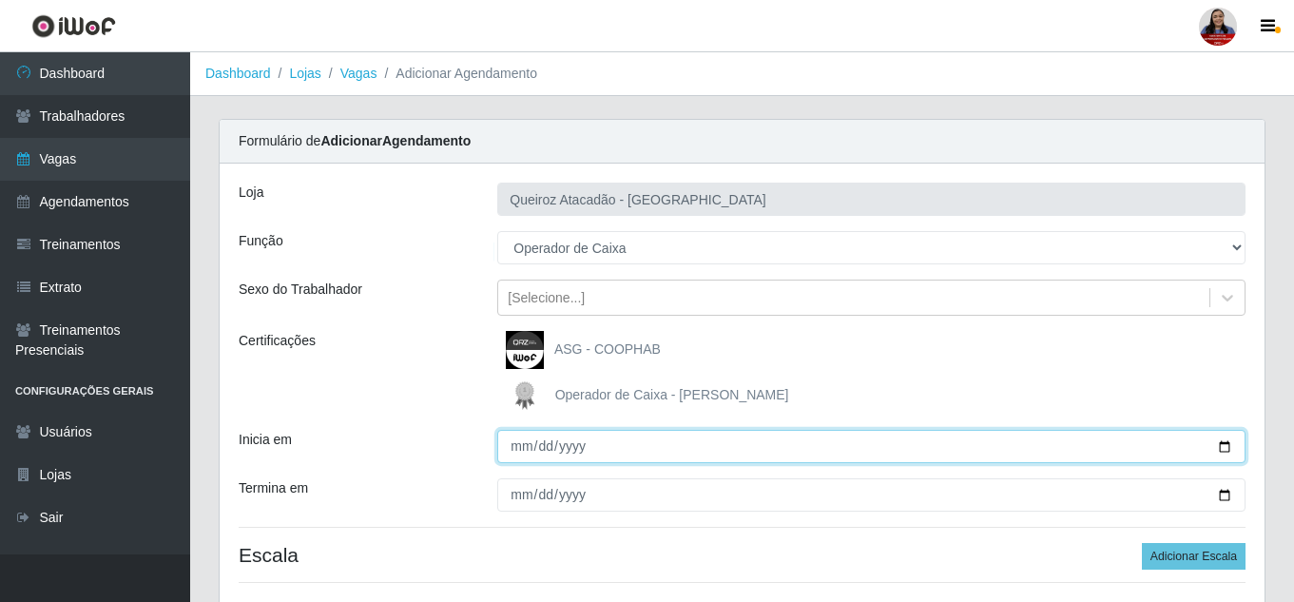
click at [1226, 444] on input "Inicia em" at bounding box center [871, 446] width 748 height 33
type input "[DATE]"
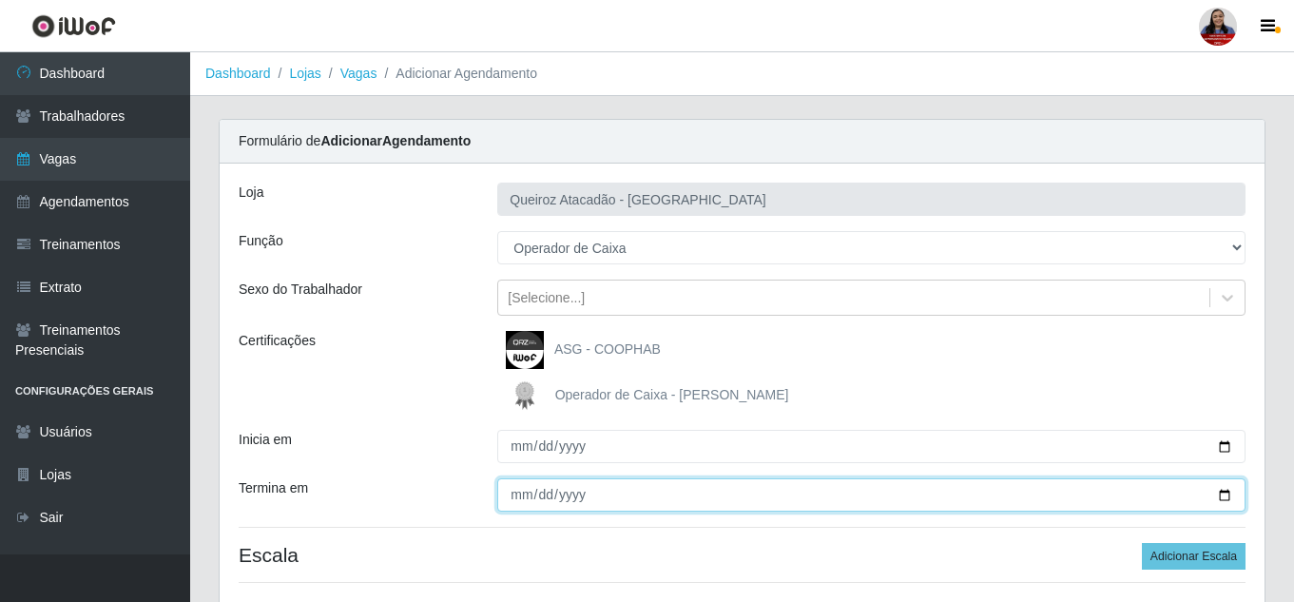
click at [1225, 495] on input "Termina em" at bounding box center [871, 494] width 748 height 33
type input "[DATE]"
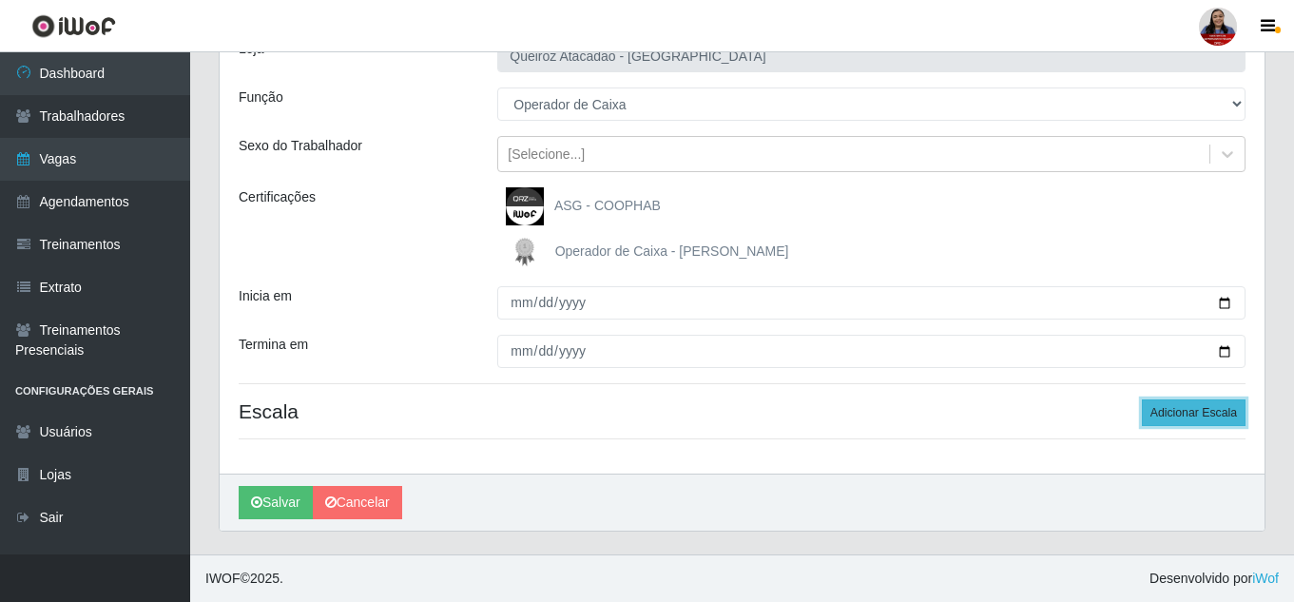
click at [1213, 408] on button "Adicionar Escala" at bounding box center [1194, 412] width 104 height 27
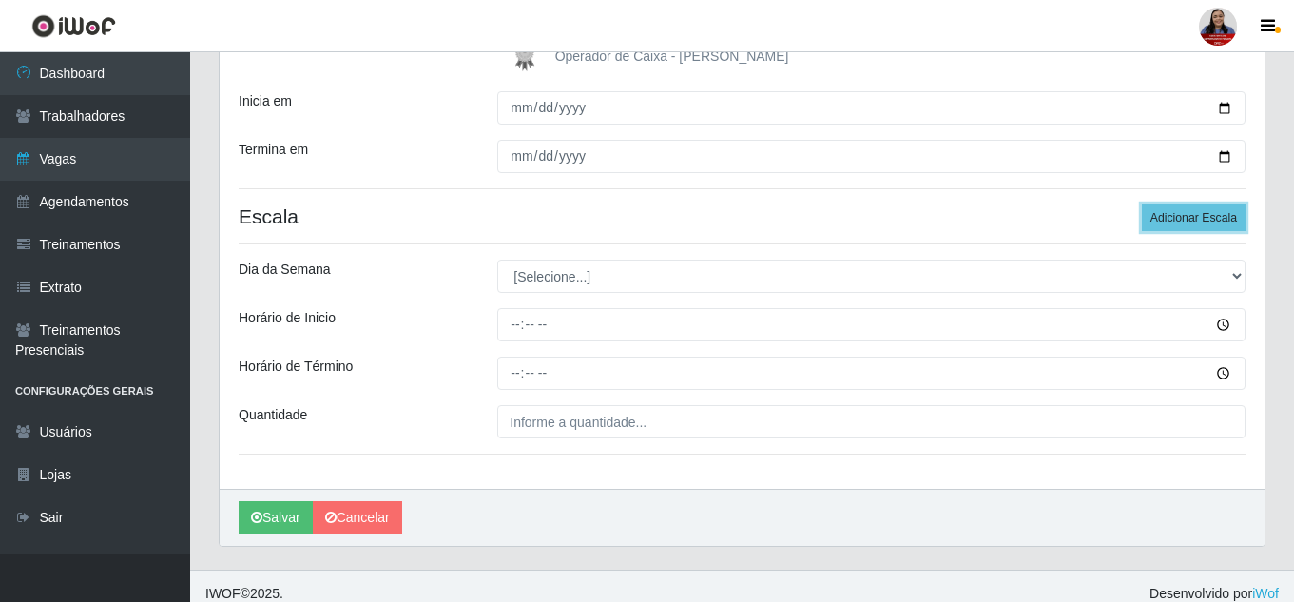
scroll to position [354, 0]
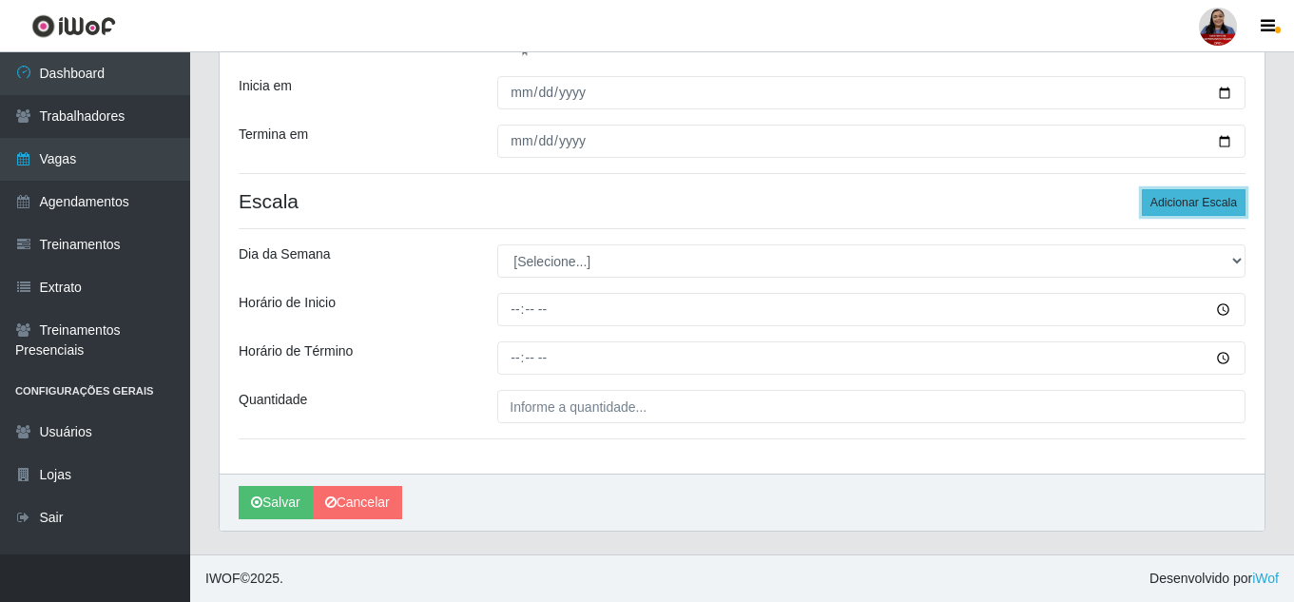
click at [1171, 204] on button "Adicionar Escala" at bounding box center [1194, 202] width 104 height 27
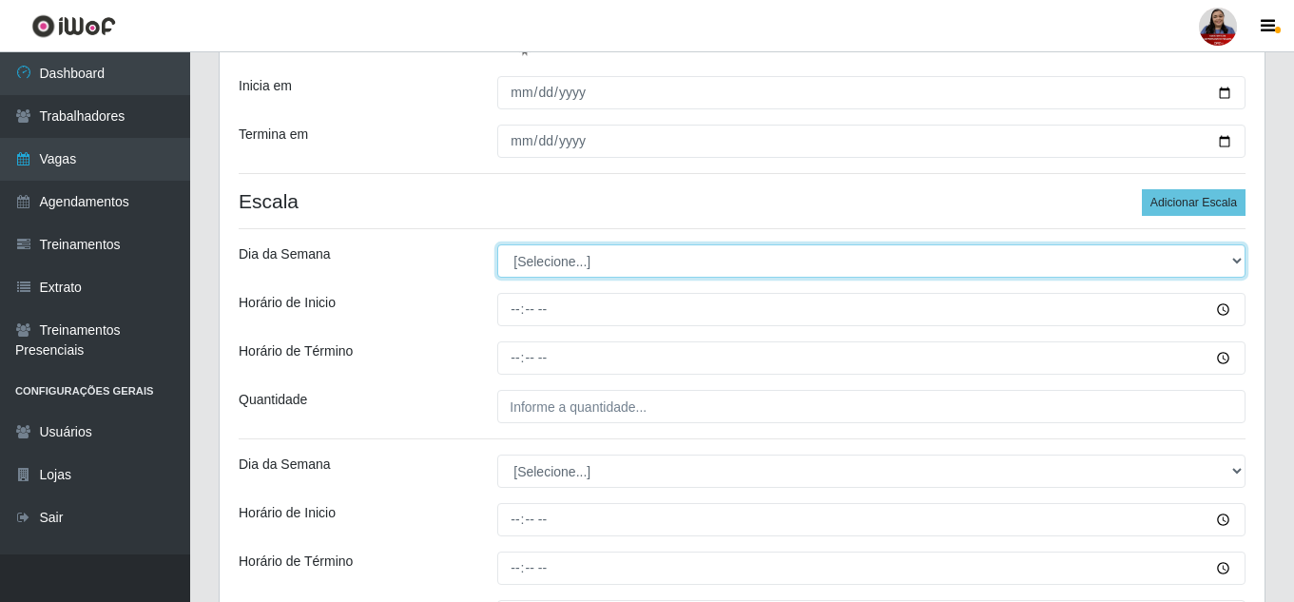
drag, startPoint x: 614, startPoint y: 263, endPoint x: 611, endPoint y: 276, distance: 12.9
click at [614, 263] on select "[Selecione...] Segunda Terça Quarta Quinta Sexta Sábado Domingo" at bounding box center [871, 260] width 748 height 33
select select "4"
click at [497, 244] on select "[Selecione...] Segunda Terça Quarta Quinta Sexta Sábado Domingo" at bounding box center [871, 260] width 748 height 33
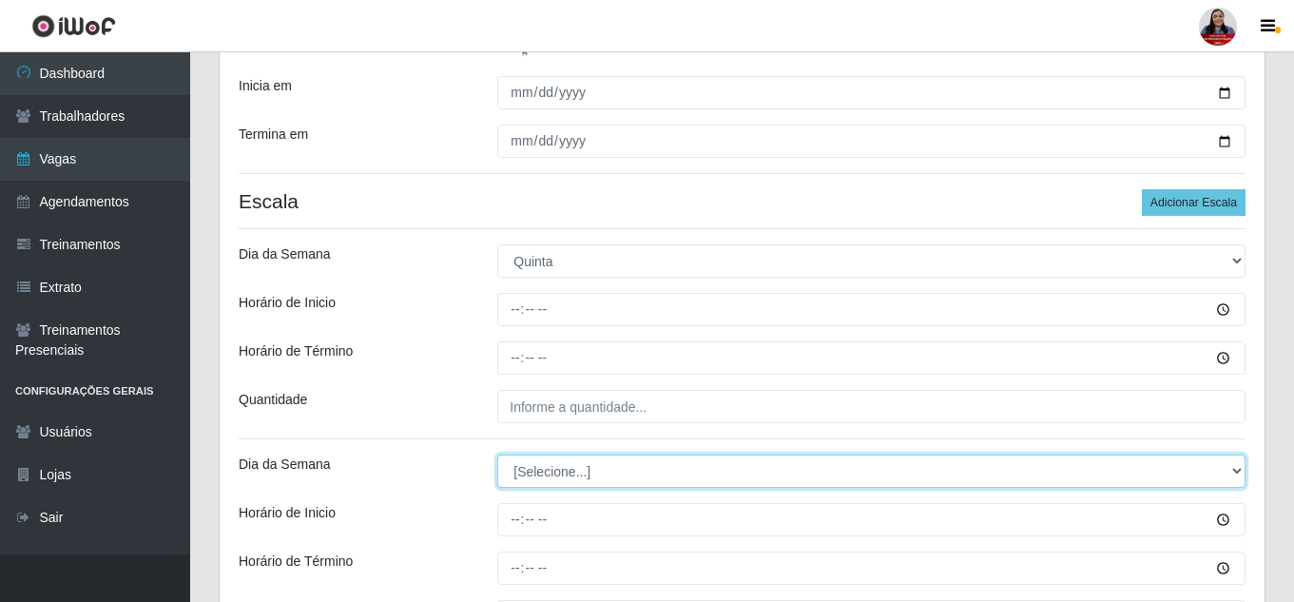
click at [552, 484] on select "[Selecione...] Segunda Terça Quarta Quinta Sexta Sábado Domingo" at bounding box center [871, 471] width 748 height 33
select select "4"
click at [497, 455] on select "[Selecione...] Segunda Terça Quarta Quinta Sexta Sábado Domingo" at bounding box center [871, 471] width 748 height 33
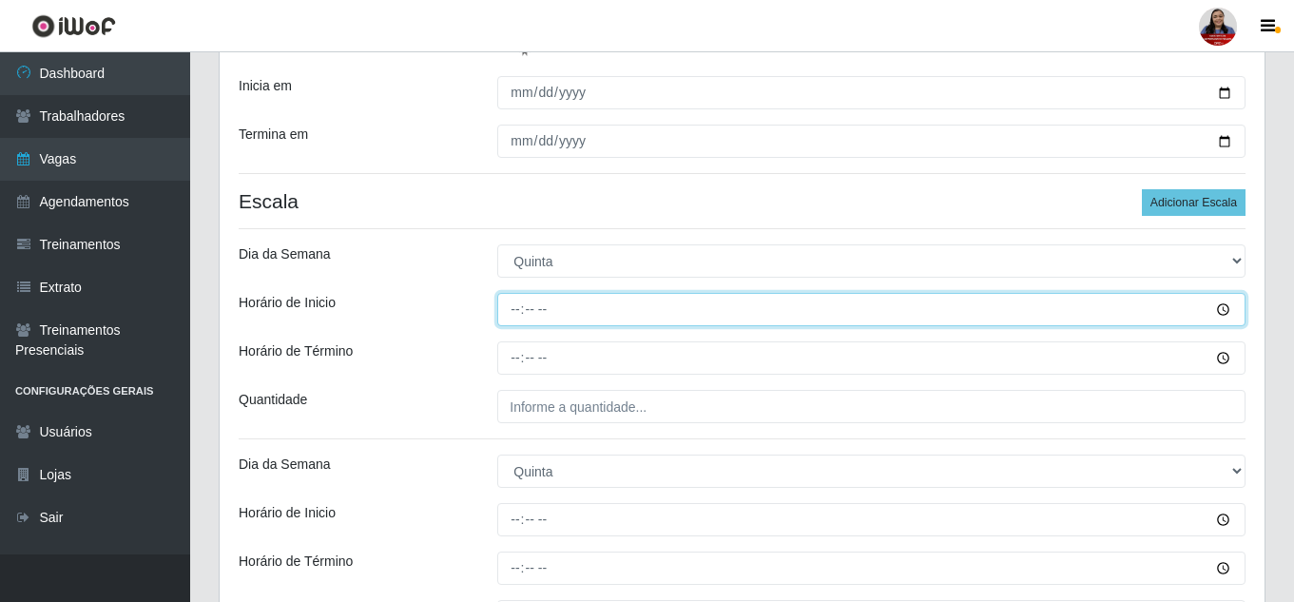
click at [510, 306] on input "Horário de Inicio" at bounding box center [871, 309] width 748 height 33
type input "08:00"
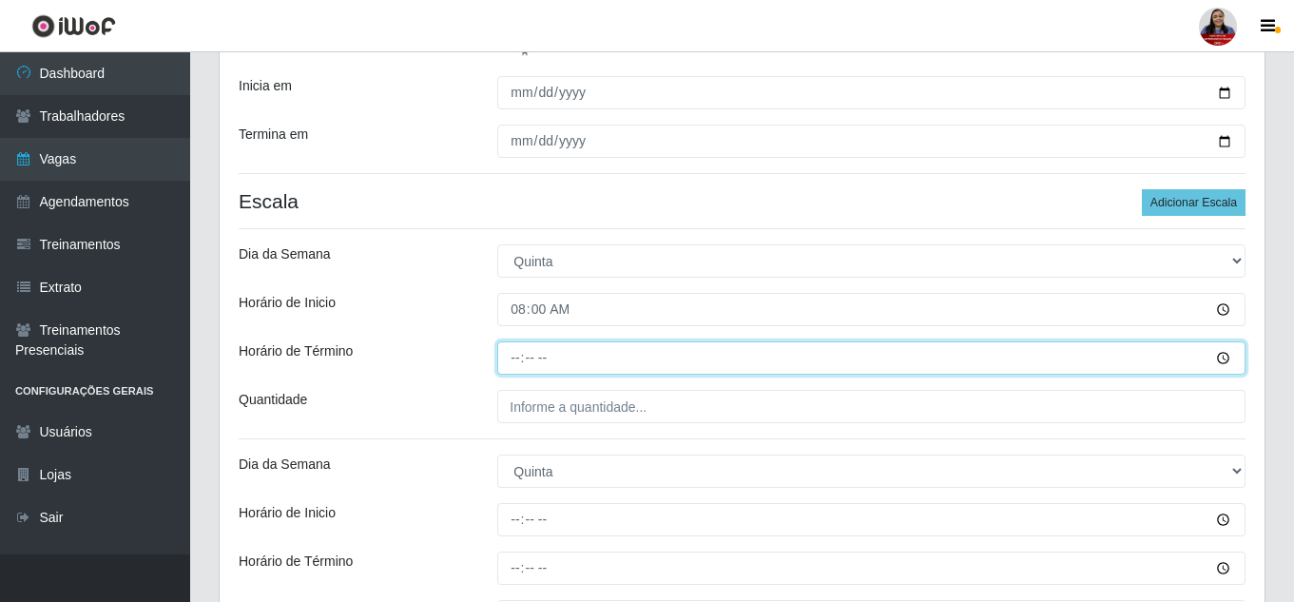
type input "14:00"
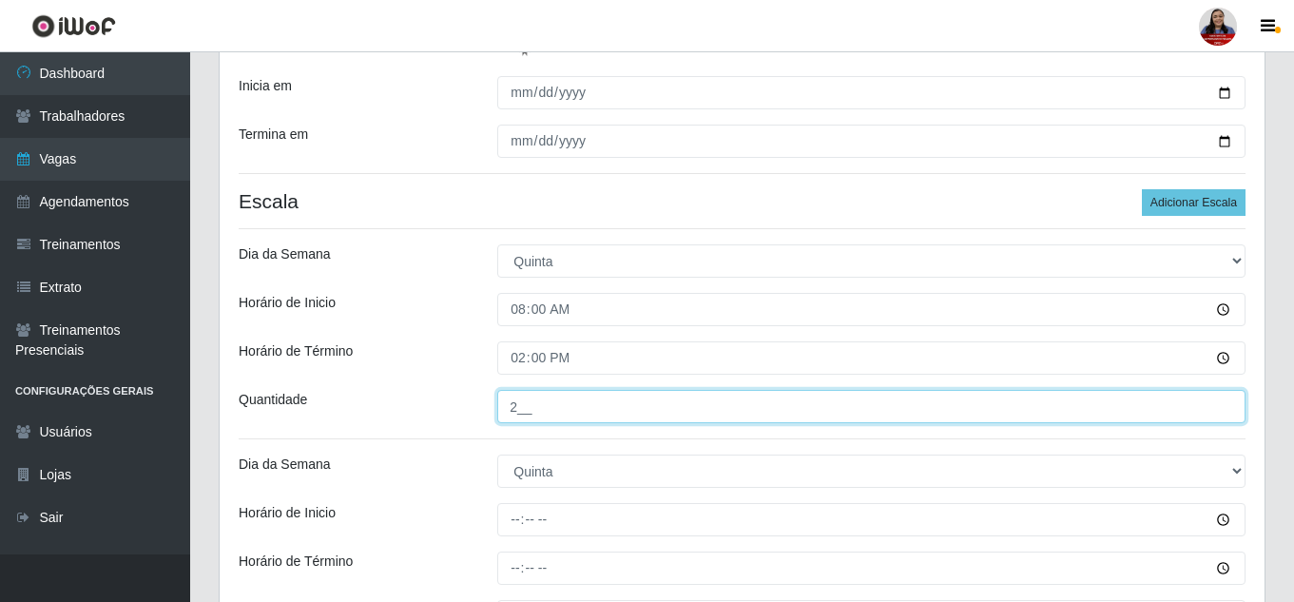
type input "2__"
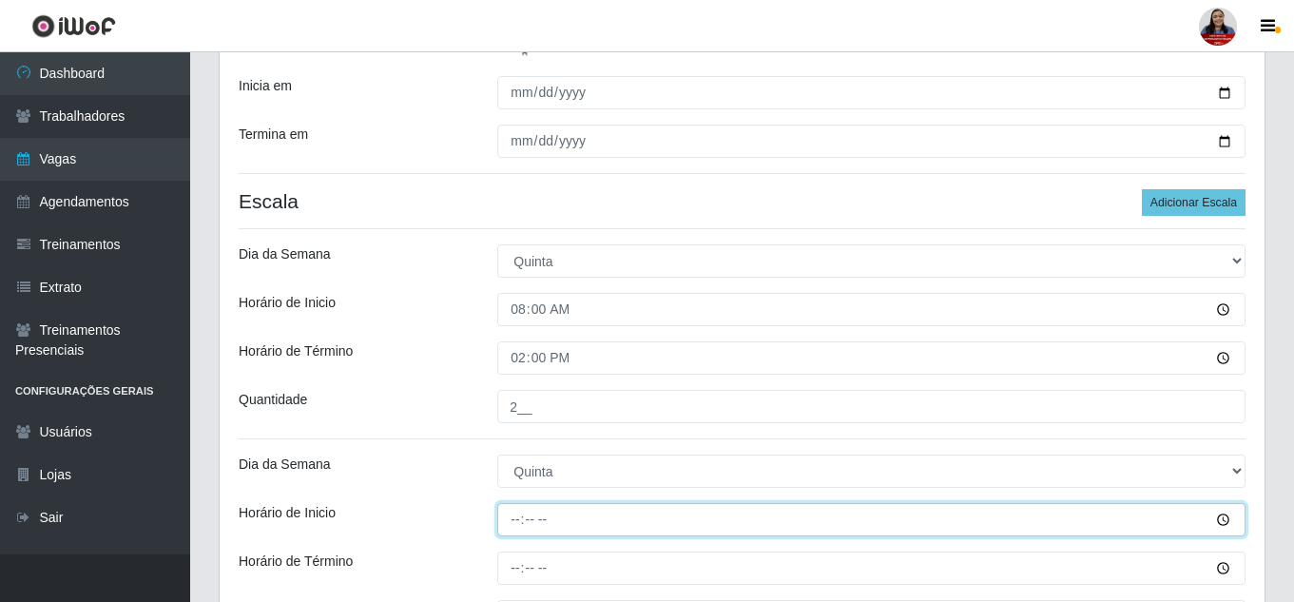
click at [514, 520] on input "Horário de Inicio" at bounding box center [871, 519] width 748 height 33
type input "09:00"
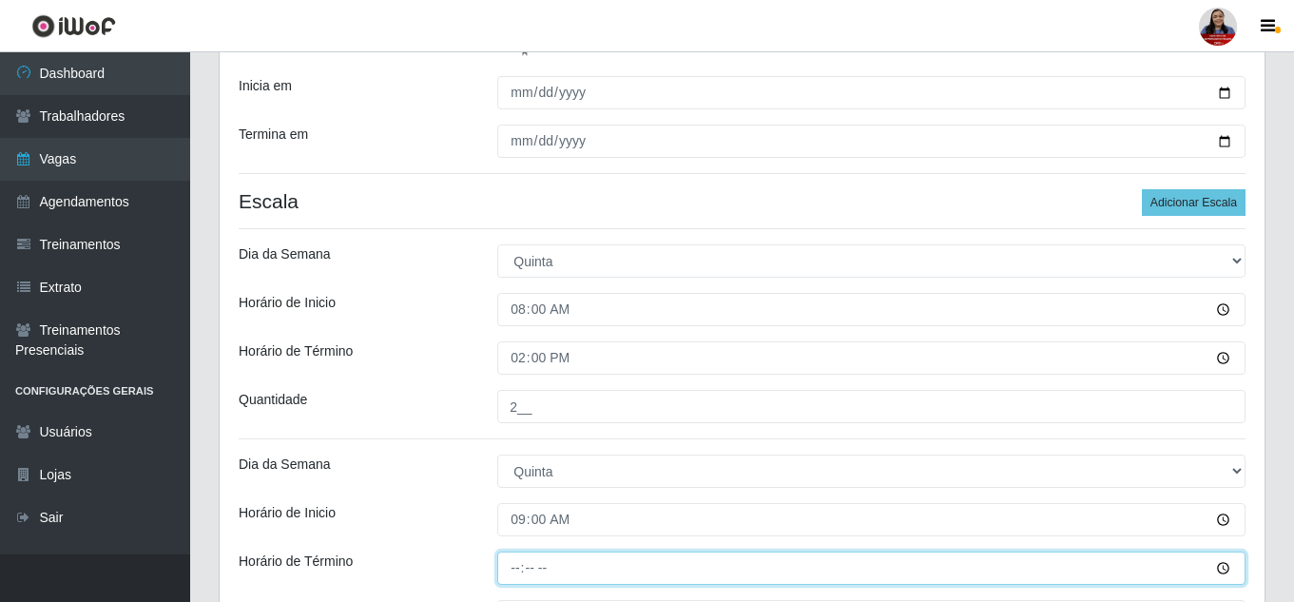
type input "15:00"
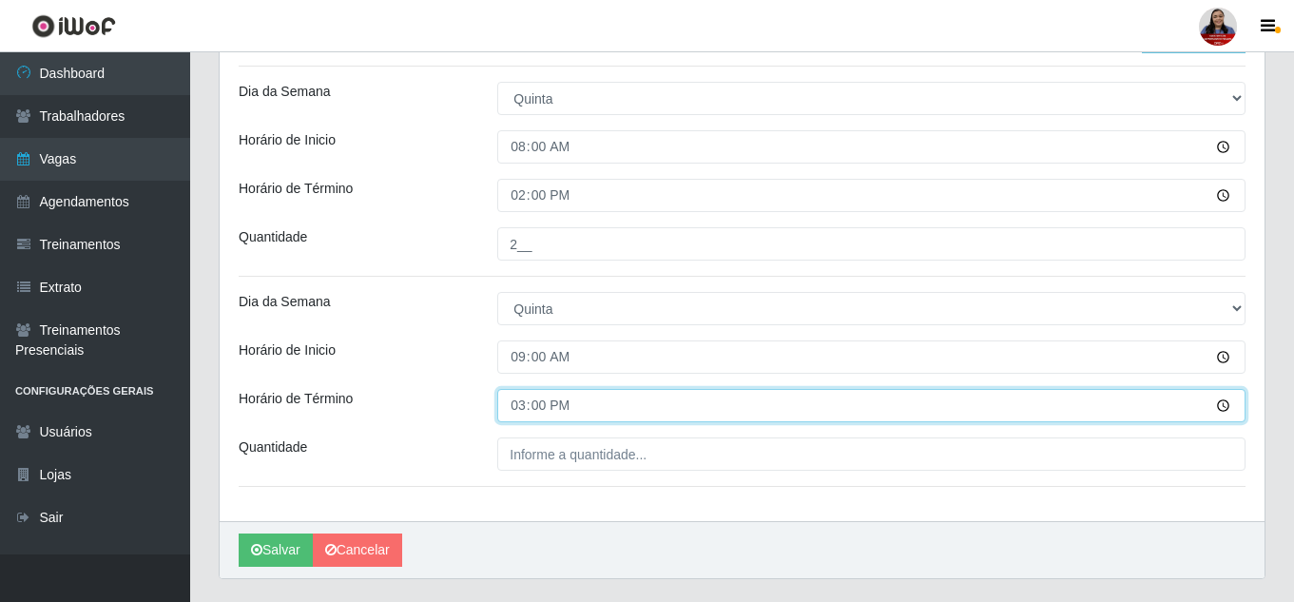
scroll to position [564, 0]
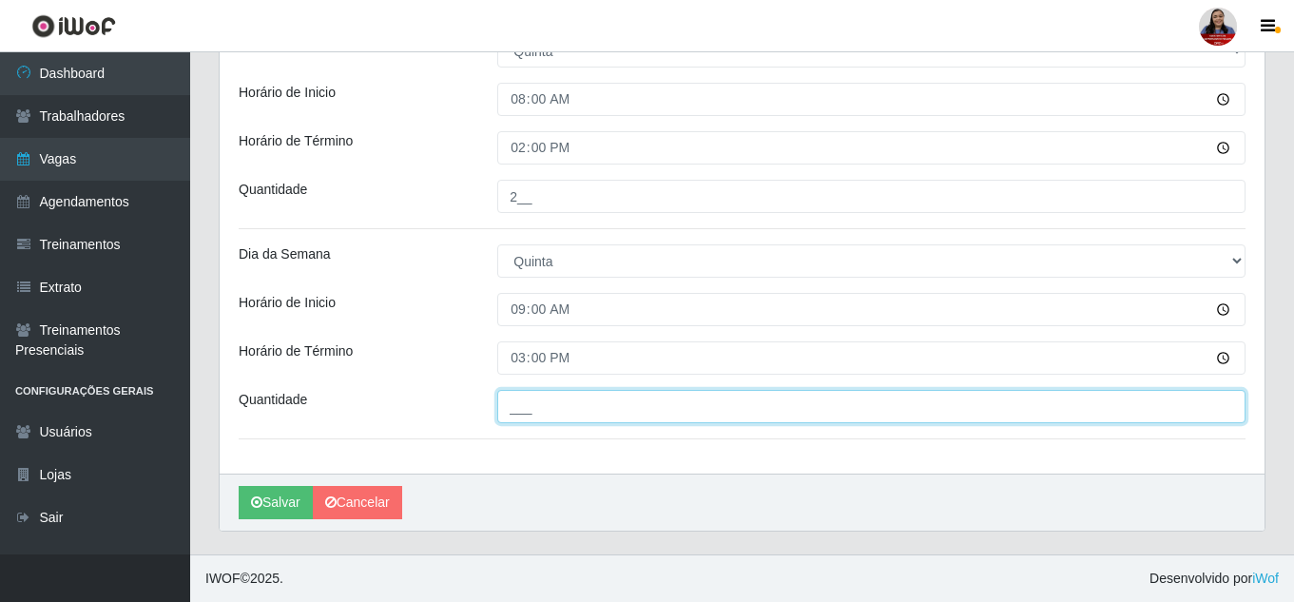
click at [514, 408] on input "___" at bounding box center [871, 406] width 748 height 33
click at [511, 415] on input "___" at bounding box center [871, 406] width 748 height 33
type input "1__"
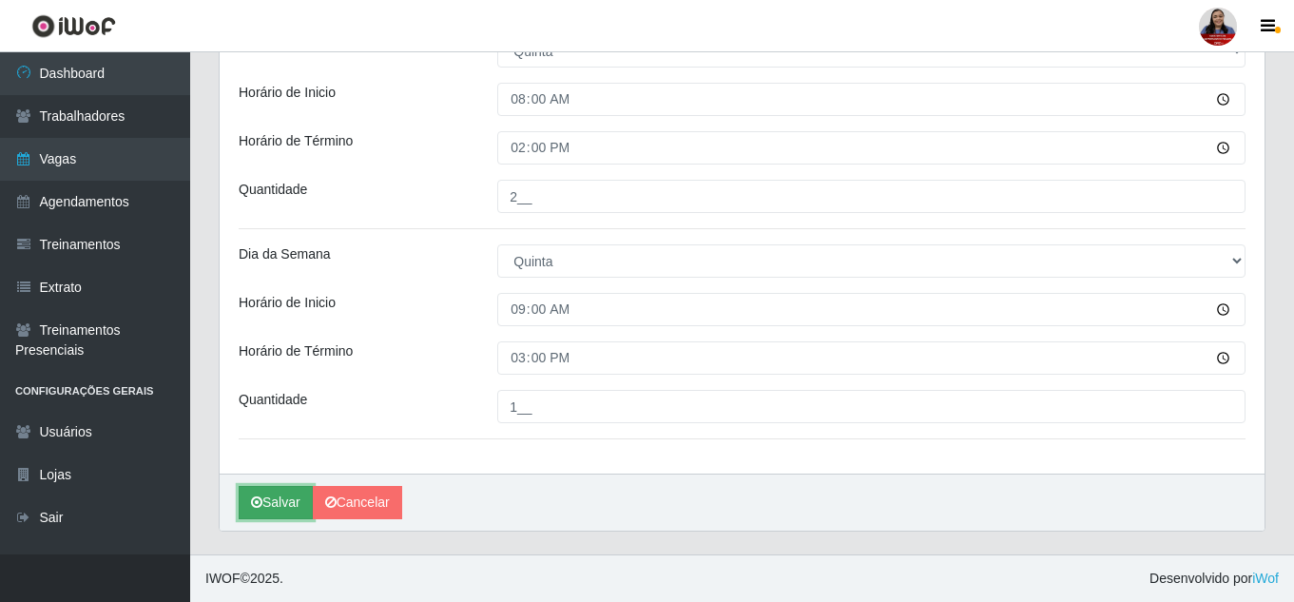
click at [262, 509] on icon "submit" at bounding box center [256, 501] width 11 height 13
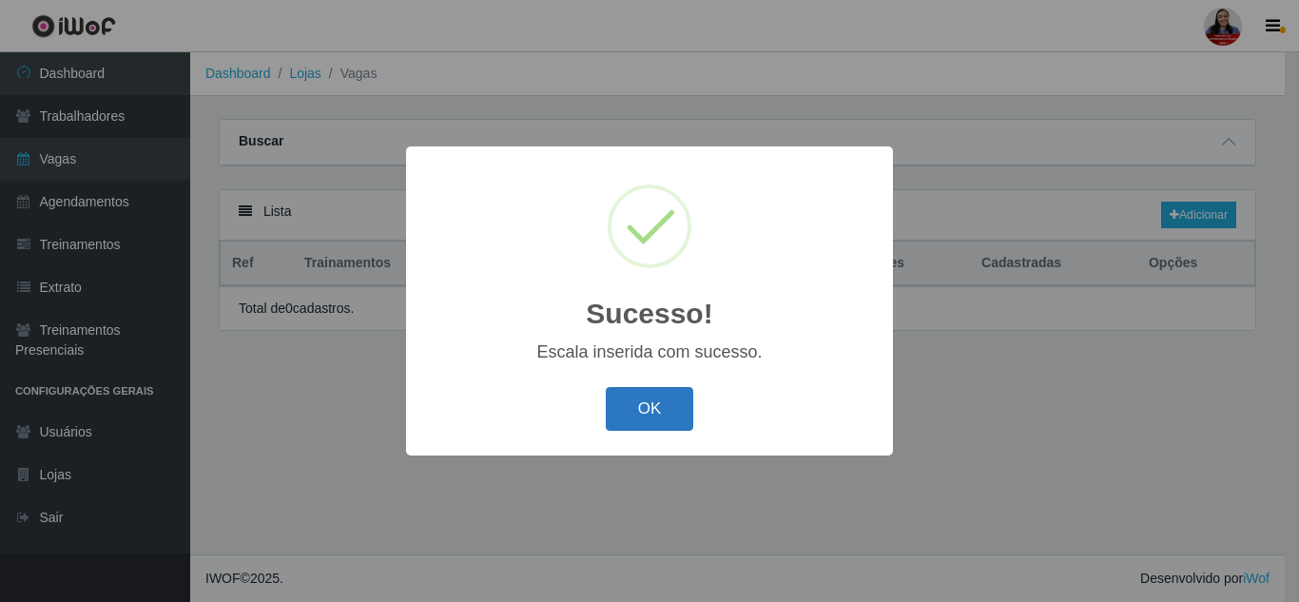
click at [651, 415] on button "OK" at bounding box center [650, 409] width 88 height 45
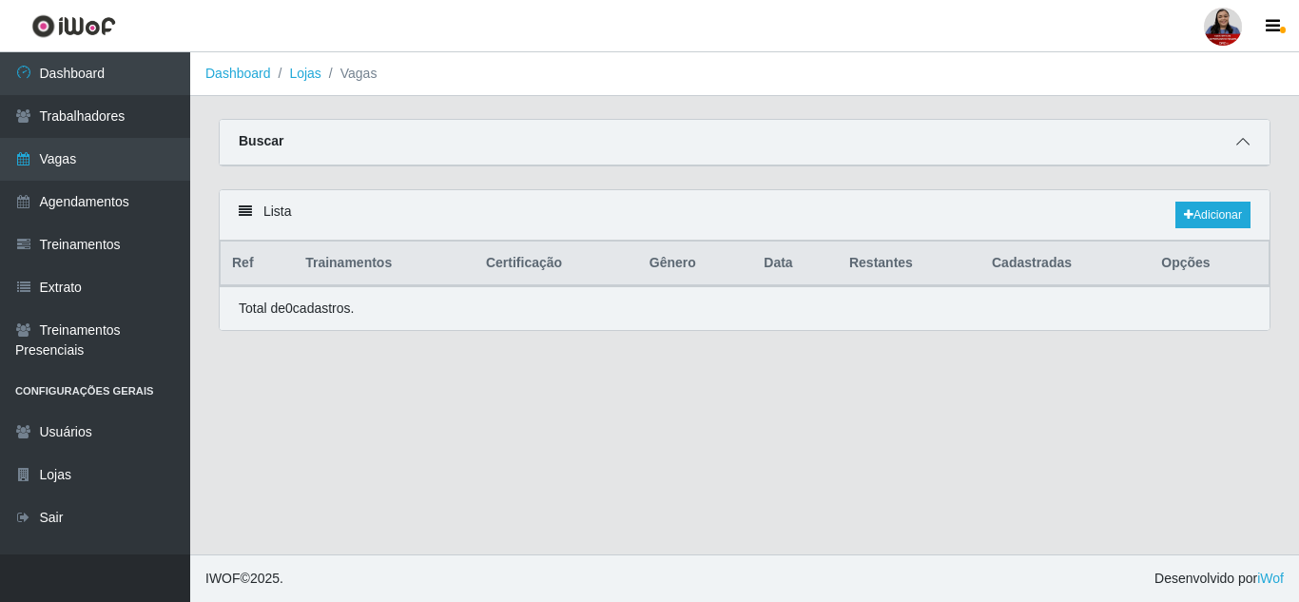
click at [1241, 144] on icon at bounding box center [1242, 141] width 13 height 13
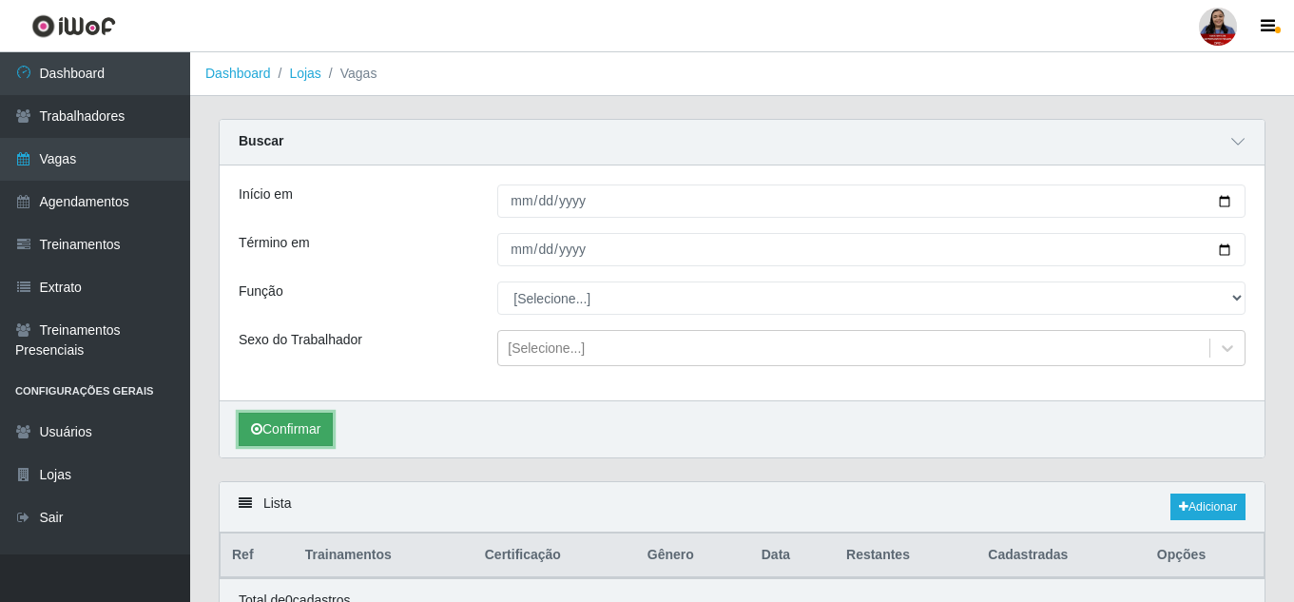
click at [319, 423] on button "Confirmar" at bounding box center [286, 429] width 94 height 33
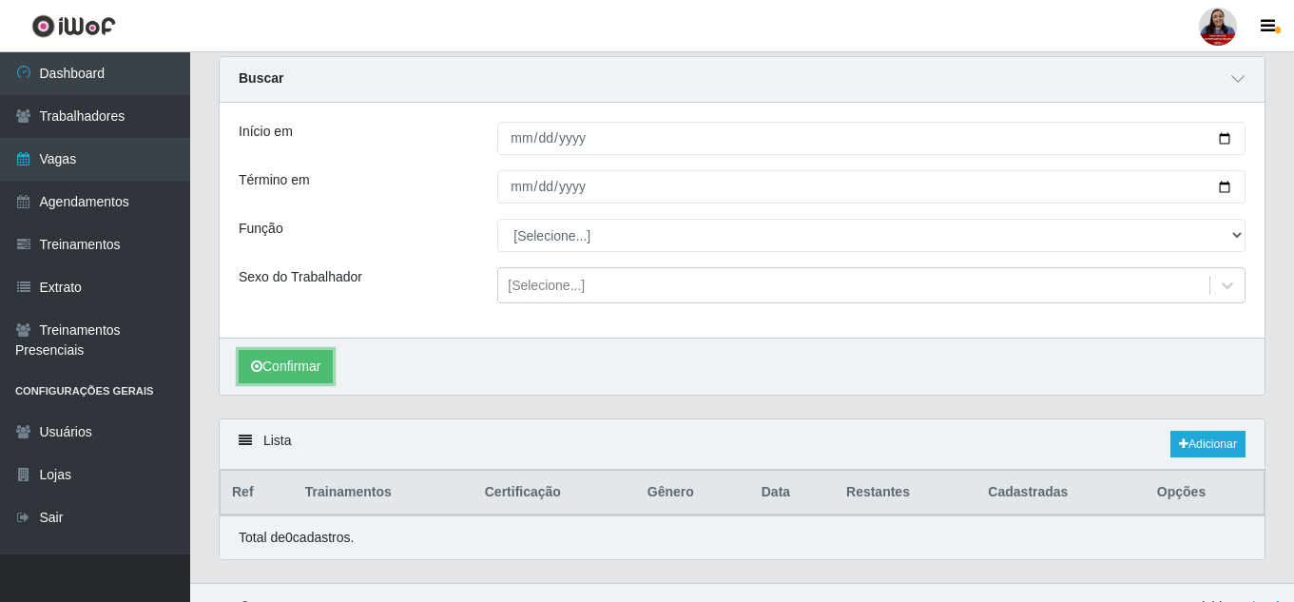
scroll to position [92, 0]
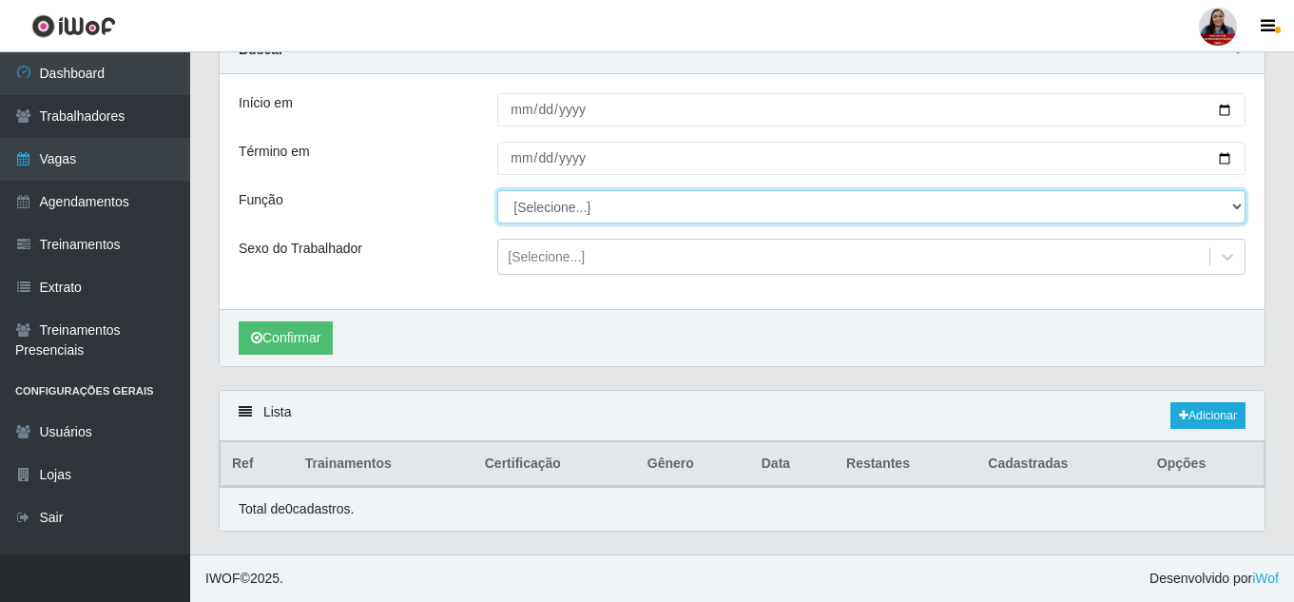
click at [1216, 207] on select "[Selecione...] Embalador Embalador + Embalador ++ Operador de Caixa Operador de…" at bounding box center [871, 206] width 748 height 33
select select "22"
click at [497, 190] on select "[Selecione...] Embalador Embalador + Embalador ++ Operador de Caixa Operador de…" at bounding box center [871, 206] width 748 height 33
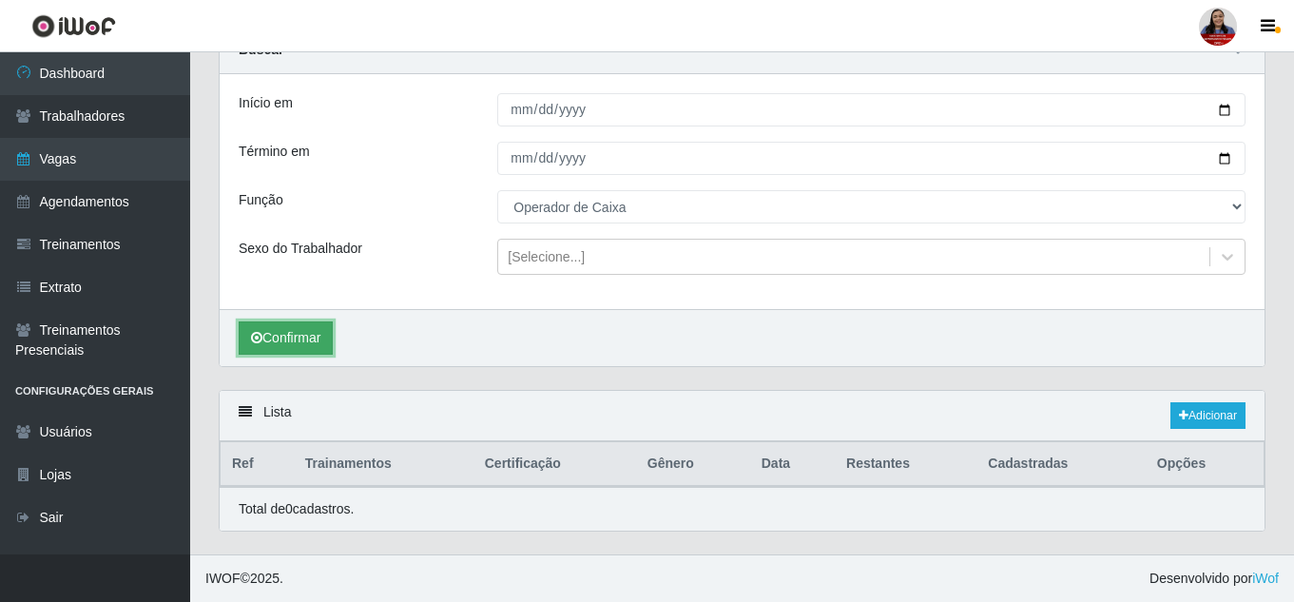
click at [274, 323] on button "Confirmar" at bounding box center [286, 337] width 94 height 33
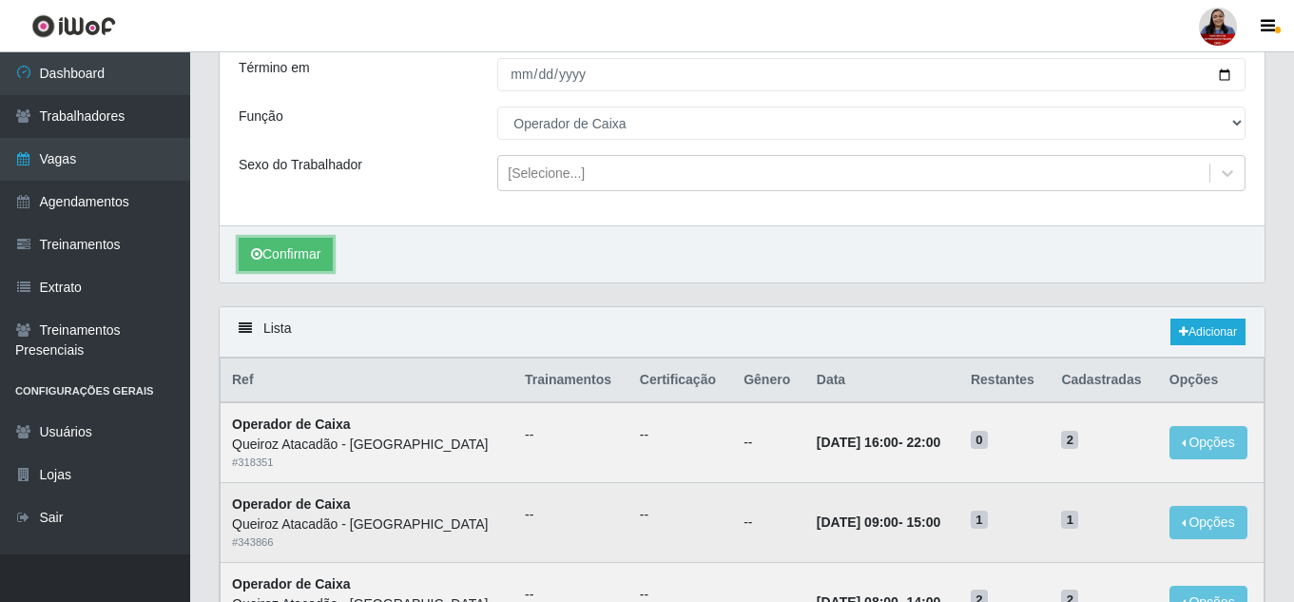
scroll to position [155, 0]
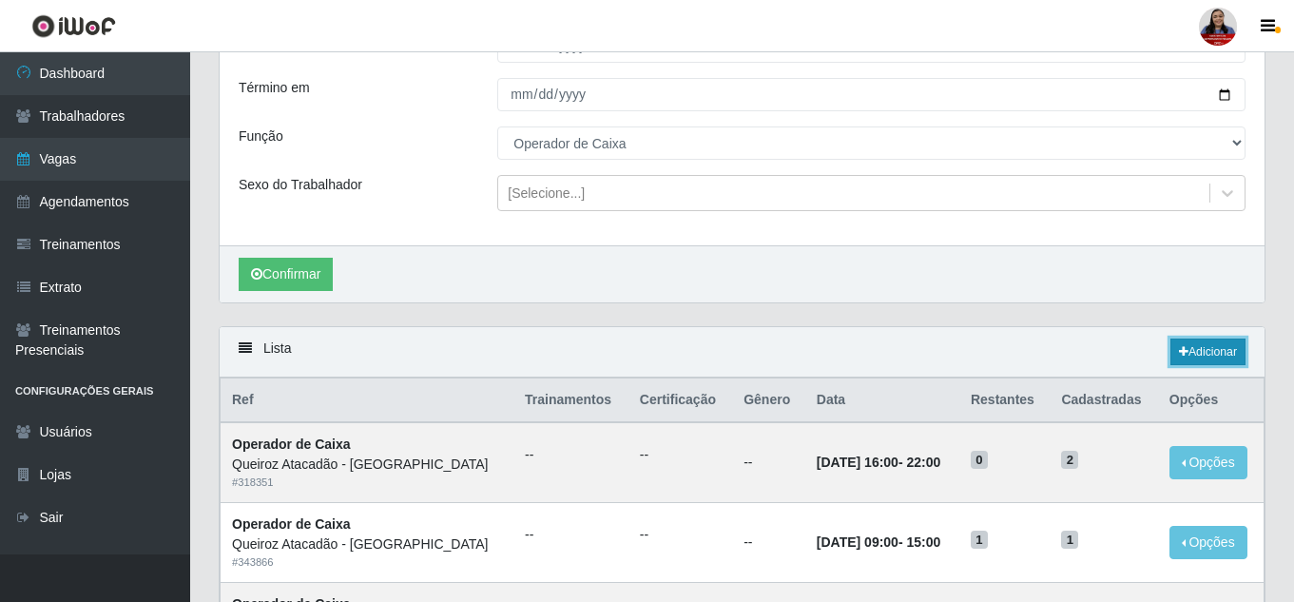
click at [1218, 346] on link "Adicionar" at bounding box center [1208, 352] width 75 height 27
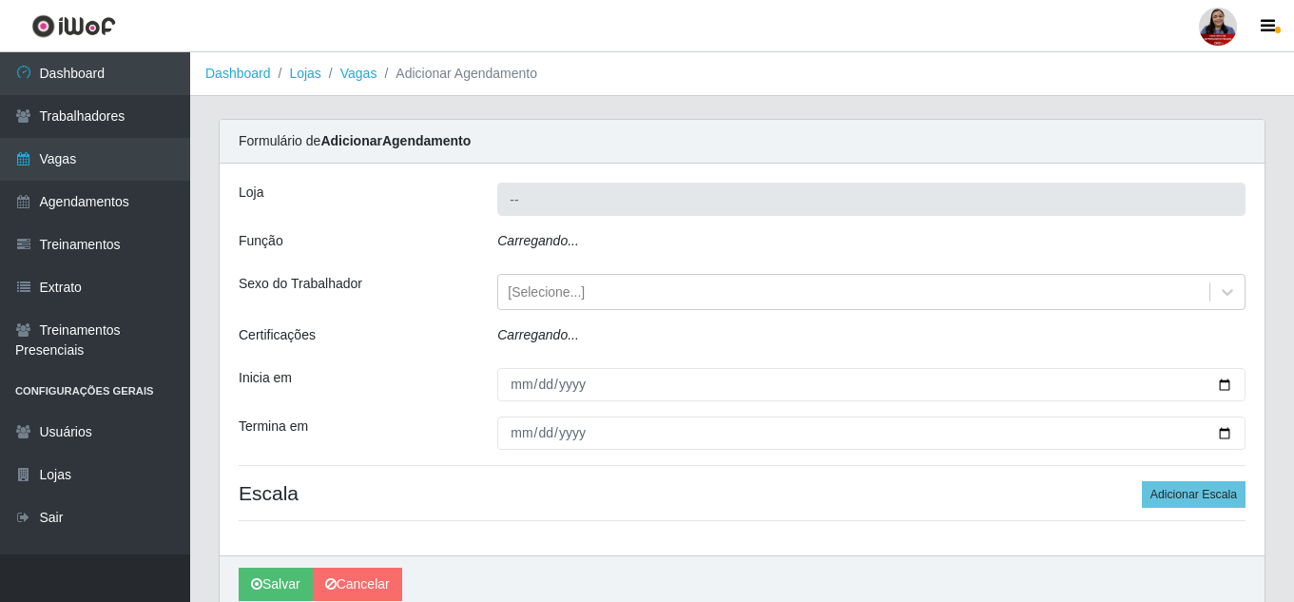
type input "Queiroz Atacadão - [GEOGRAPHIC_DATA]"
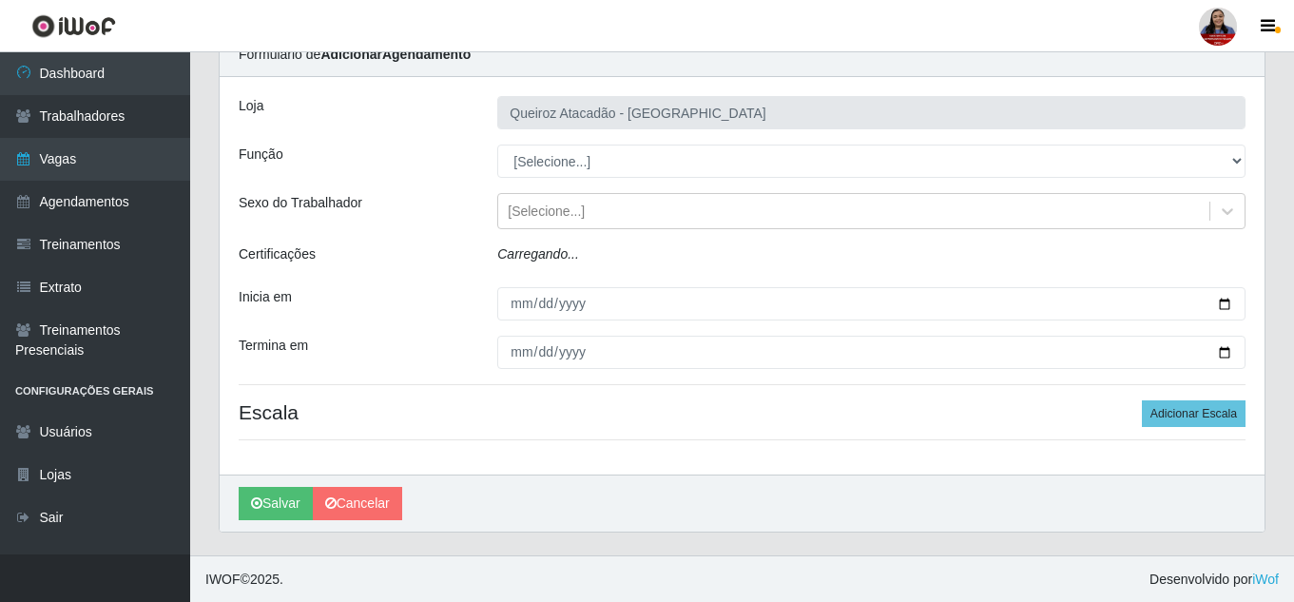
scroll to position [87, 0]
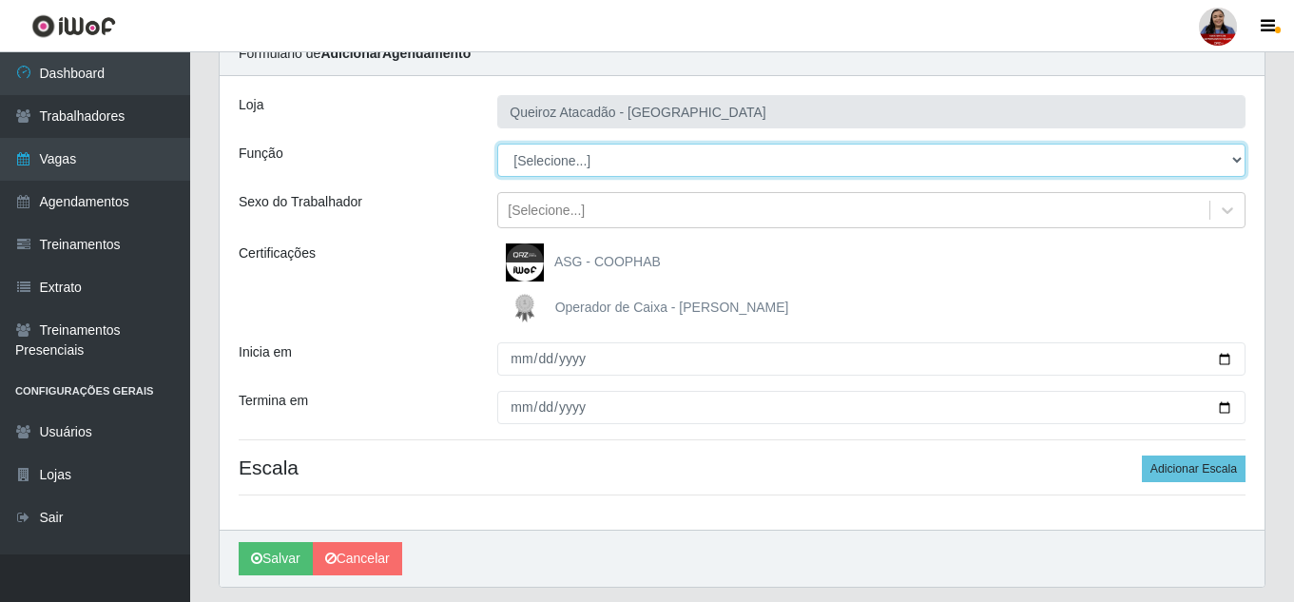
click at [776, 173] on select "[Selecione...] Embalador Embalador + Embalador ++ Operador de Caixa Operador de…" at bounding box center [871, 160] width 748 height 33
select select "1"
click at [497, 144] on select "[Selecione...] Embalador Embalador + Embalador ++ Operador de Caixa Operador de…" at bounding box center [871, 160] width 748 height 33
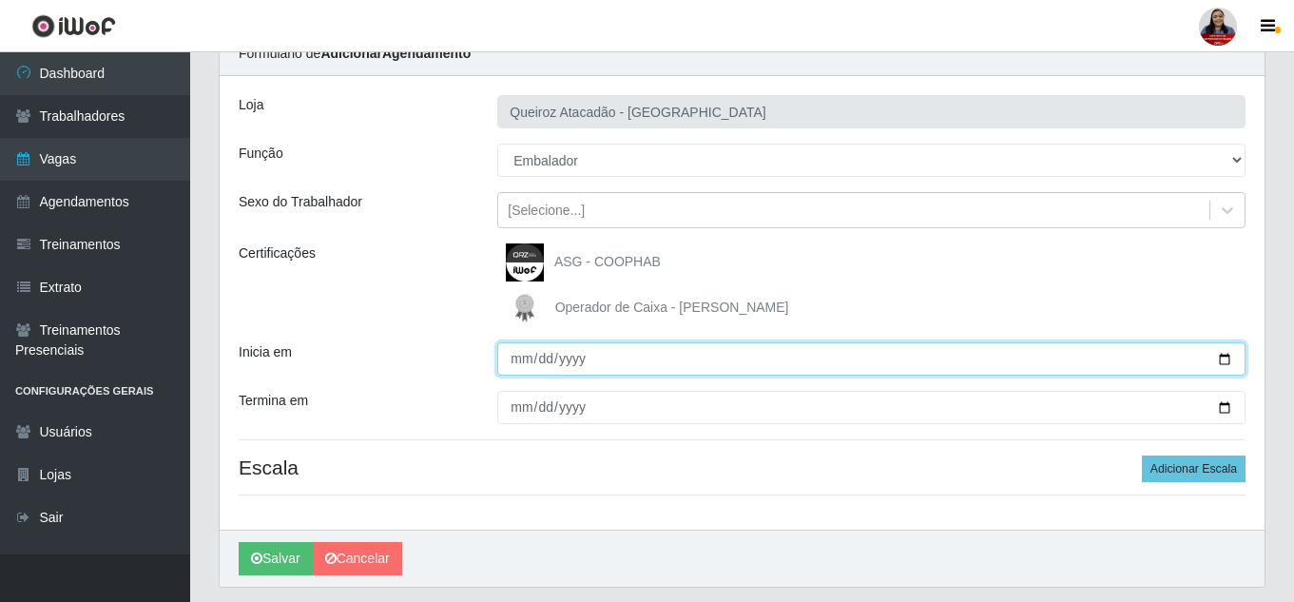
click at [1220, 361] on input "Inicia em" at bounding box center [871, 358] width 748 height 33
type input "[DATE]"
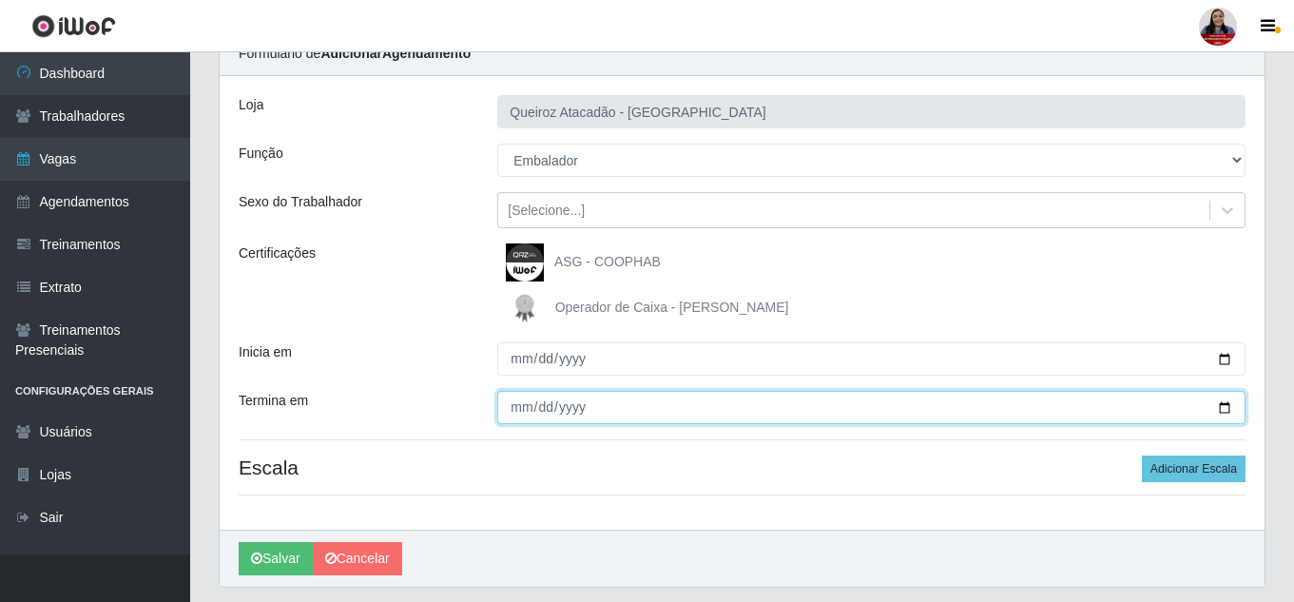
click at [1227, 407] on input "Termina em" at bounding box center [871, 407] width 748 height 33
type input "[DATE]"
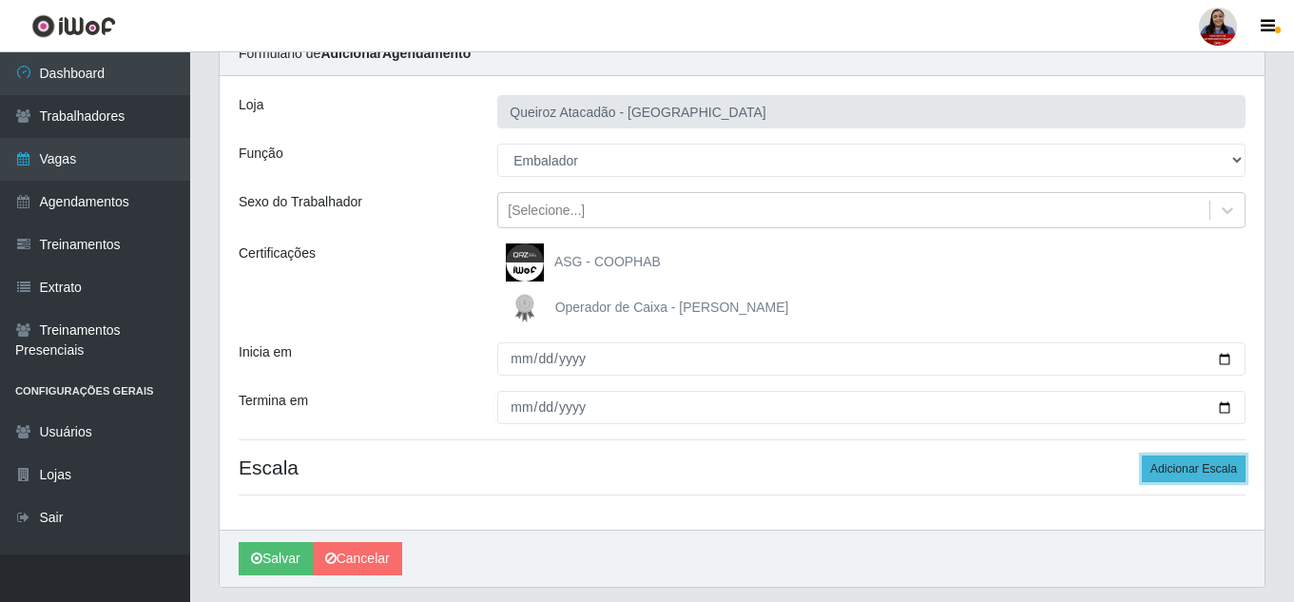
click at [1227, 457] on button "Adicionar Escala" at bounding box center [1194, 469] width 104 height 27
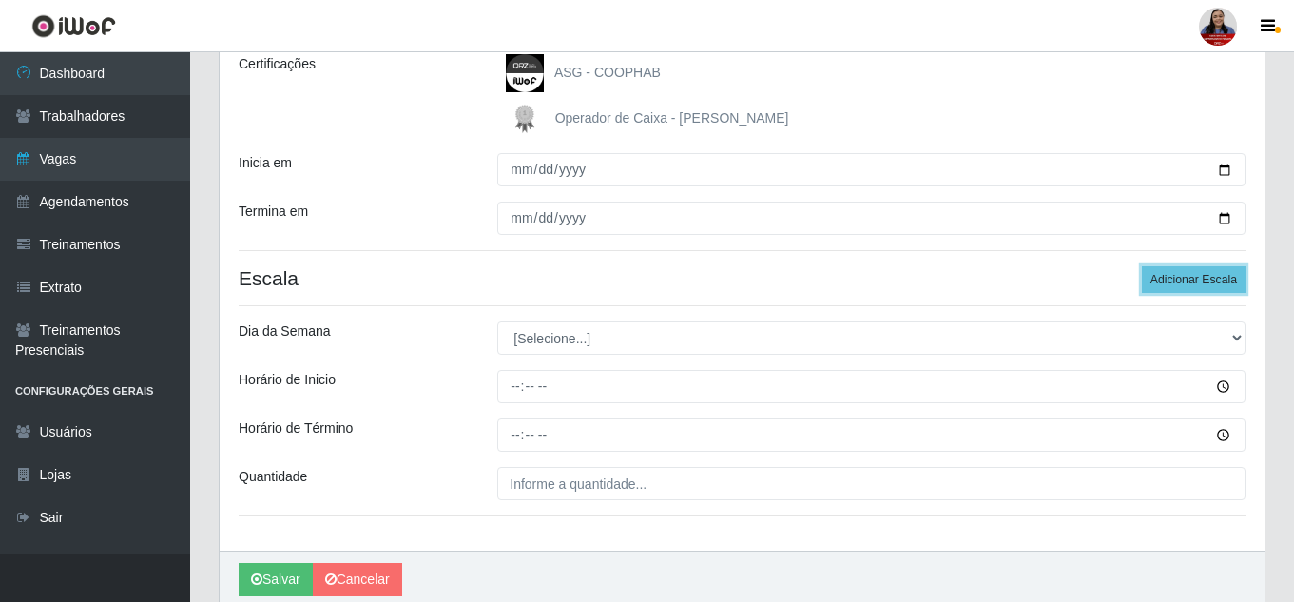
scroll to position [278, 0]
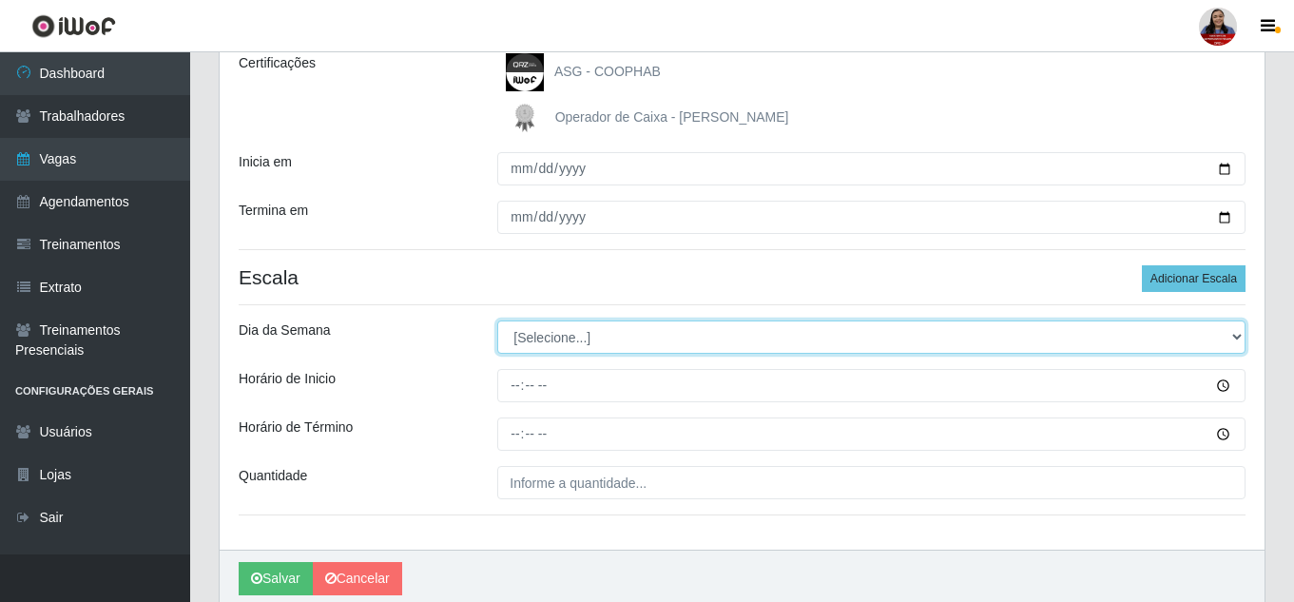
click at [732, 338] on select "[Selecione...] Segunda Terça Quarta Quinta Sexta Sábado Domingo" at bounding box center [871, 337] width 748 height 33
select select "4"
click at [497, 321] on select "[Selecione...] Segunda Terça Quarta Quinta Sexta Sábado Domingo" at bounding box center [871, 337] width 748 height 33
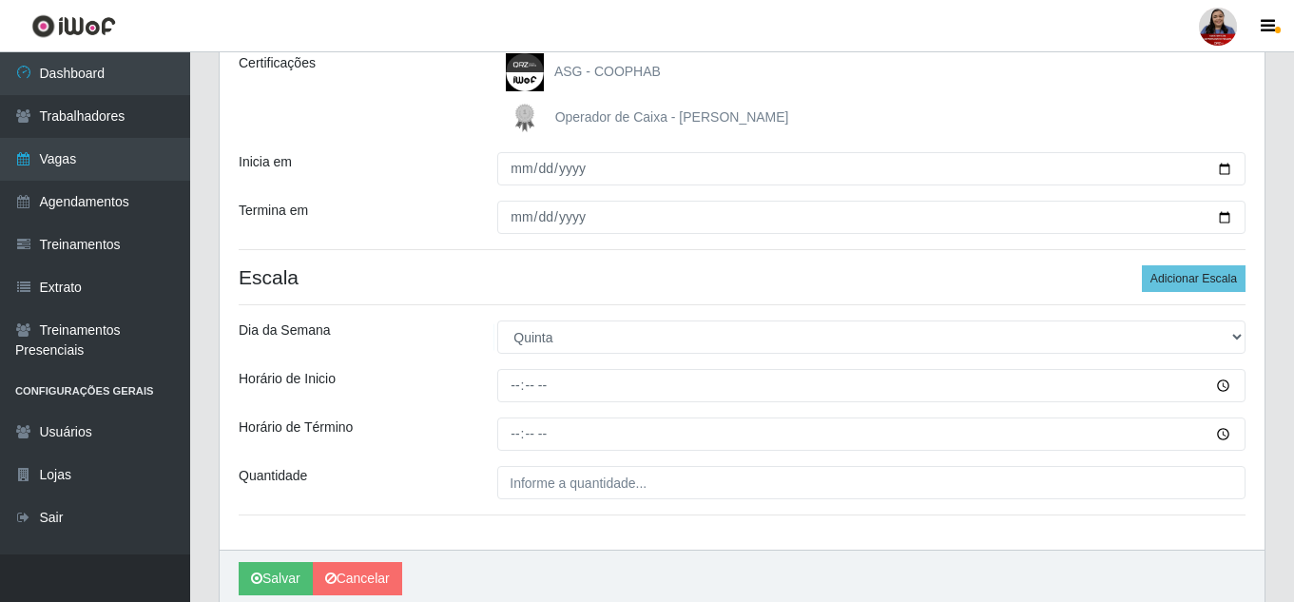
click at [886, 301] on div "[PERSON_NAME] Atacadão - [GEOGRAPHIC_DATA] do Amarante Função [Selecione...] Em…" at bounding box center [742, 218] width 1045 height 664
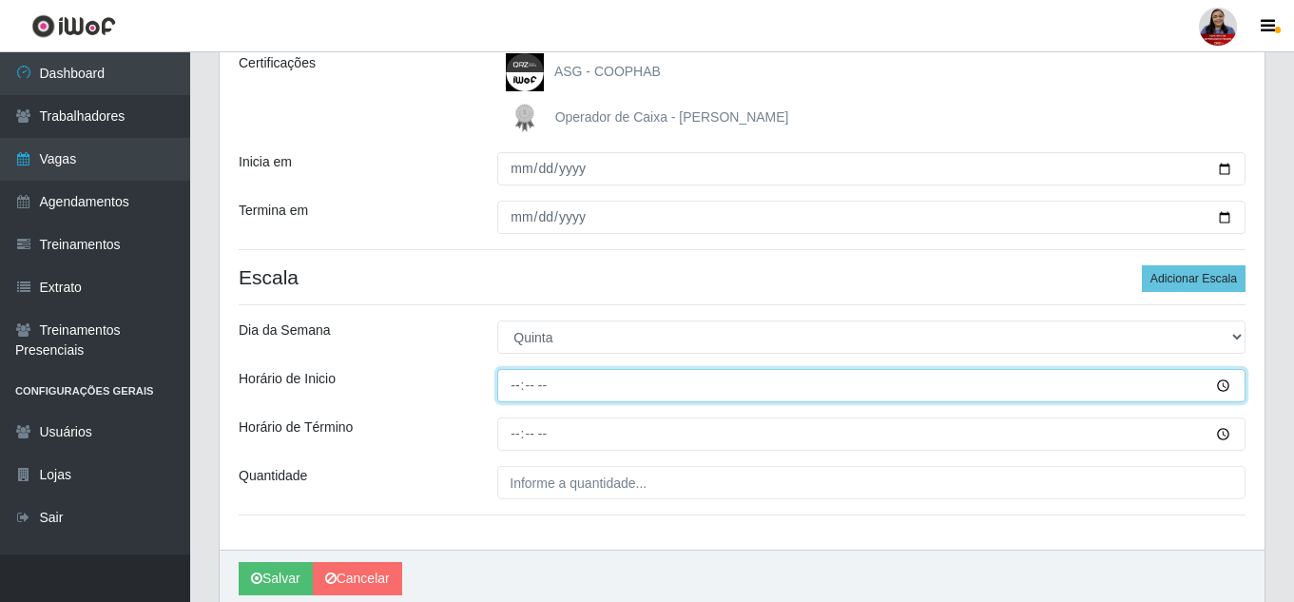
click at [519, 385] on input "Horário de Inicio" at bounding box center [871, 385] width 748 height 33
type input "08:00"
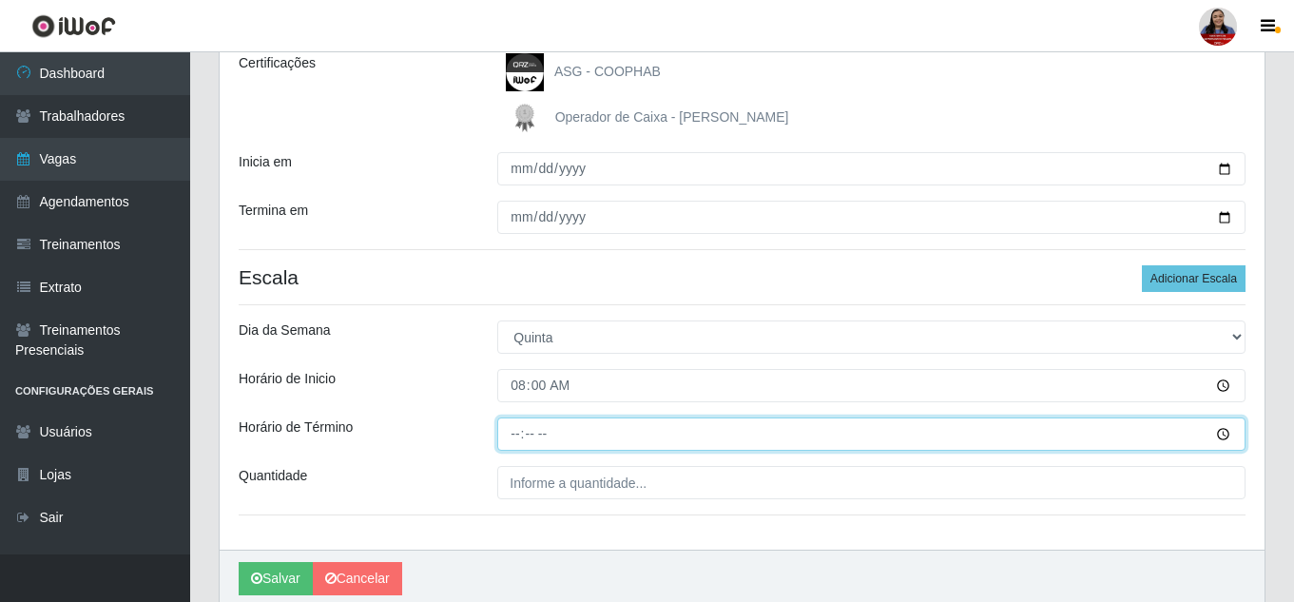
type input "14:00"
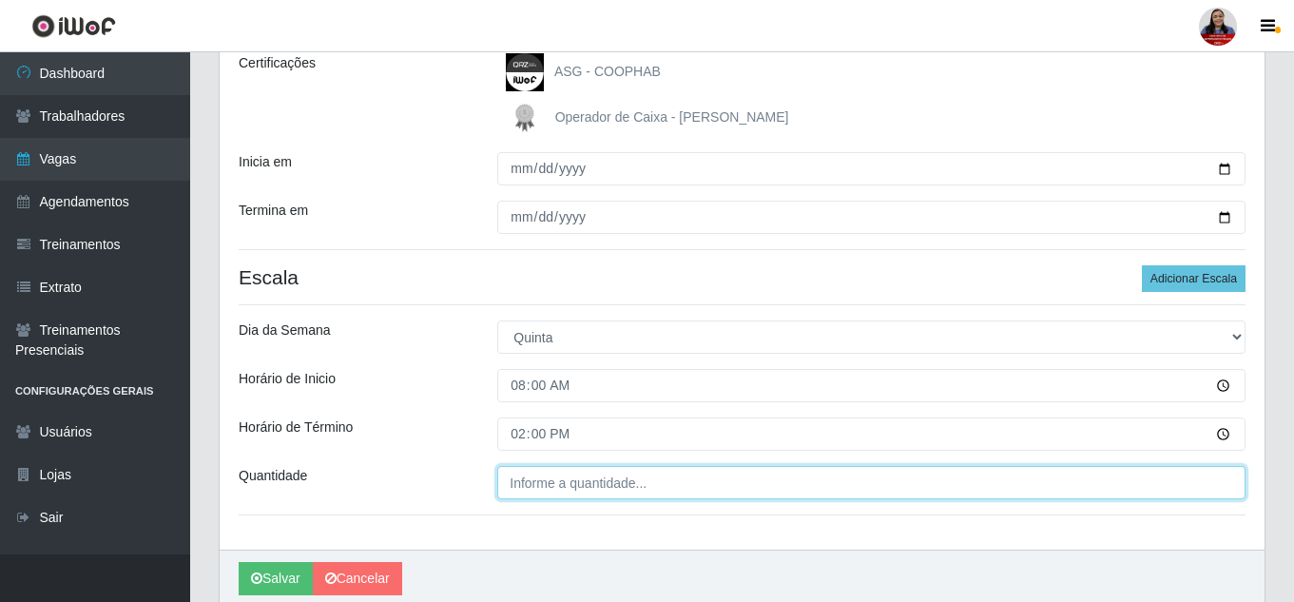
type input "___"
type input "1__"
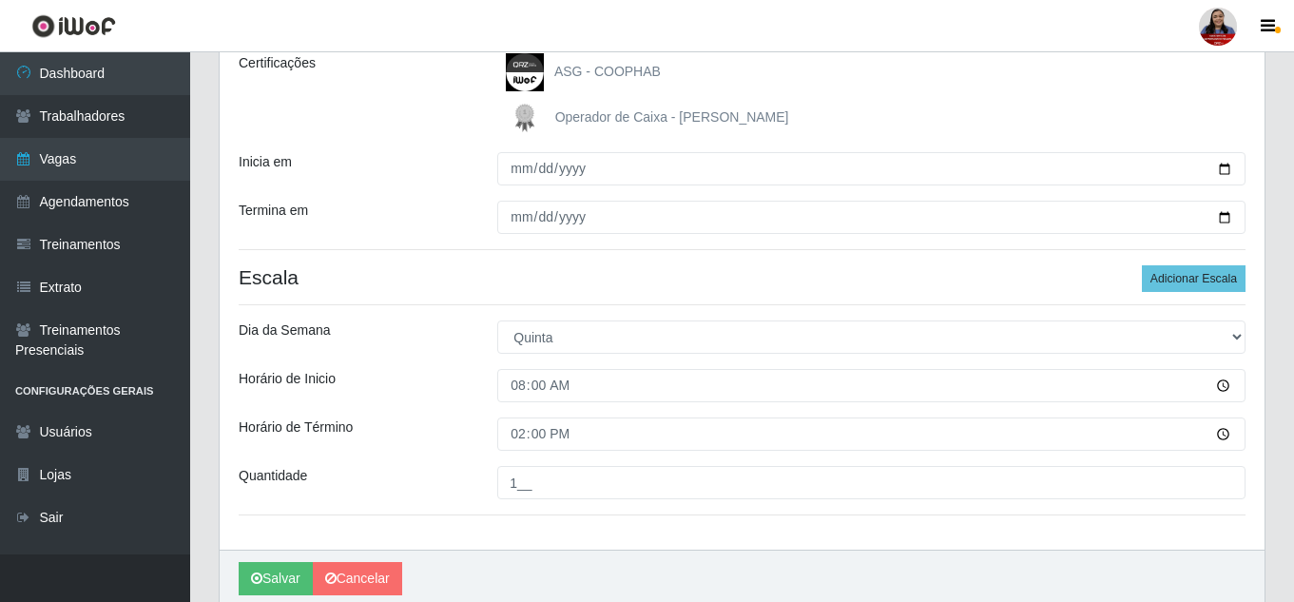
click at [448, 465] on div "[PERSON_NAME] Atacadão - [GEOGRAPHIC_DATA] do Amarante Função [Selecione...] Em…" at bounding box center [742, 218] width 1045 height 664
click at [295, 570] on button "Salvar" at bounding box center [276, 578] width 74 height 33
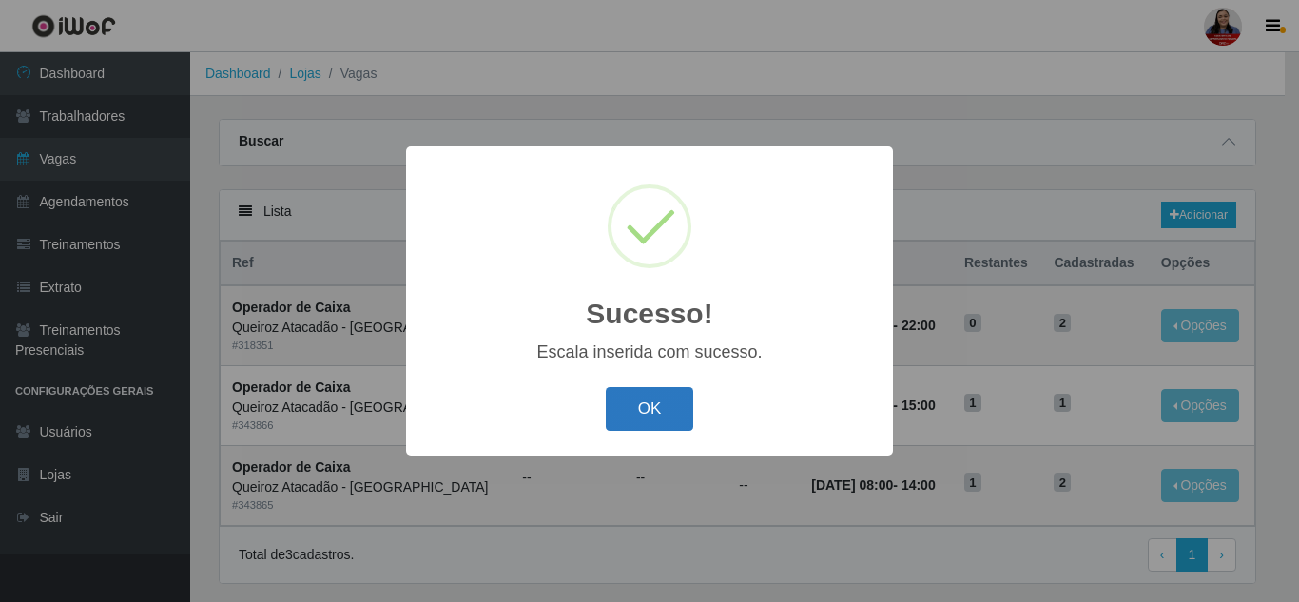
click at [690, 408] on button "OK" at bounding box center [650, 409] width 88 height 45
